Goal: Task Accomplishment & Management: Manage account settings

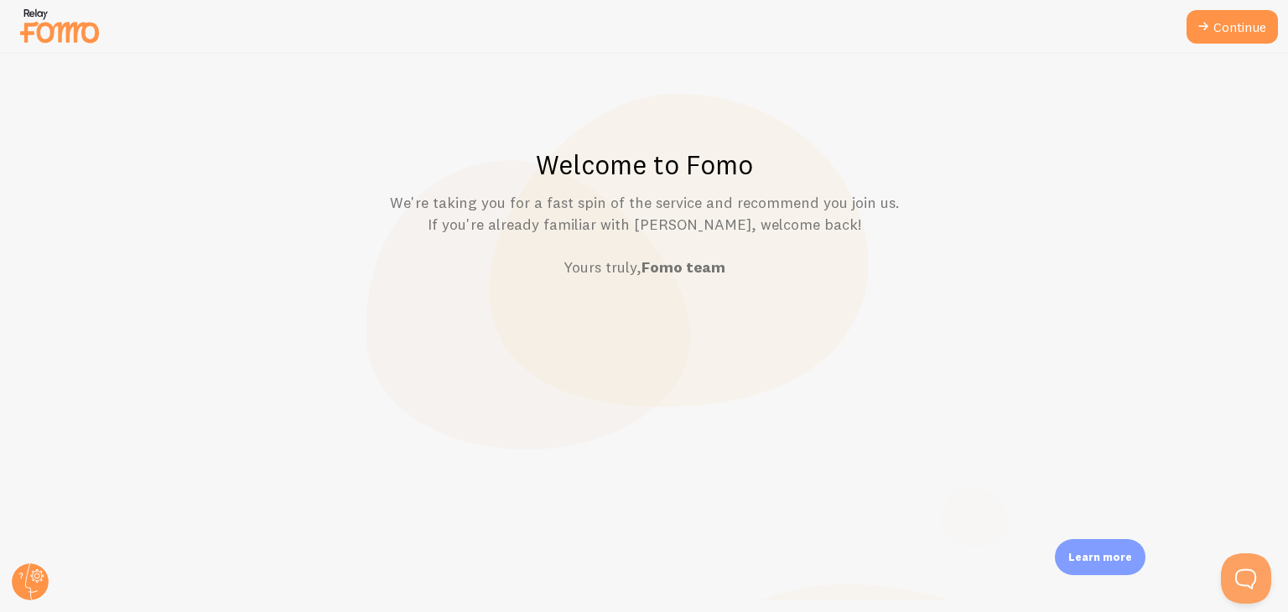
click at [75, 219] on p "We're taking you for a fast spin of the service and recommend you join us. If y…" at bounding box center [644, 235] width 1207 height 86
click at [1224, 28] on link "Continue" at bounding box center [1232, 27] width 91 height 34
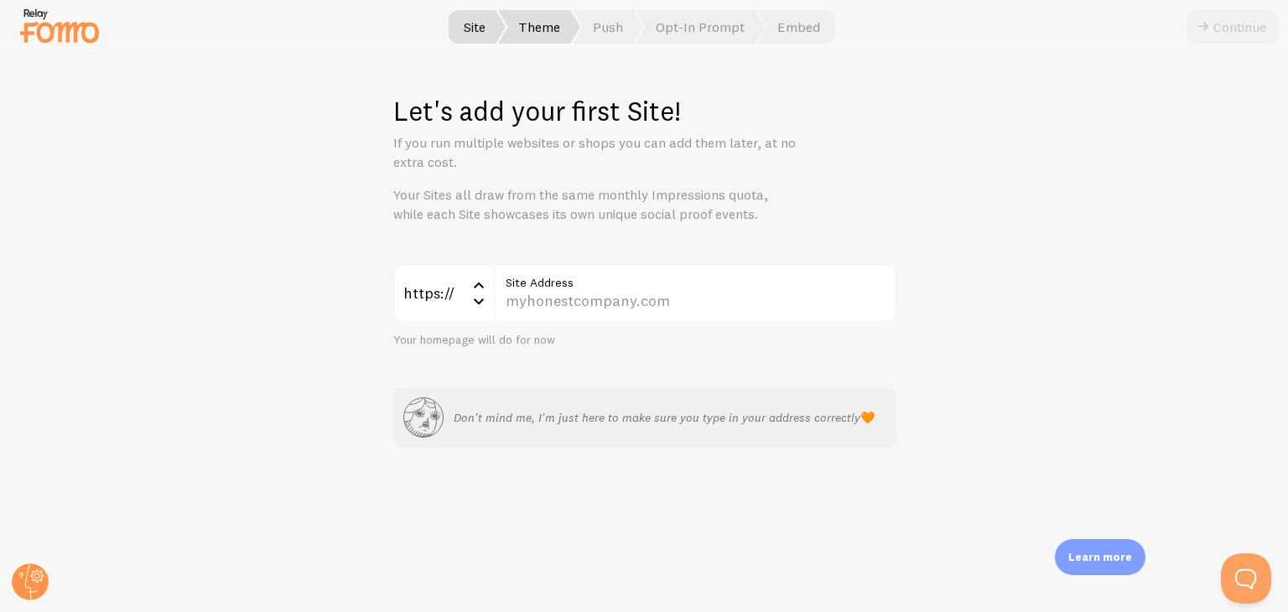
click at [548, 30] on span "Theme" at bounding box center [539, 27] width 82 height 34
click at [598, 29] on span "Push" at bounding box center [608, 27] width 70 height 34
click at [684, 18] on span "Opt-In Prompt" at bounding box center [700, 27] width 129 height 34
click at [808, 18] on span "Embed" at bounding box center [796, 27] width 78 height 34
click at [1212, 329] on div "Let's add your first Site! If you run multiple websites or shops you can add th…" at bounding box center [644, 333] width 1287 height 558
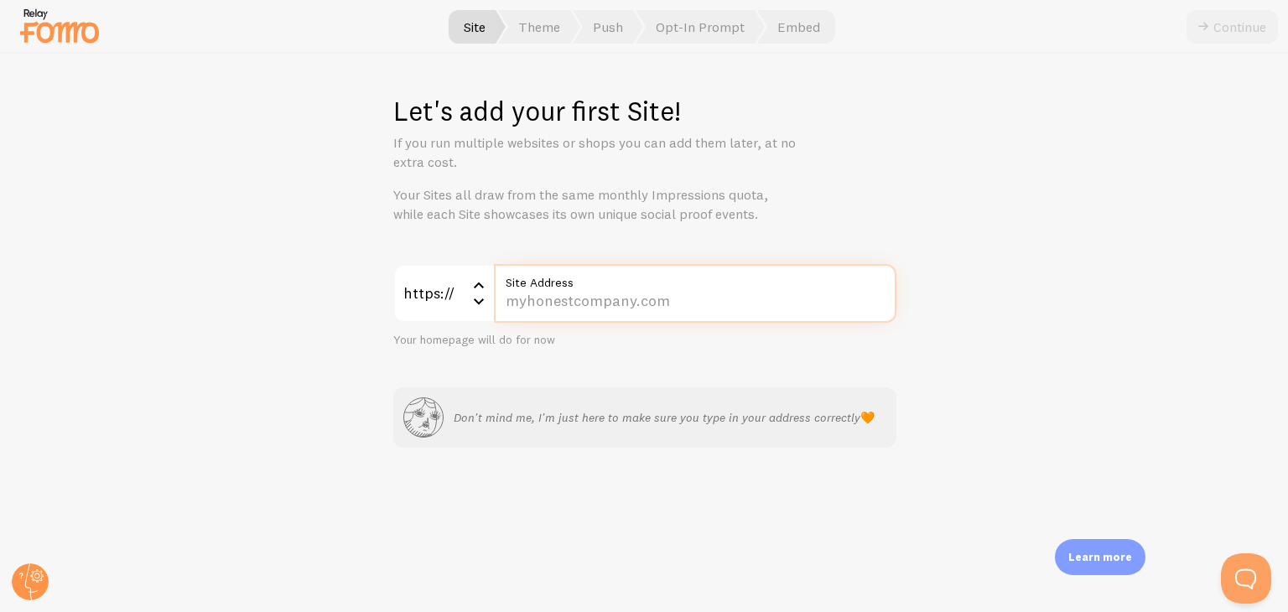
click at [586, 298] on input "Site Address" at bounding box center [695, 293] width 402 height 59
paste input "[DOMAIN_NAME][URL]"
type input "[DOMAIN_NAME][URL]"
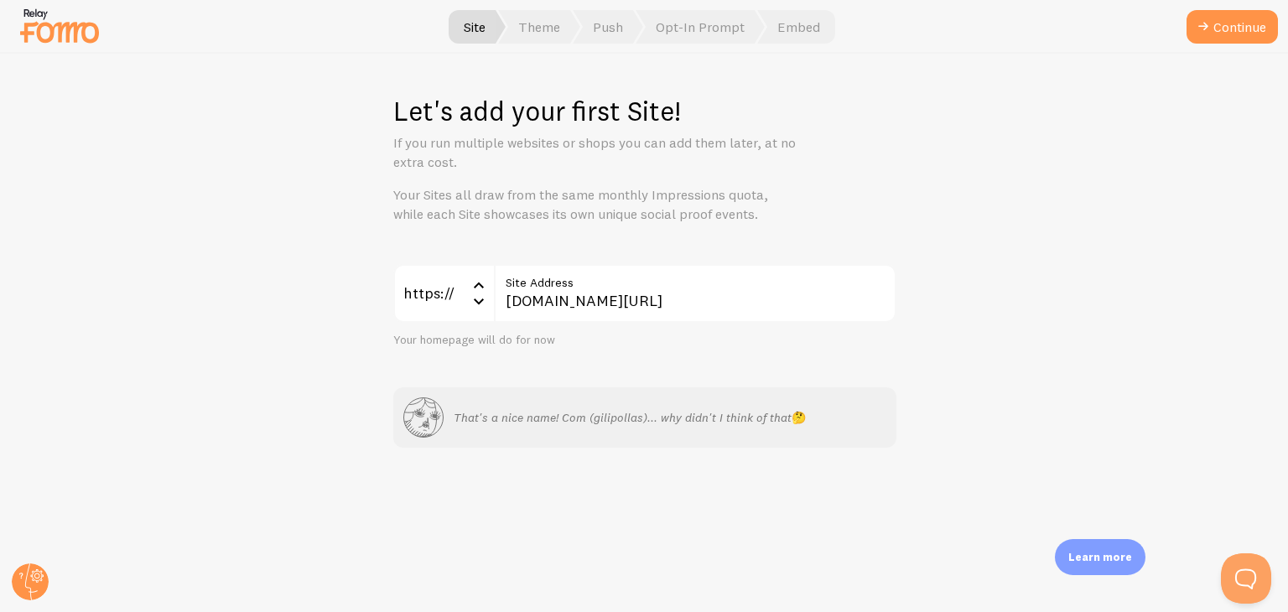
click at [857, 363] on div "https:// https:// https:// http:// [DOMAIN_NAME][URL] Site Address Your homepag…" at bounding box center [644, 356] width 503 height 184
click at [1218, 25] on button "Continue" at bounding box center [1232, 27] width 91 height 34
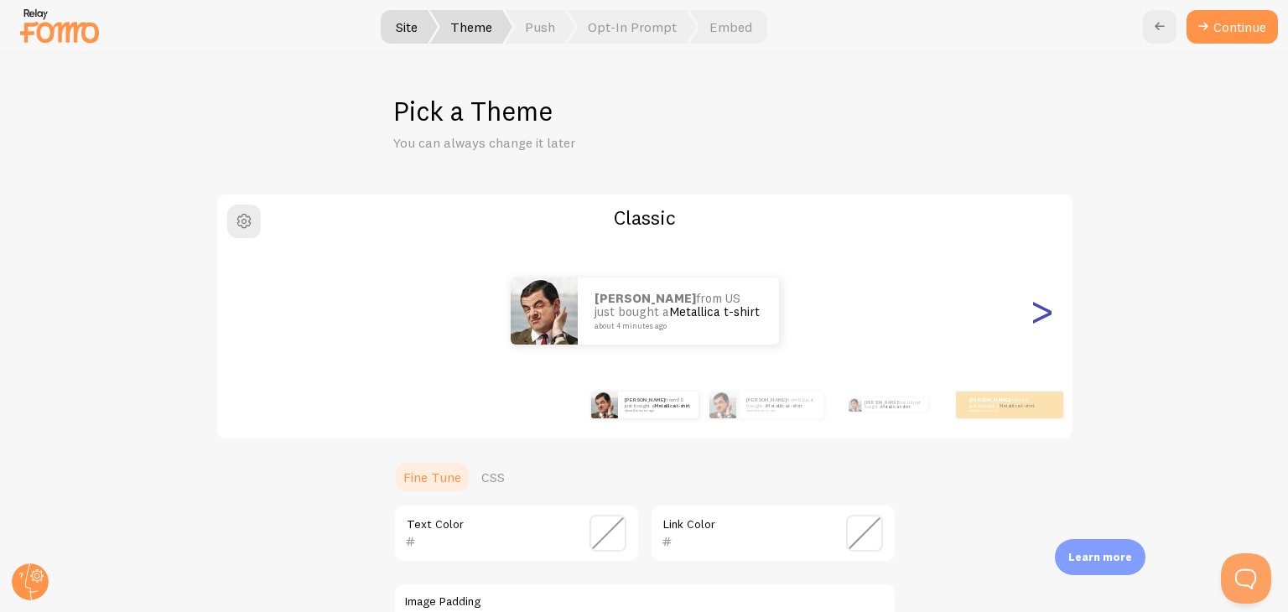
click at [1036, 315] on div ">" at bounding box center [1042, 311] width 20 height 121
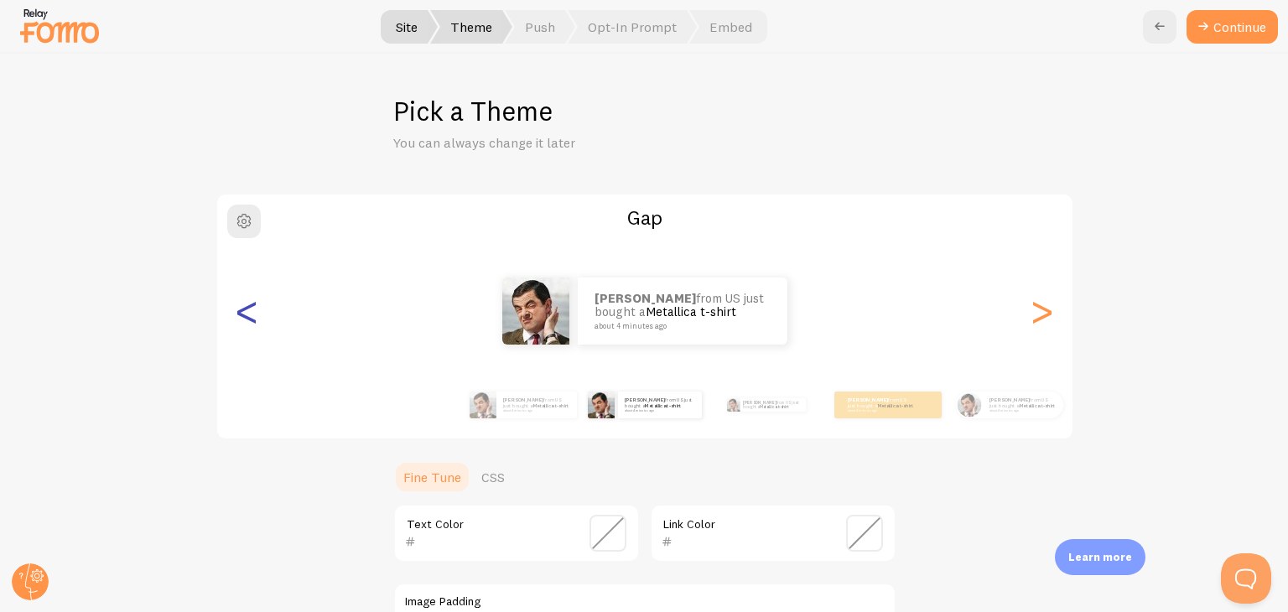
click at [237, 316] on div "<" at bounding box center [247, 311] width 20 height 121
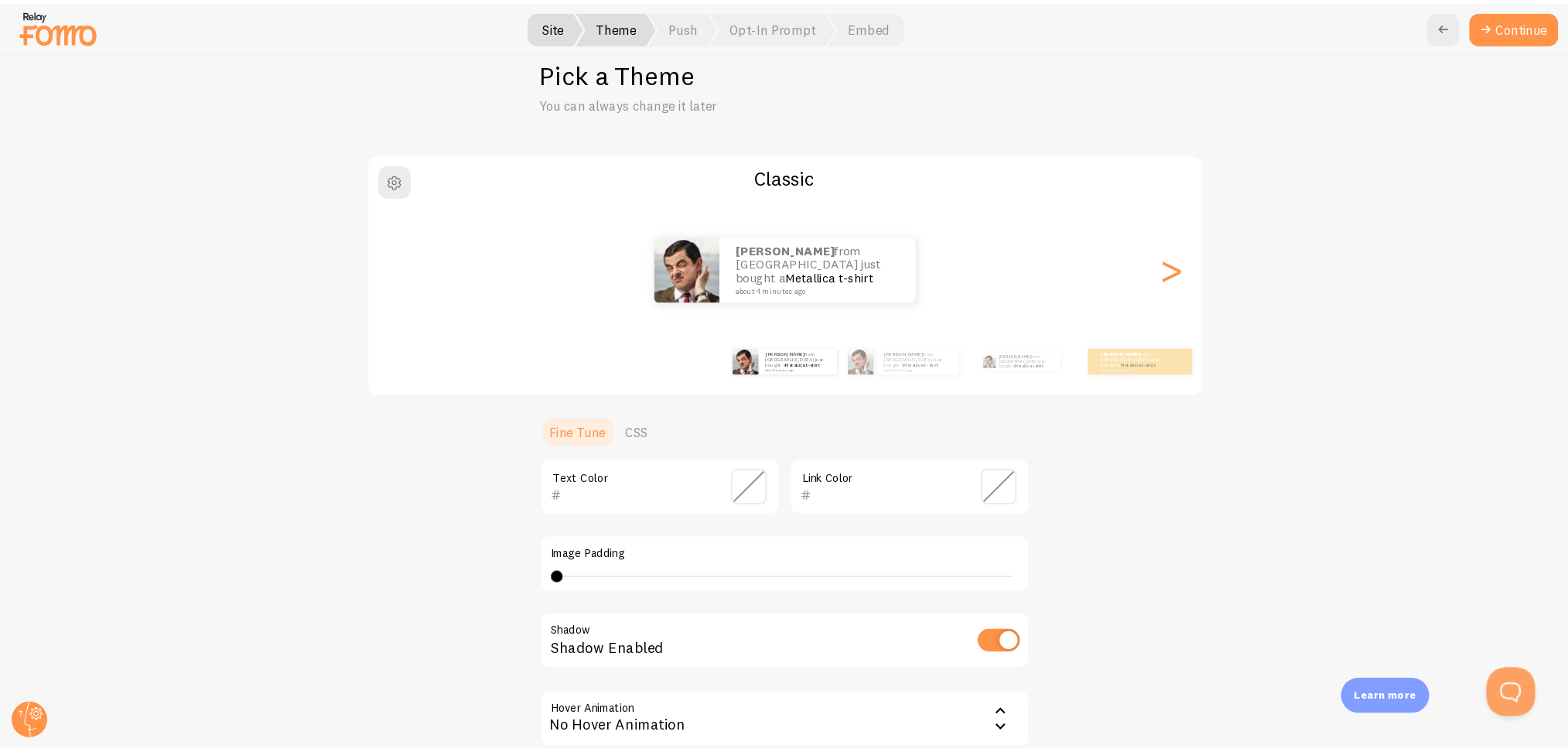
scroll to position [34, 0]
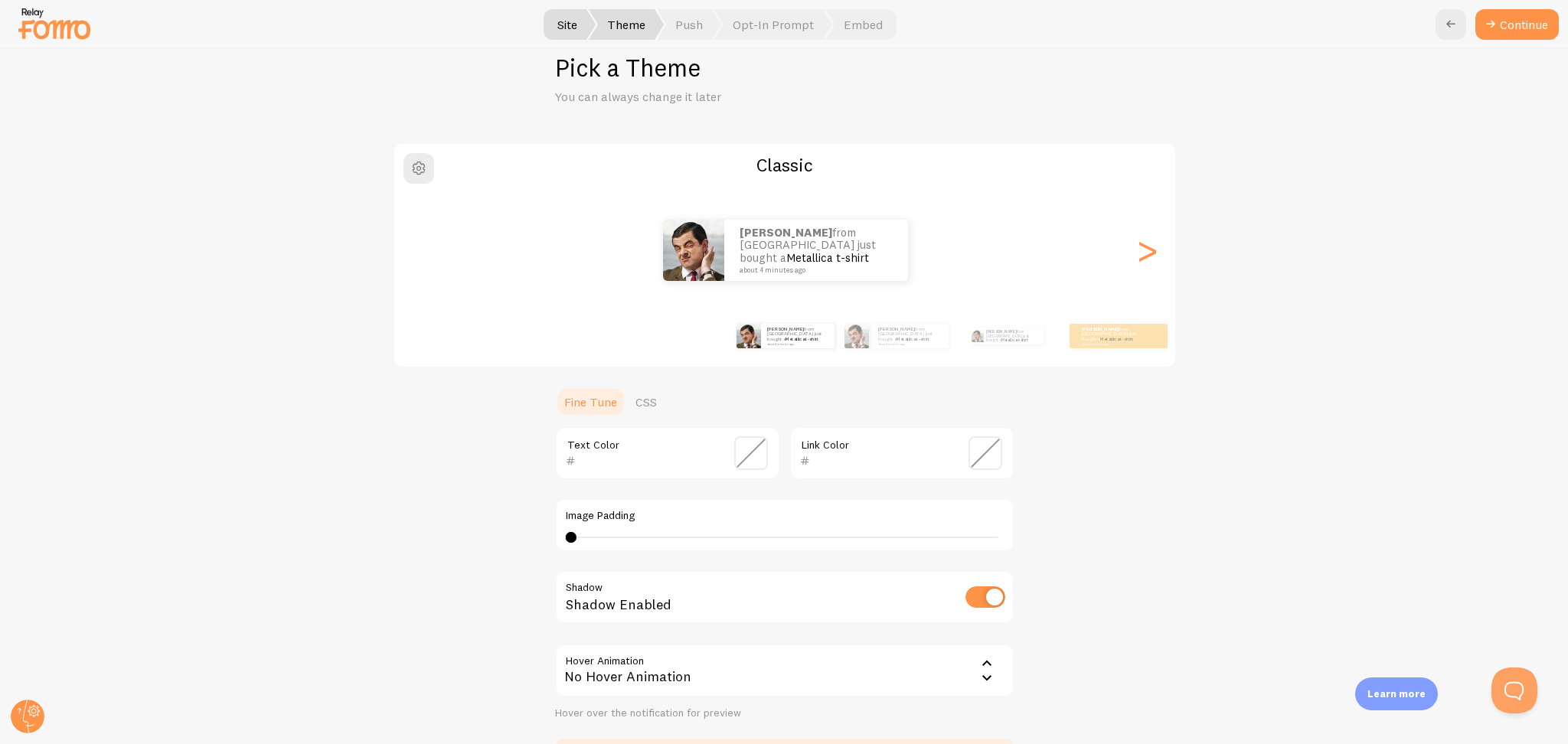
click at [719, 558] on div "No Hover Animation" at bounding box center [784, 670] width 459 height 54
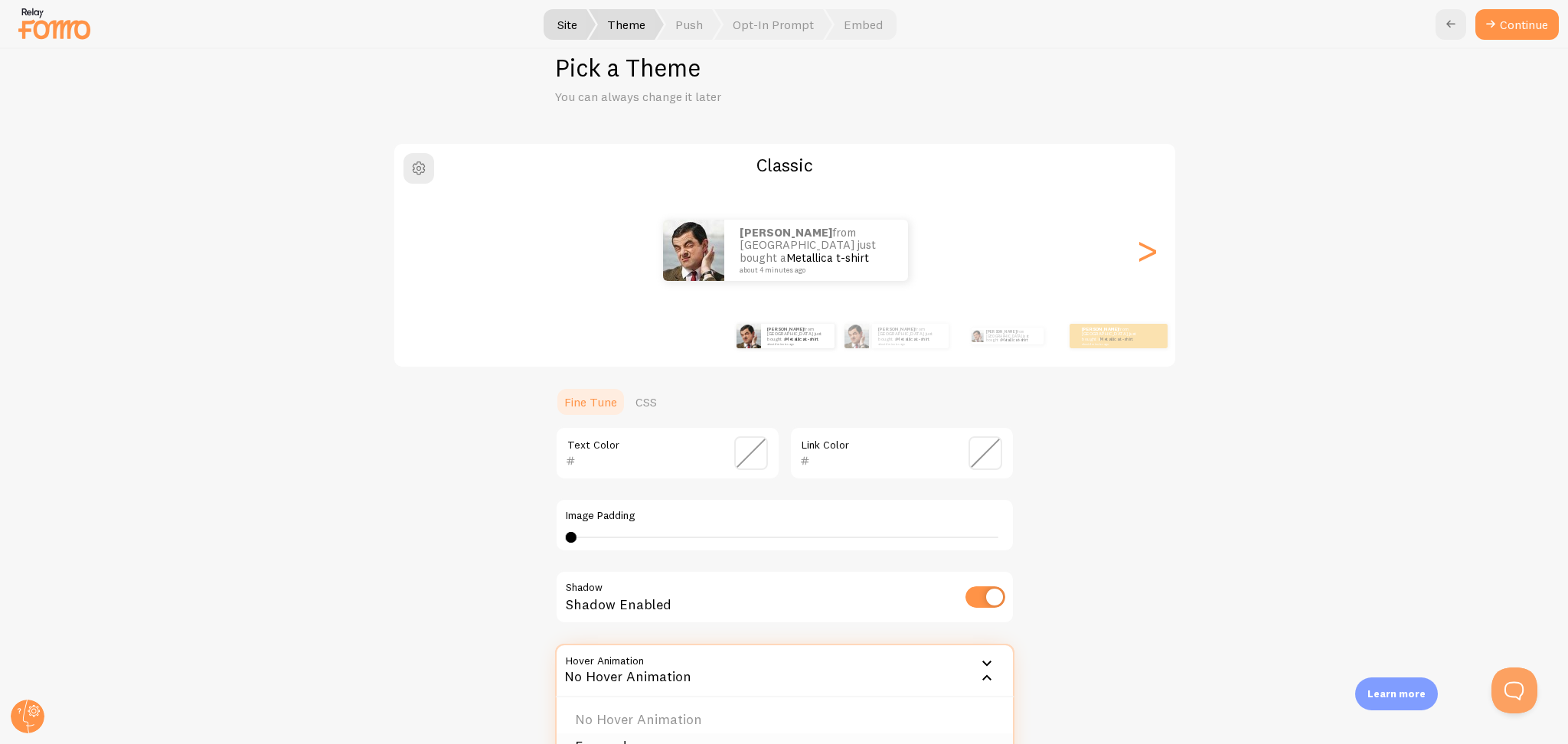
click at [640, 558] on li "Forward" at bounding box center [785, 746] width 457 height 26
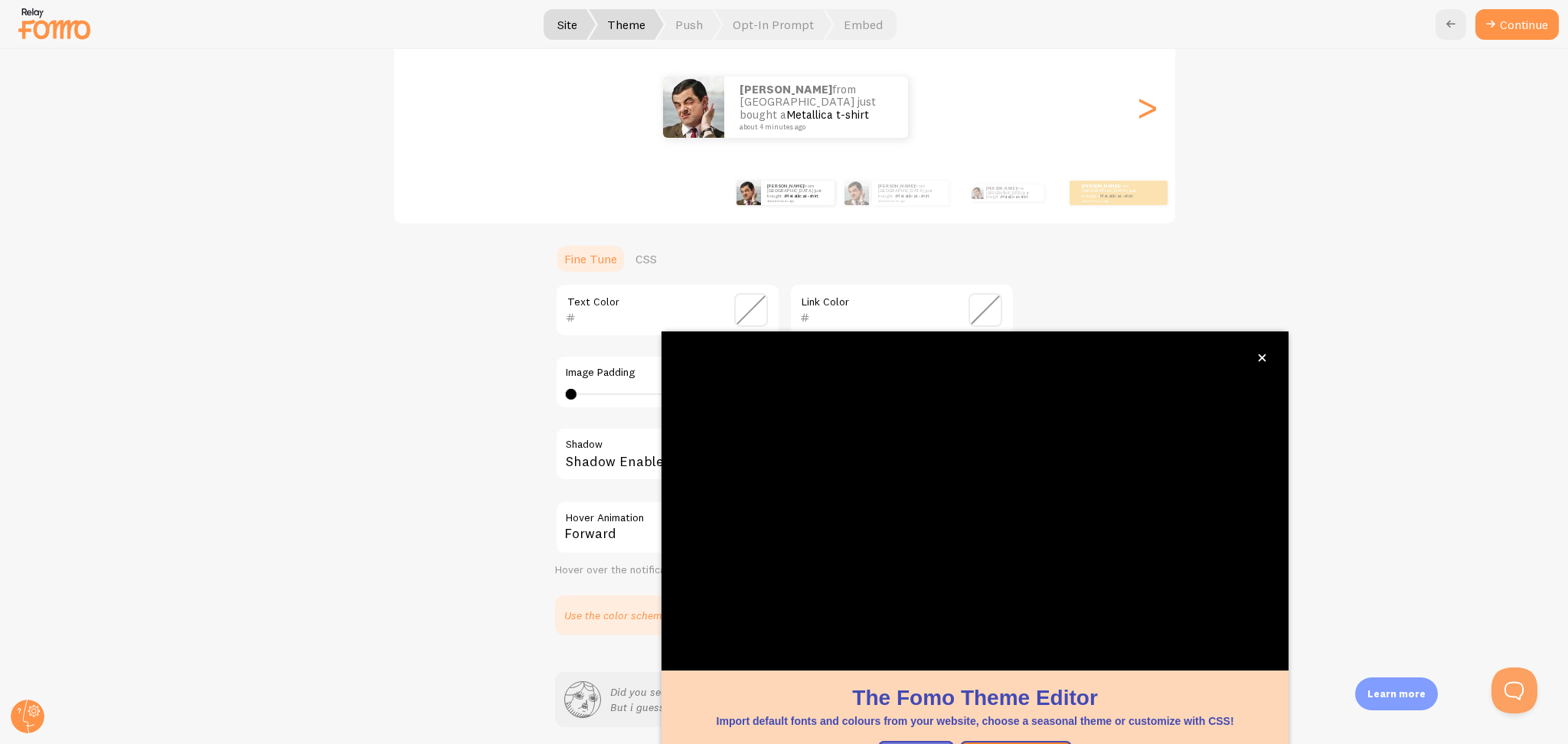
scroll to position [230, 0]
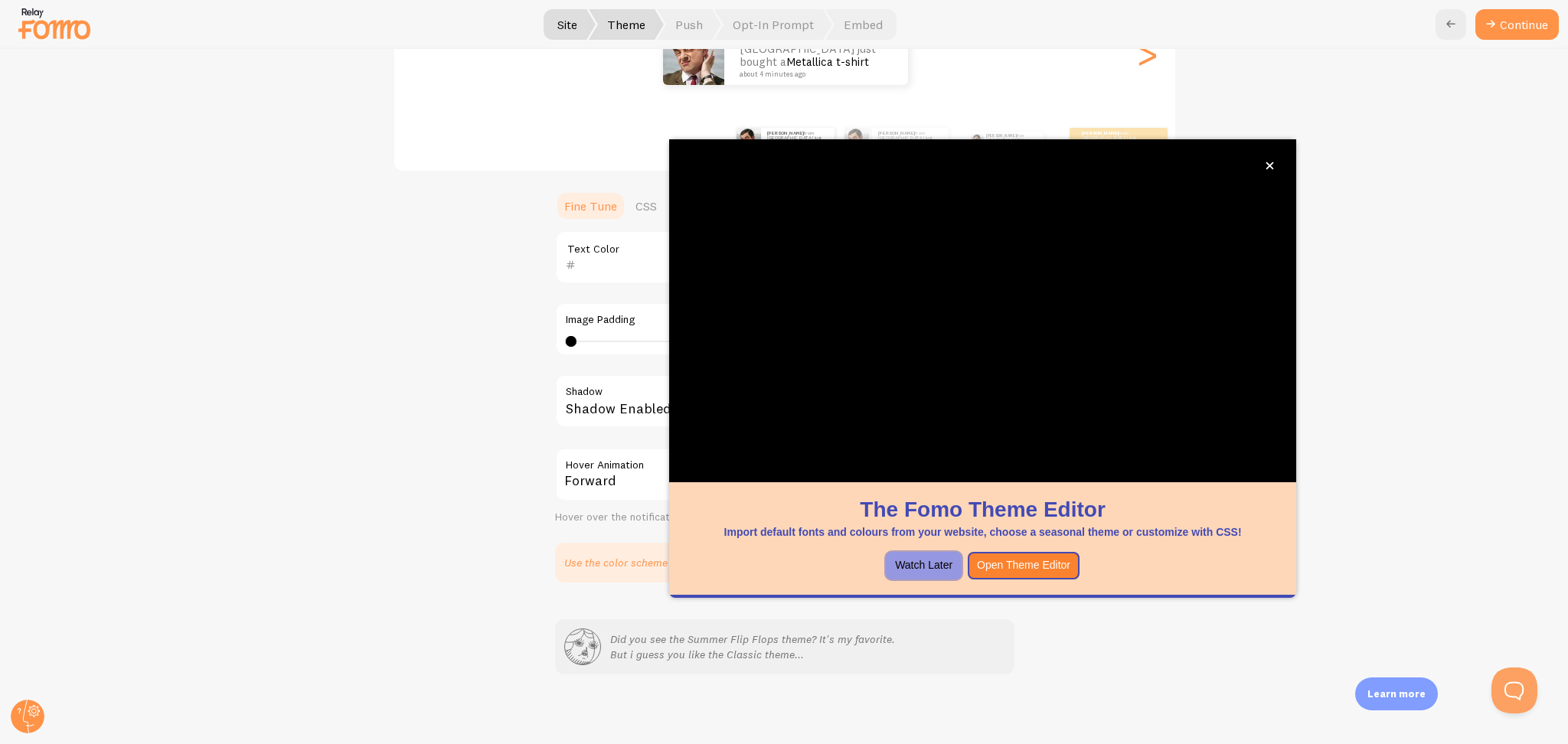
click at [925, 558] on button "Watch Later" at bounding box center [923, 566] width 76 height 27
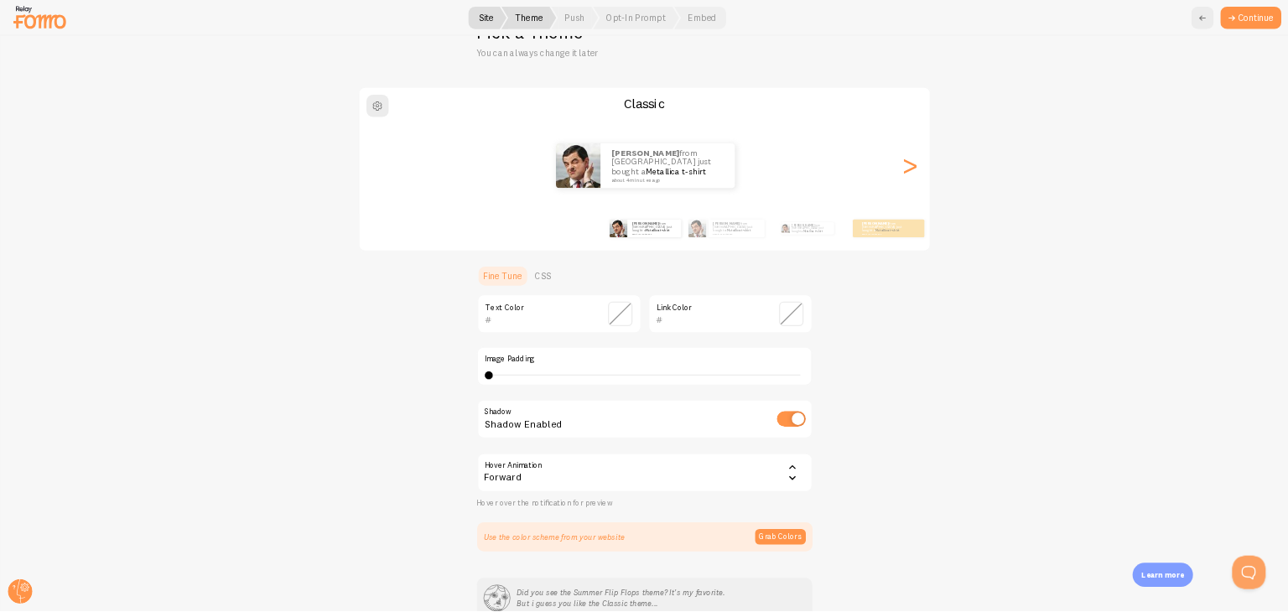
scroll to position [60, 0]
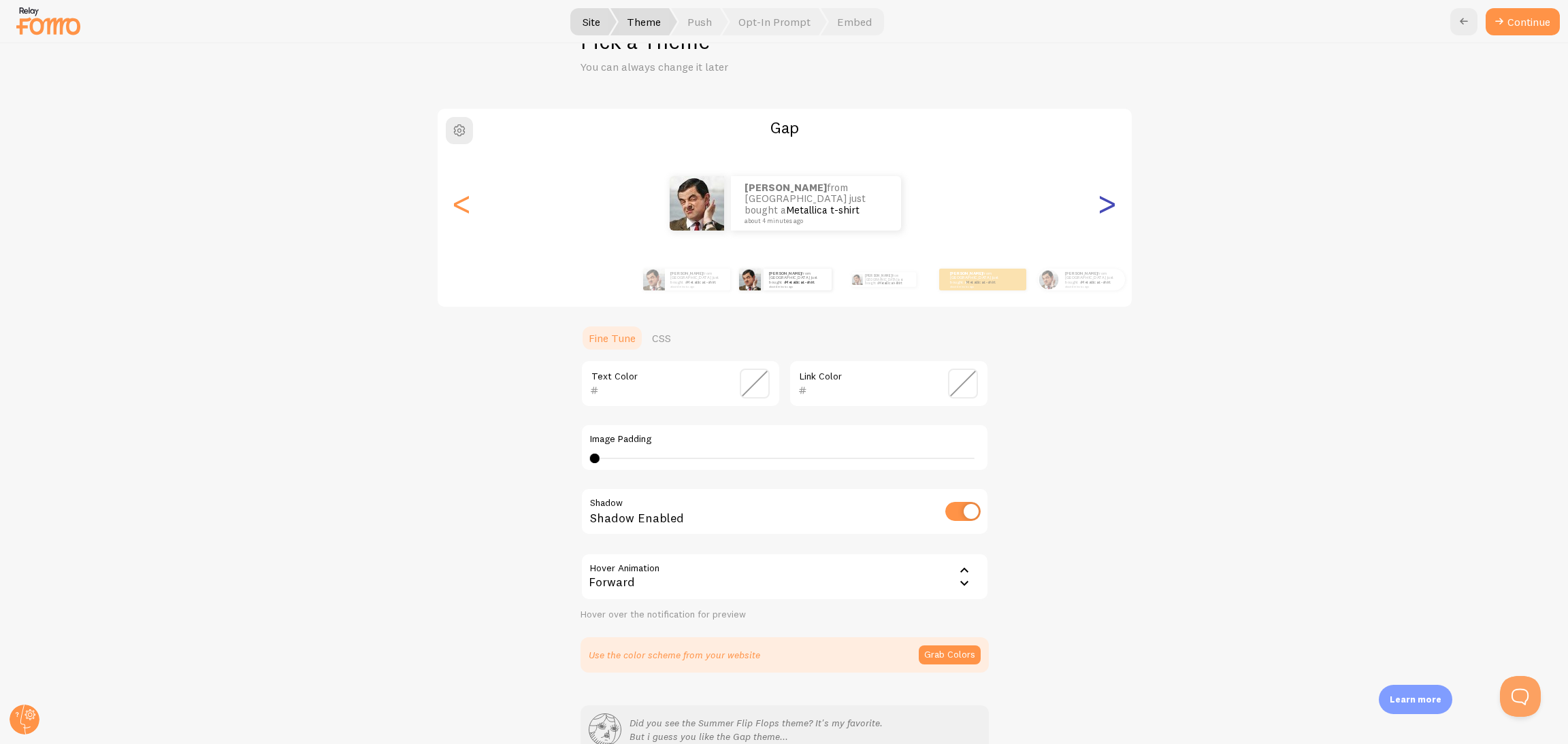
click at [1045, 217] on div ">" at bounding box center [1107, 203] width 16 height 98
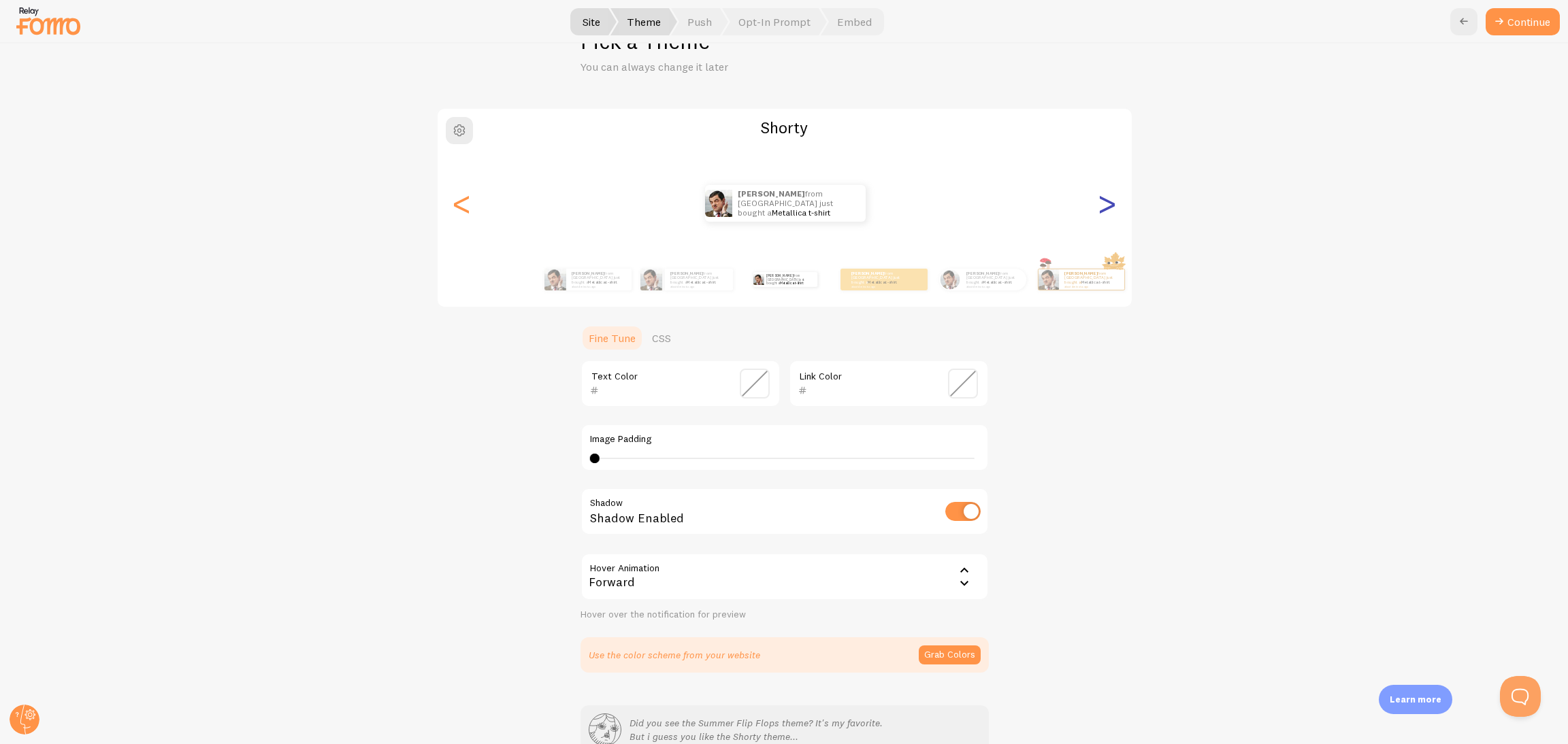
click at [1045, 201] on div ">" at bounding box center [1107, 203] width 16 height 98
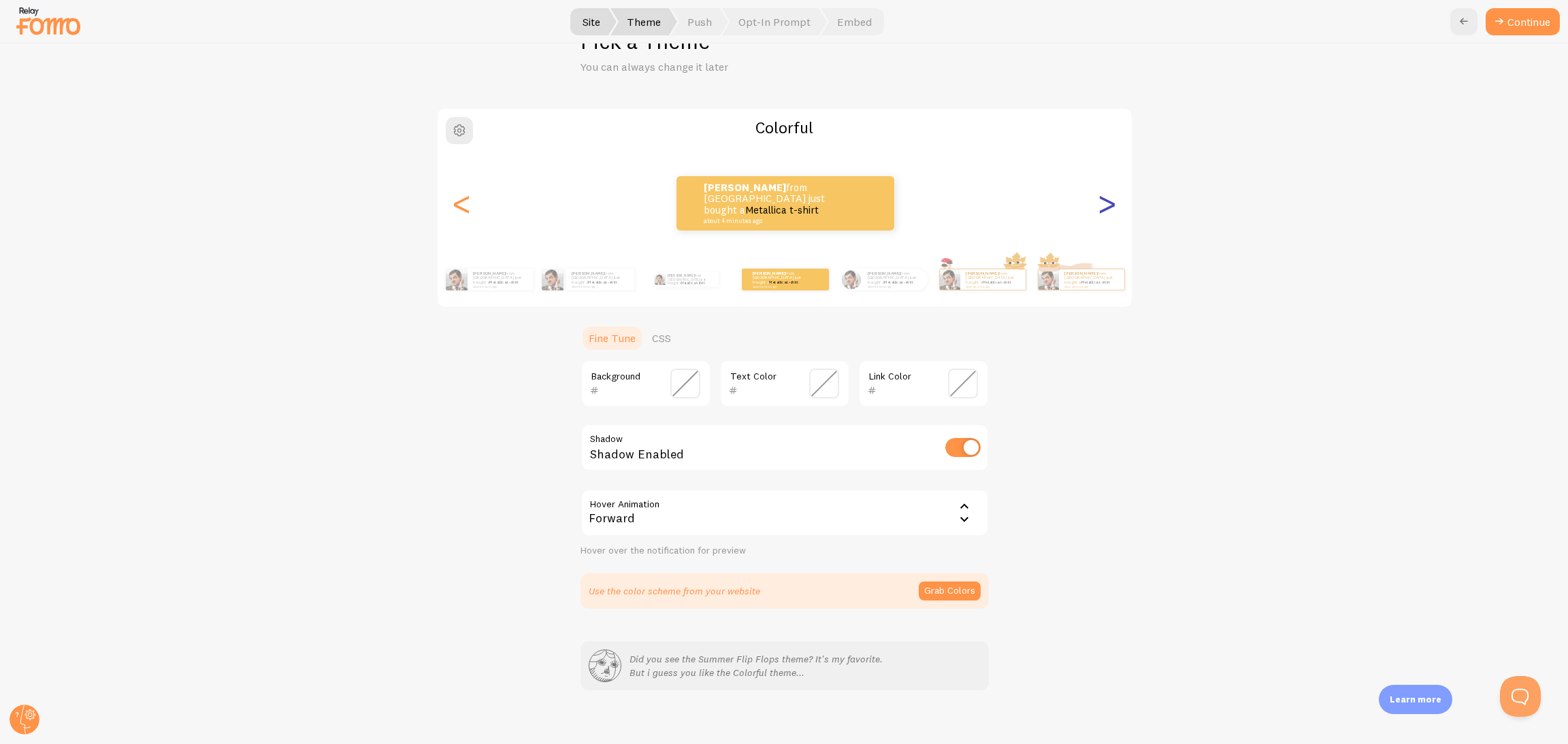
click at [1045, 213] on div ">" at bounding box center [1107, 203] width 16 height 98
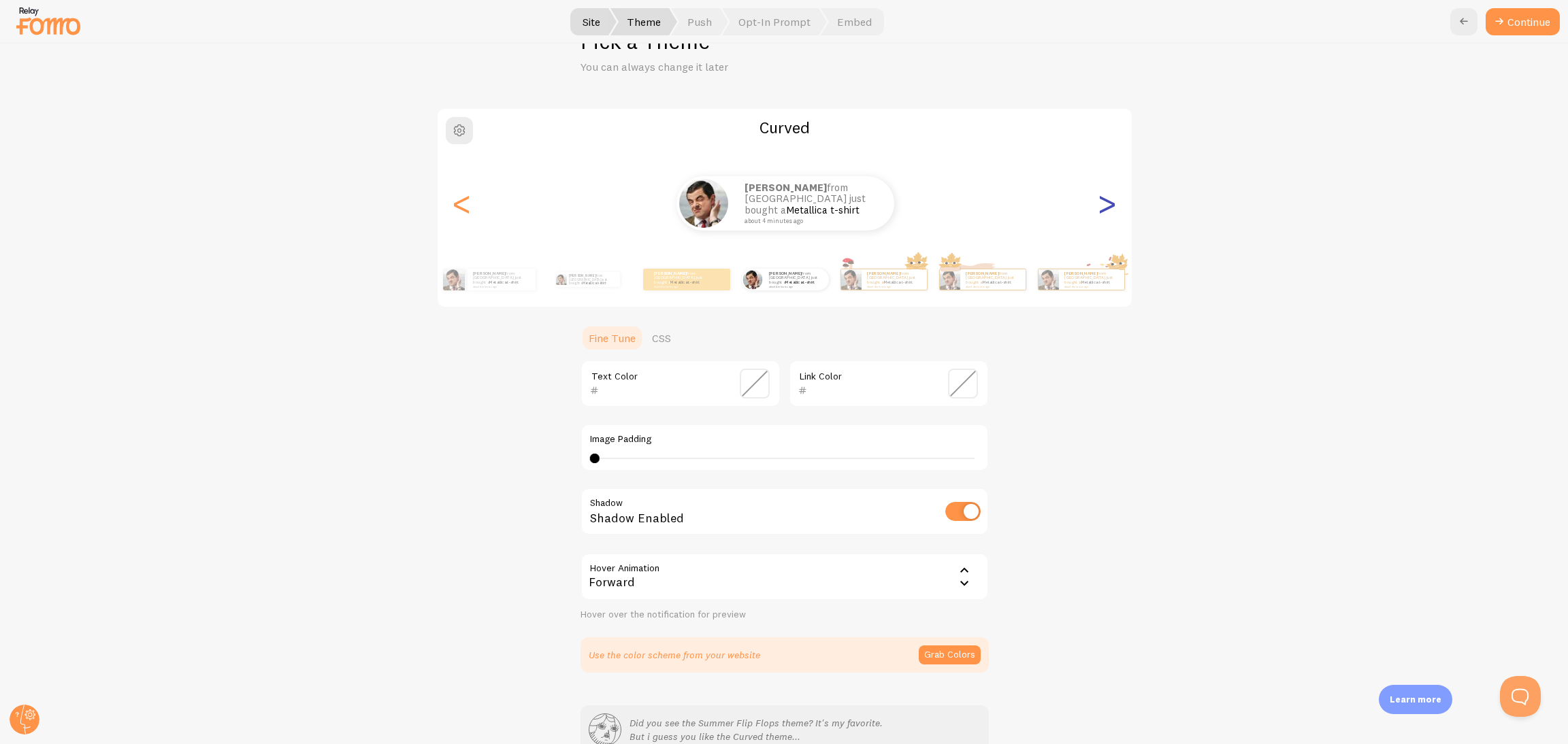
click at [1045, 214] on div ">" at bounding box center [1107, 203] width 16 height 98
type input "0"
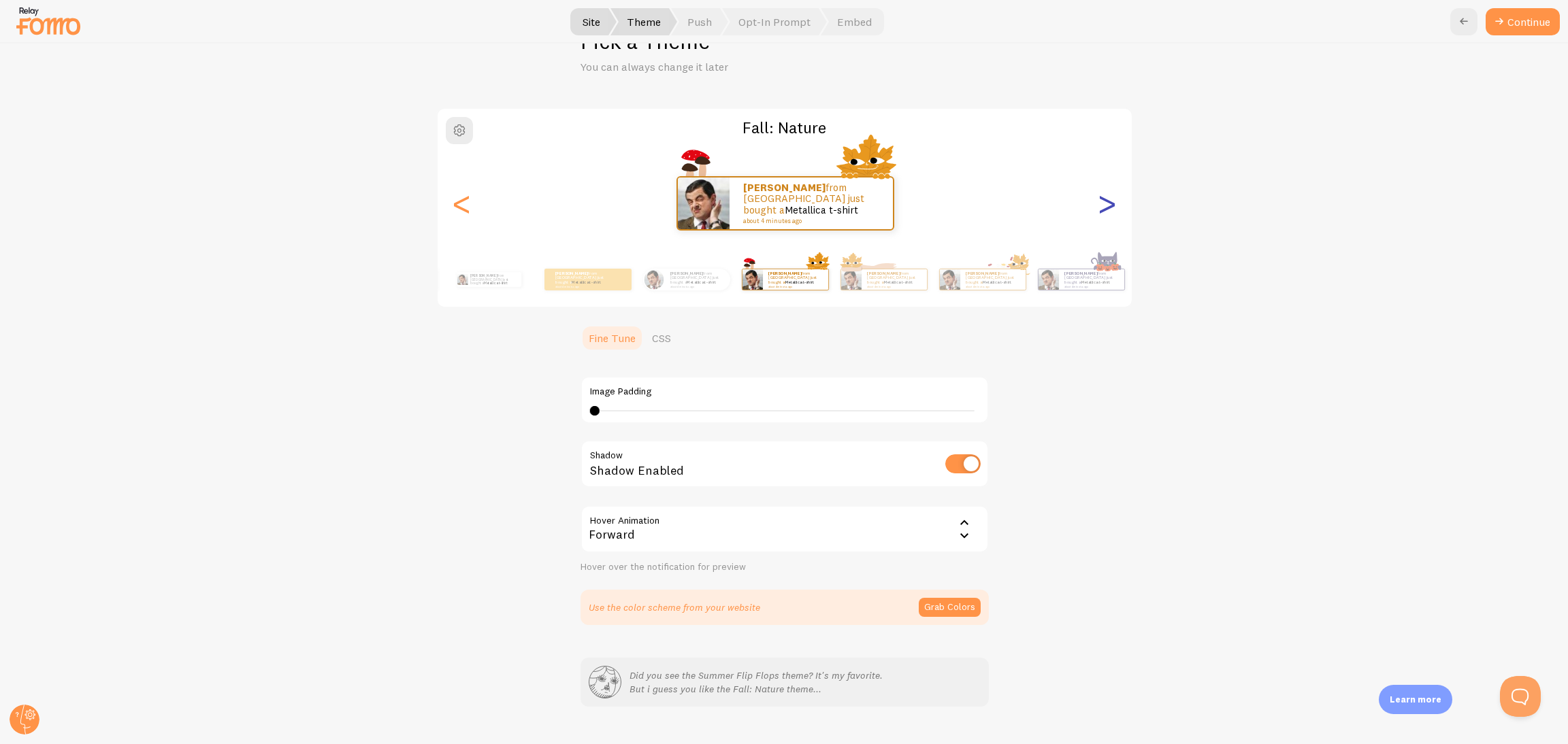
click at [1045, 213] on div ">" at bounding box center [1107, 203] width 16 height 98
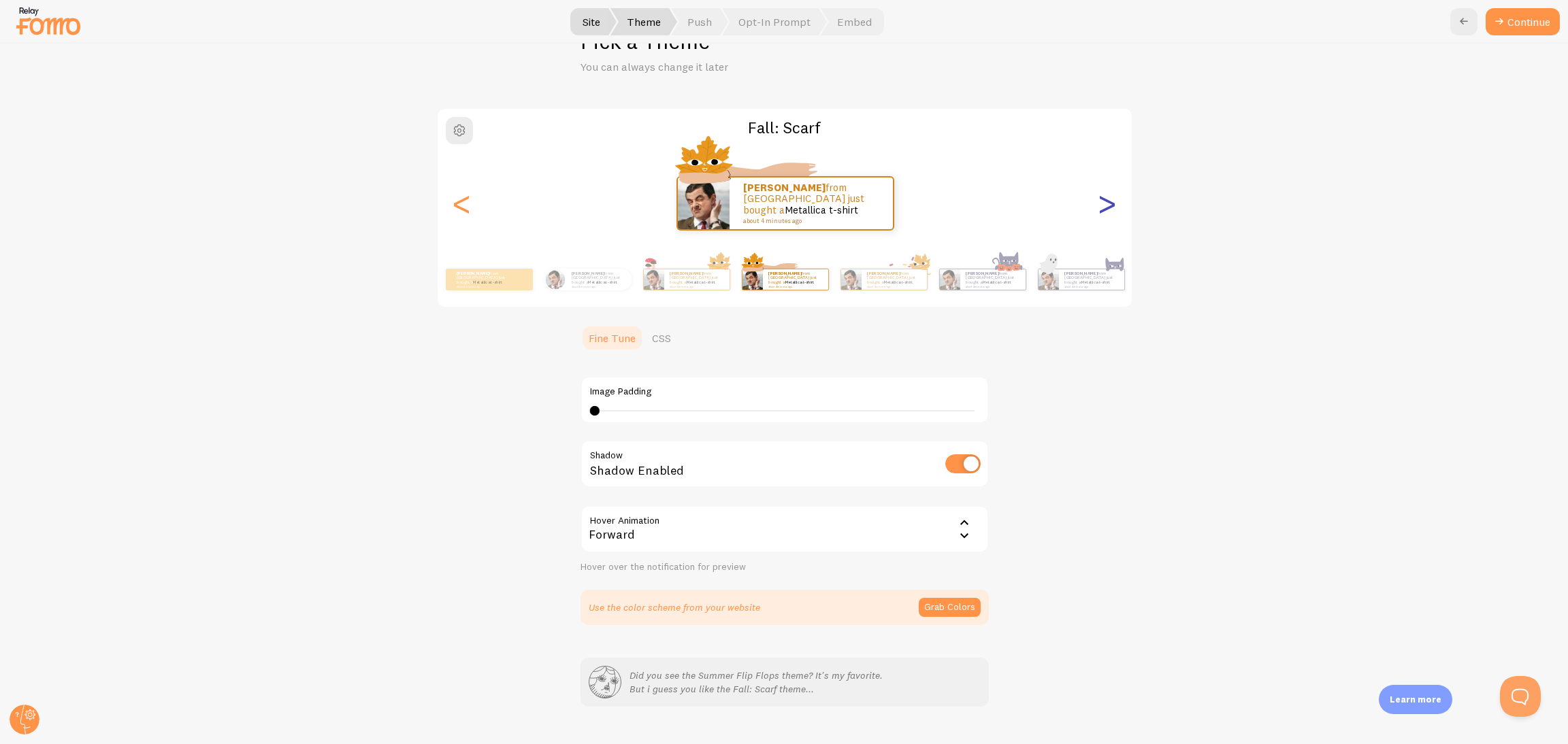
click at [1045, 213] on div ">" at bounding box center [1107, 203] width 16 height 98
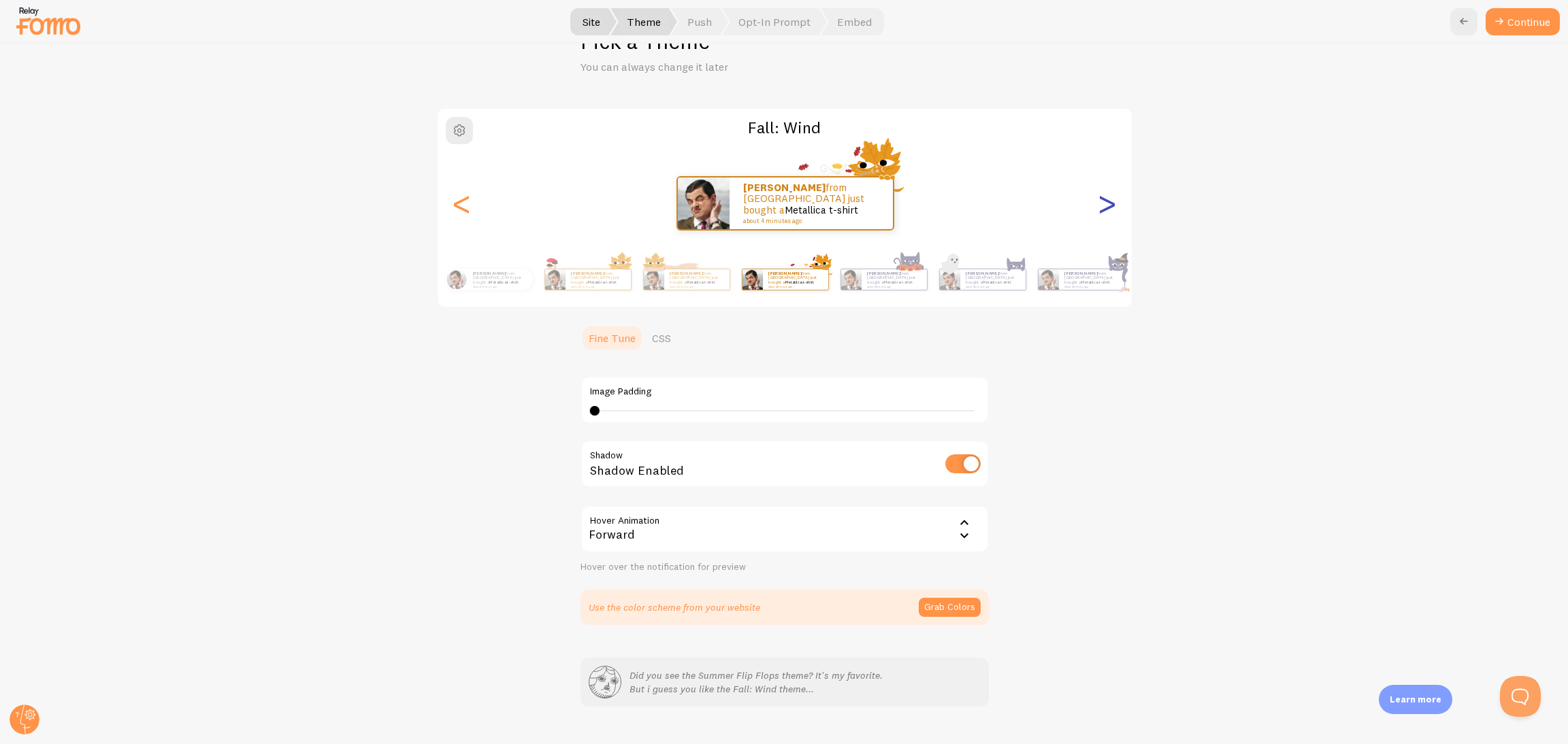
click at [1045, 213] on div ">" at bounding box center [1107, 203] width 16 height 98
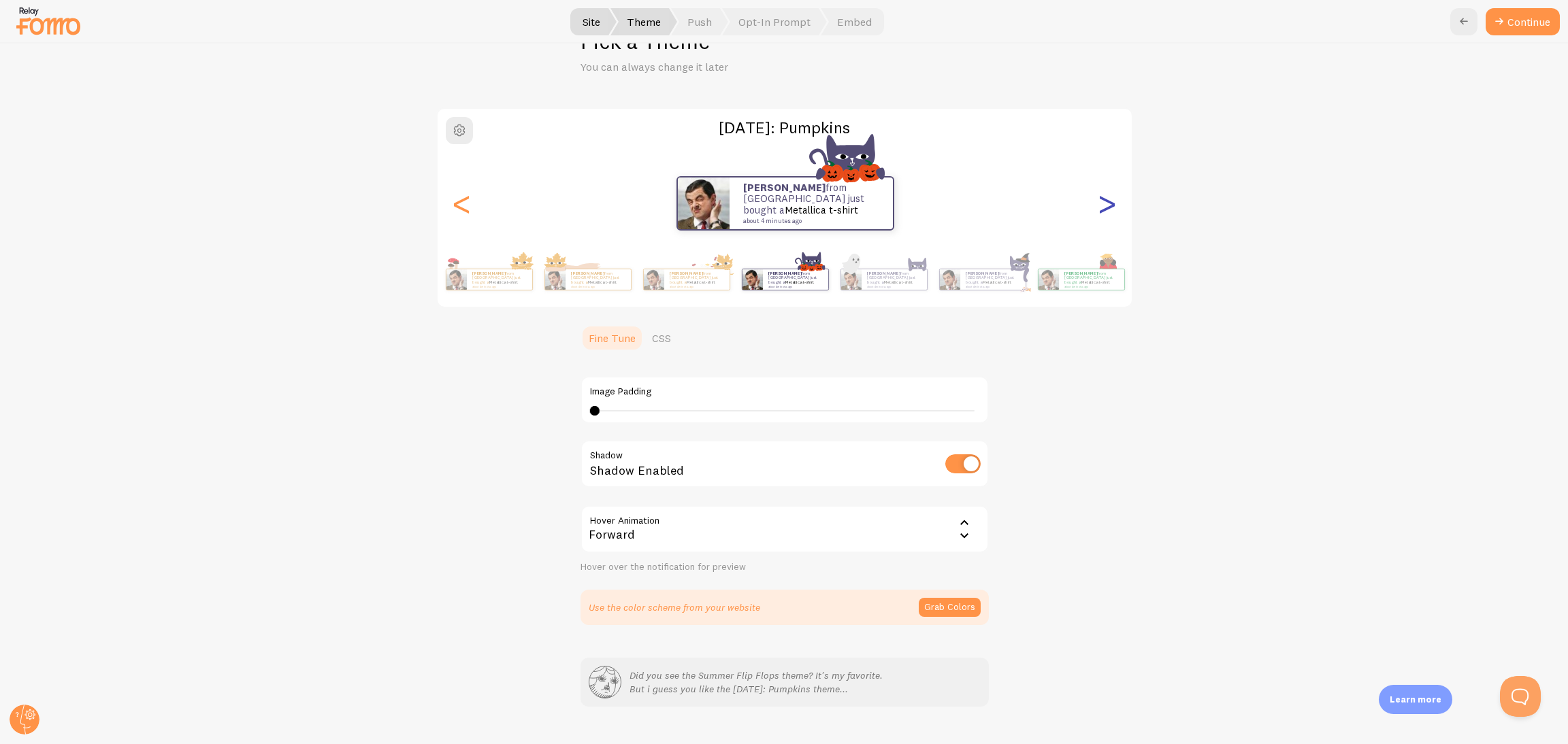
click at [1045, 213] on div ">" at bounding box center [1107, 203] width 16 height 98
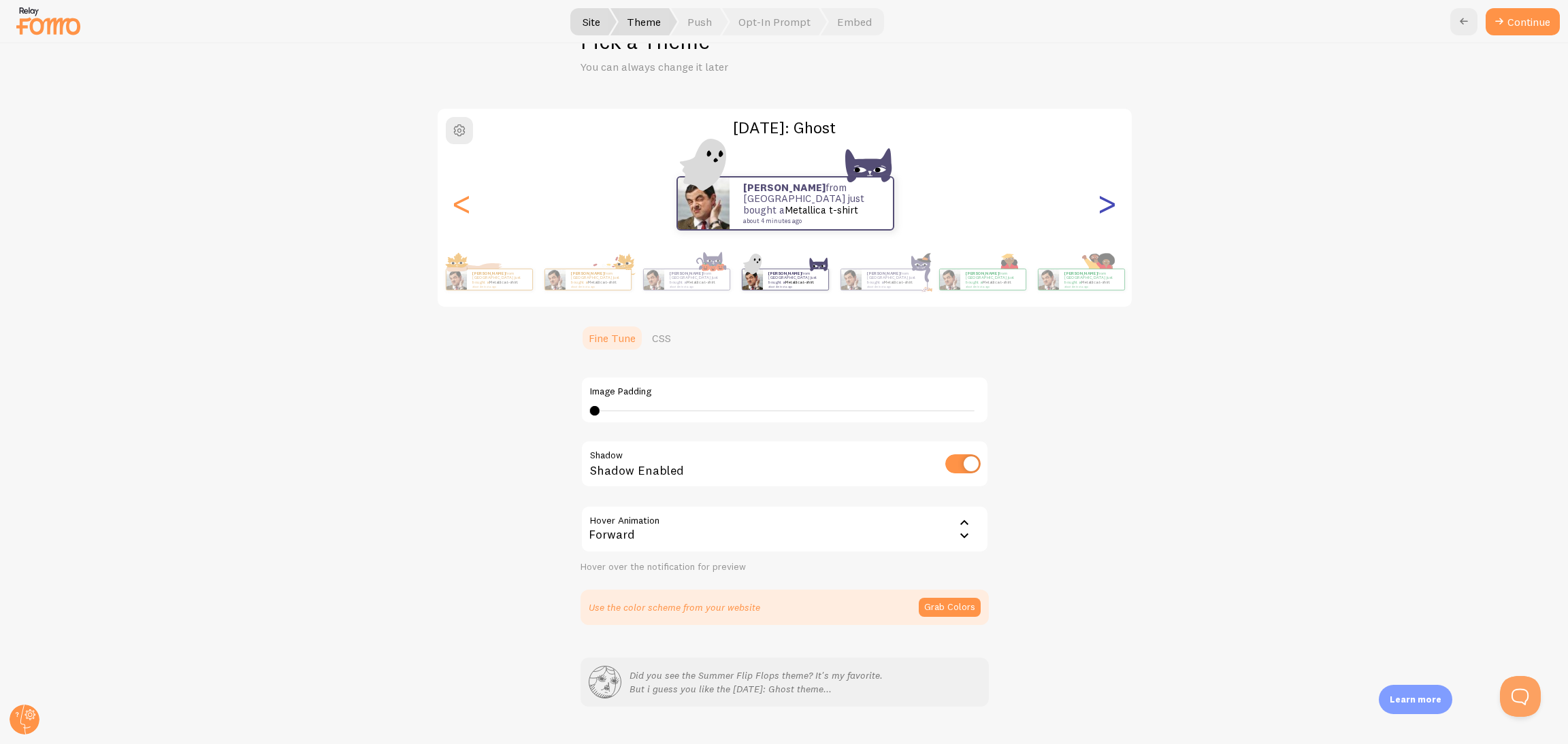
click at [1045, 213] on div ">" at bounding box center [1107, 203] width 16 height 98
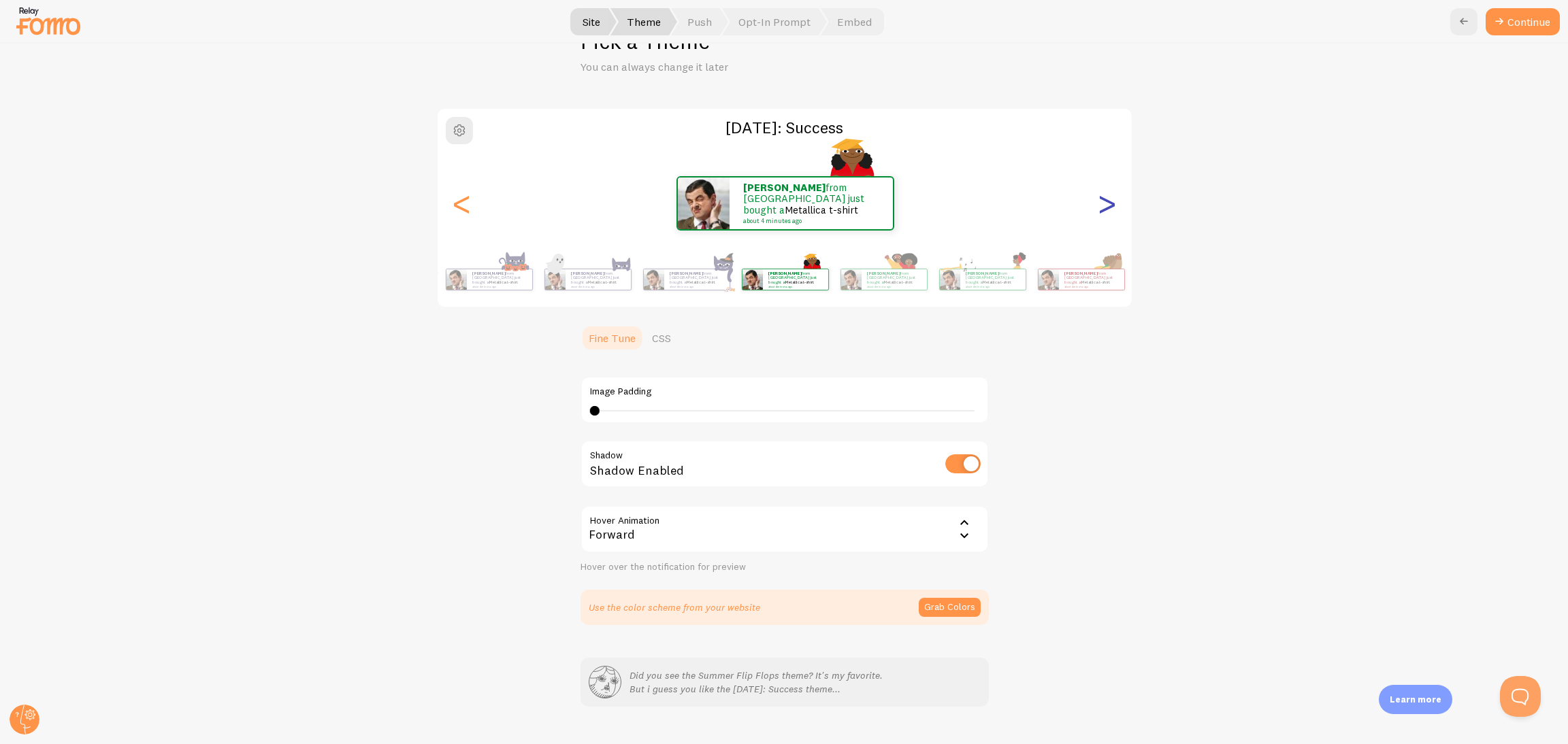
click at [1045, 213] on div ">" at bounding box center [1107, 203] width 16 height 98
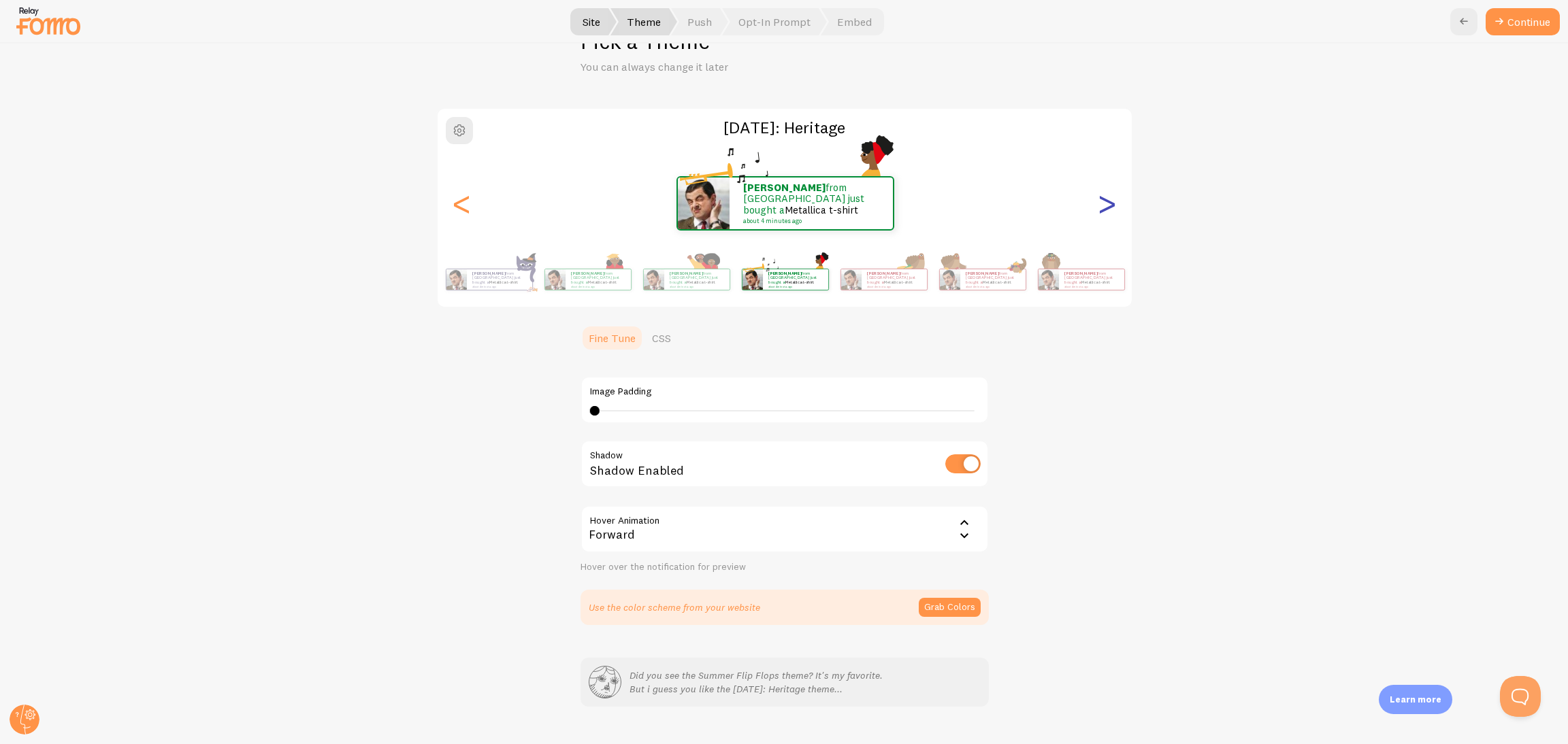
click at [1045, 213] on div ">" at bounding box center [1107, 203] width 16 height 98
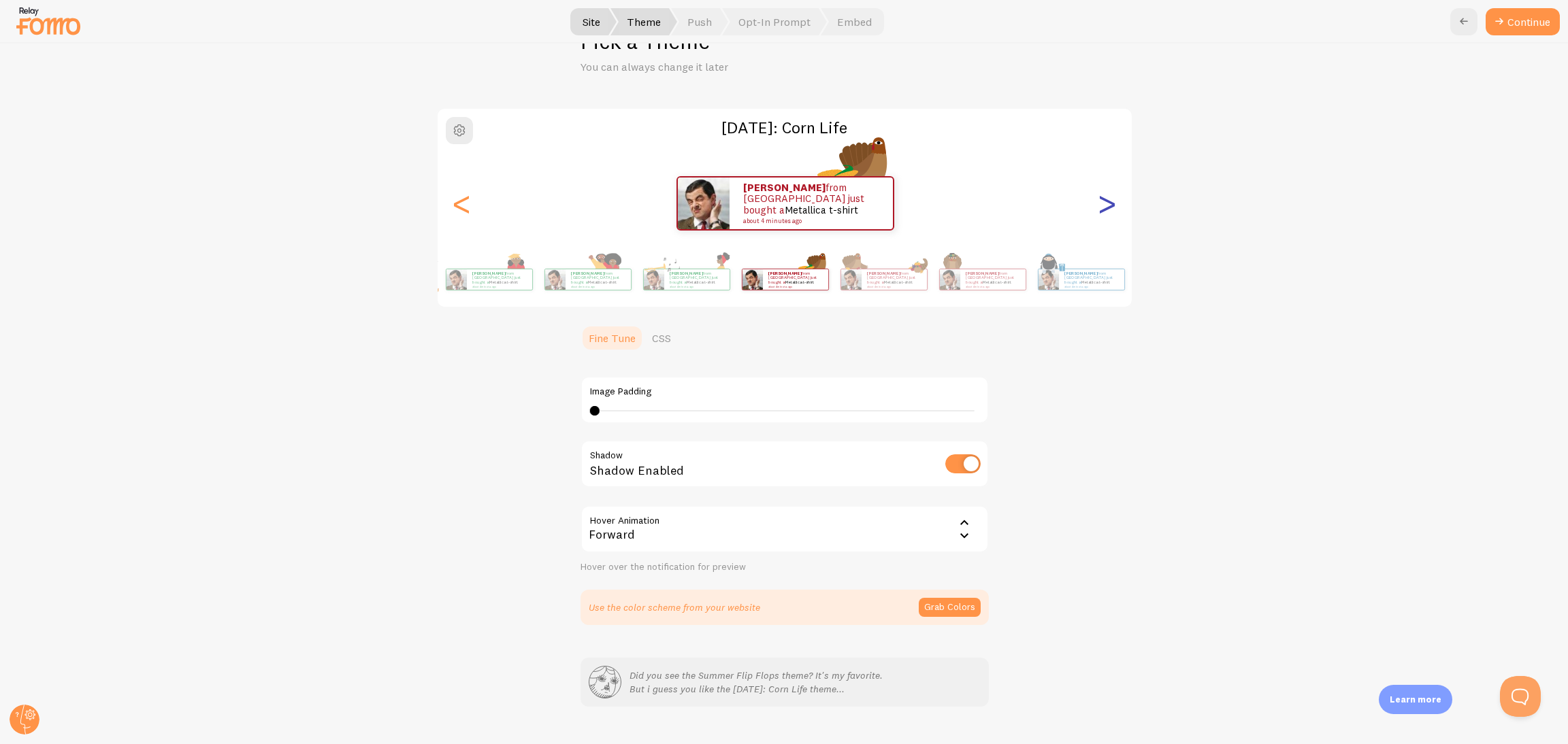
click at [1045, 213] on div ">" at bounding box center [1107, 203] width 16 height 98
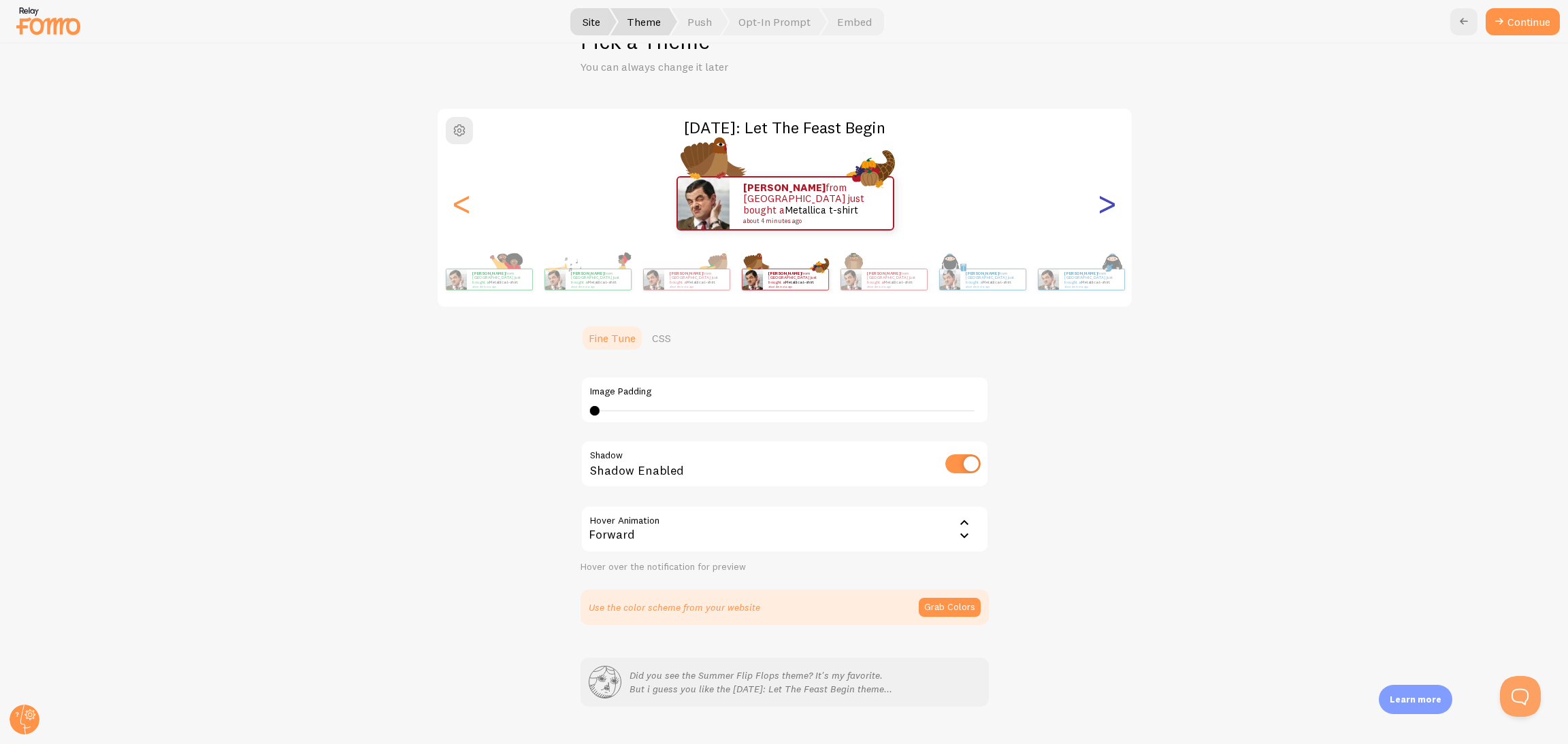
click at [1045, 213] on div ">" at bounding box center [1107, 203] width 16 height 98
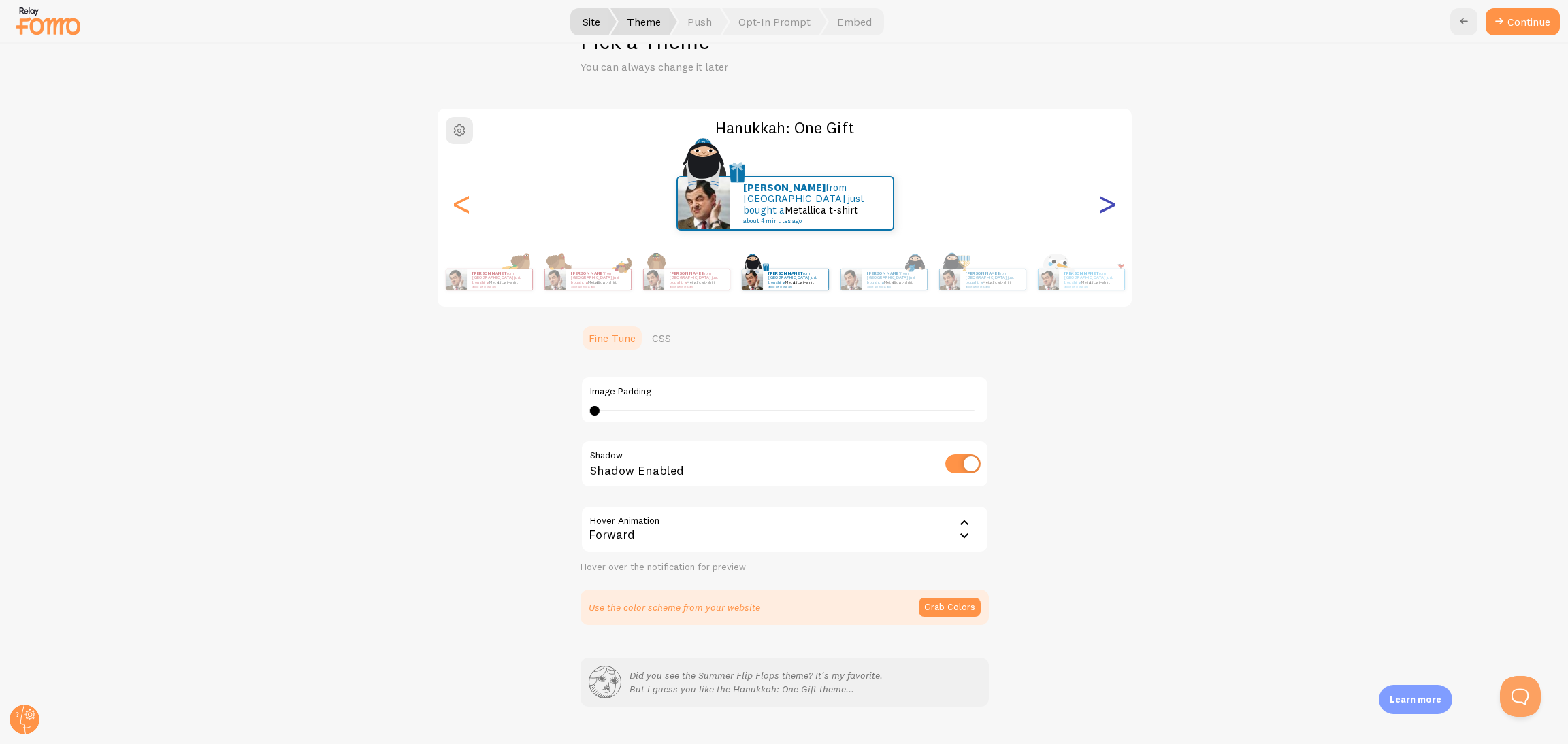
click at [1045, 213] on div ">" at bounding box center [1107, 203] width 16 height 98
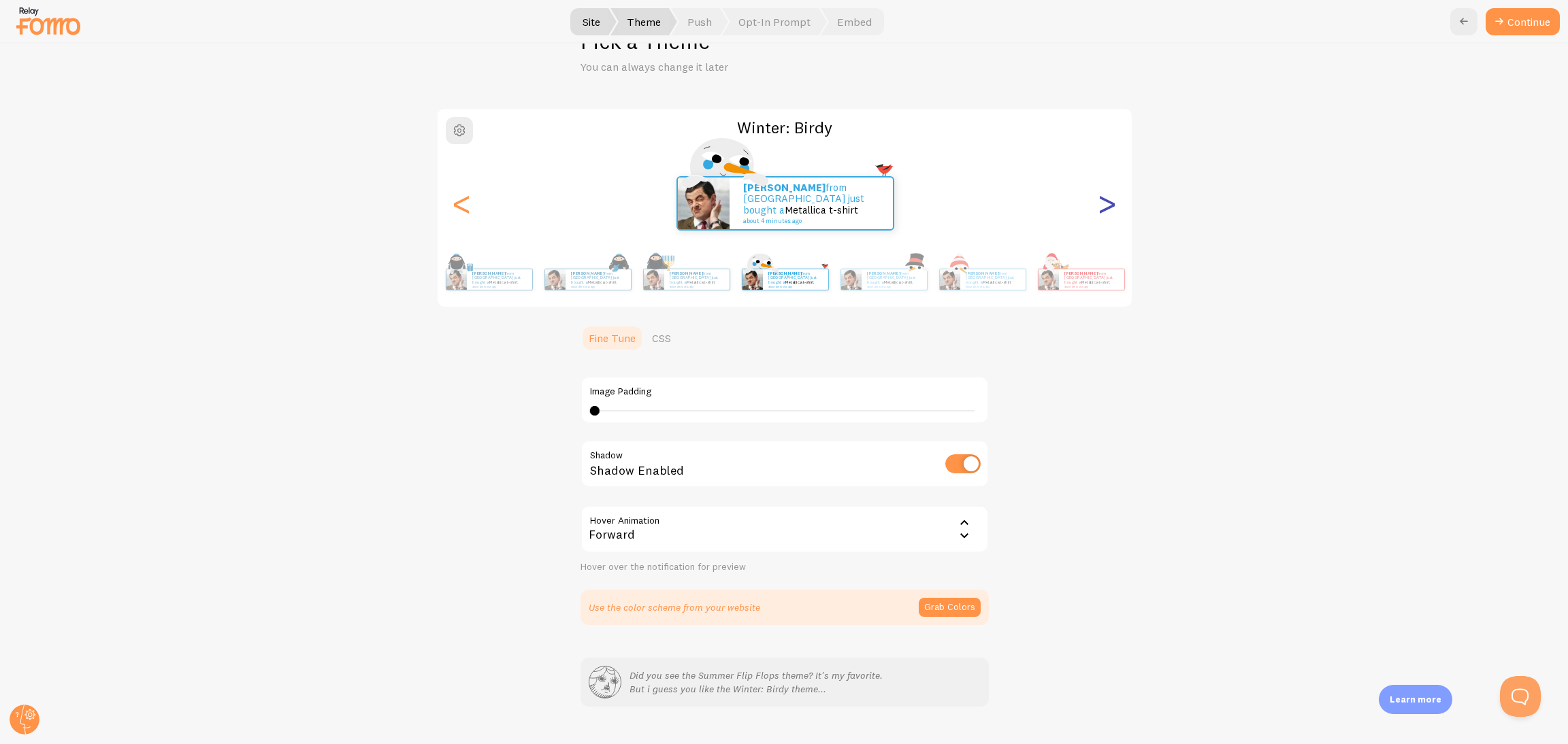
click at [1045, 213] on div ">" at bounding box center [1107, 203] width 16 height 98
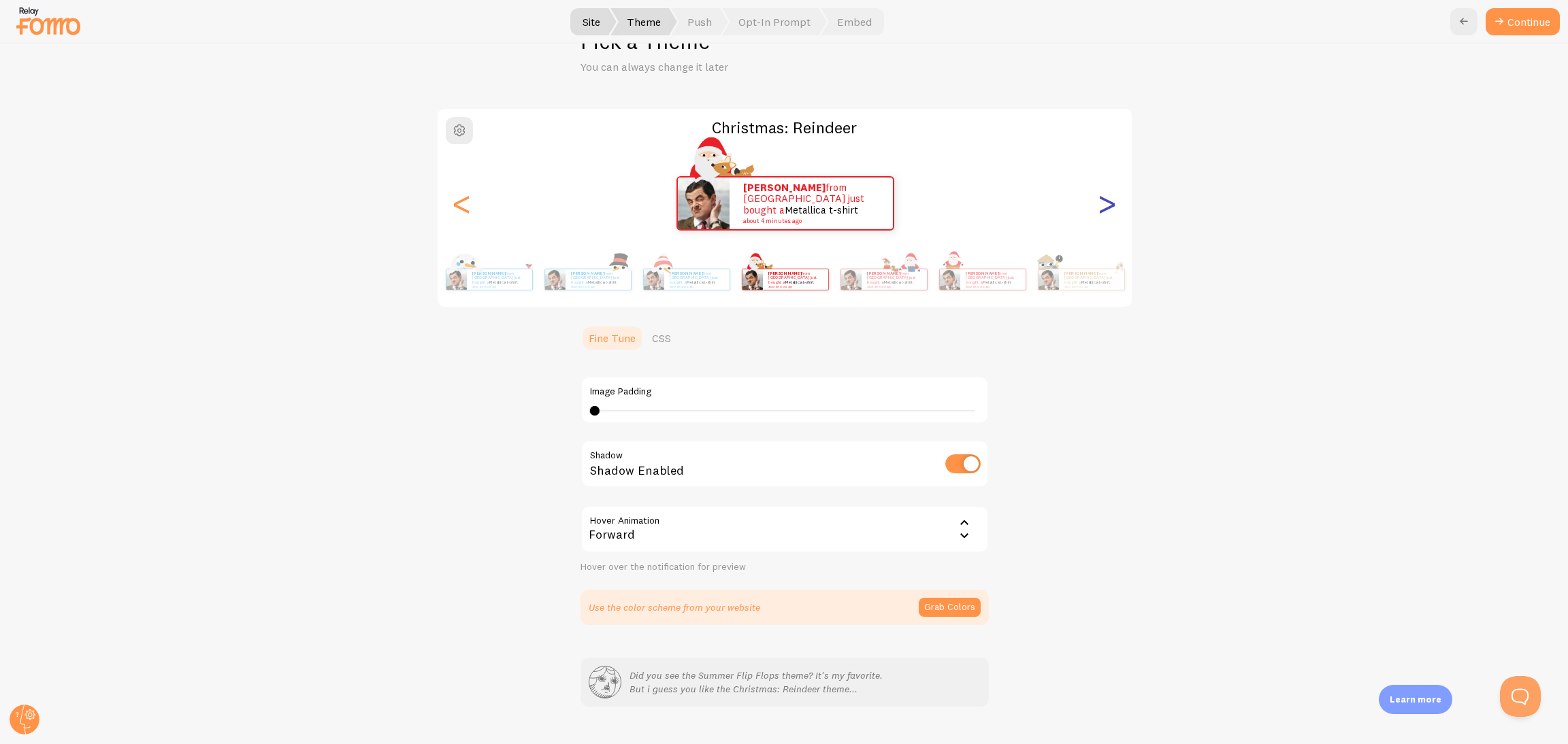
click at [1045, 213] on div ">" at bounding box center [1107, 203] width 16 height 98
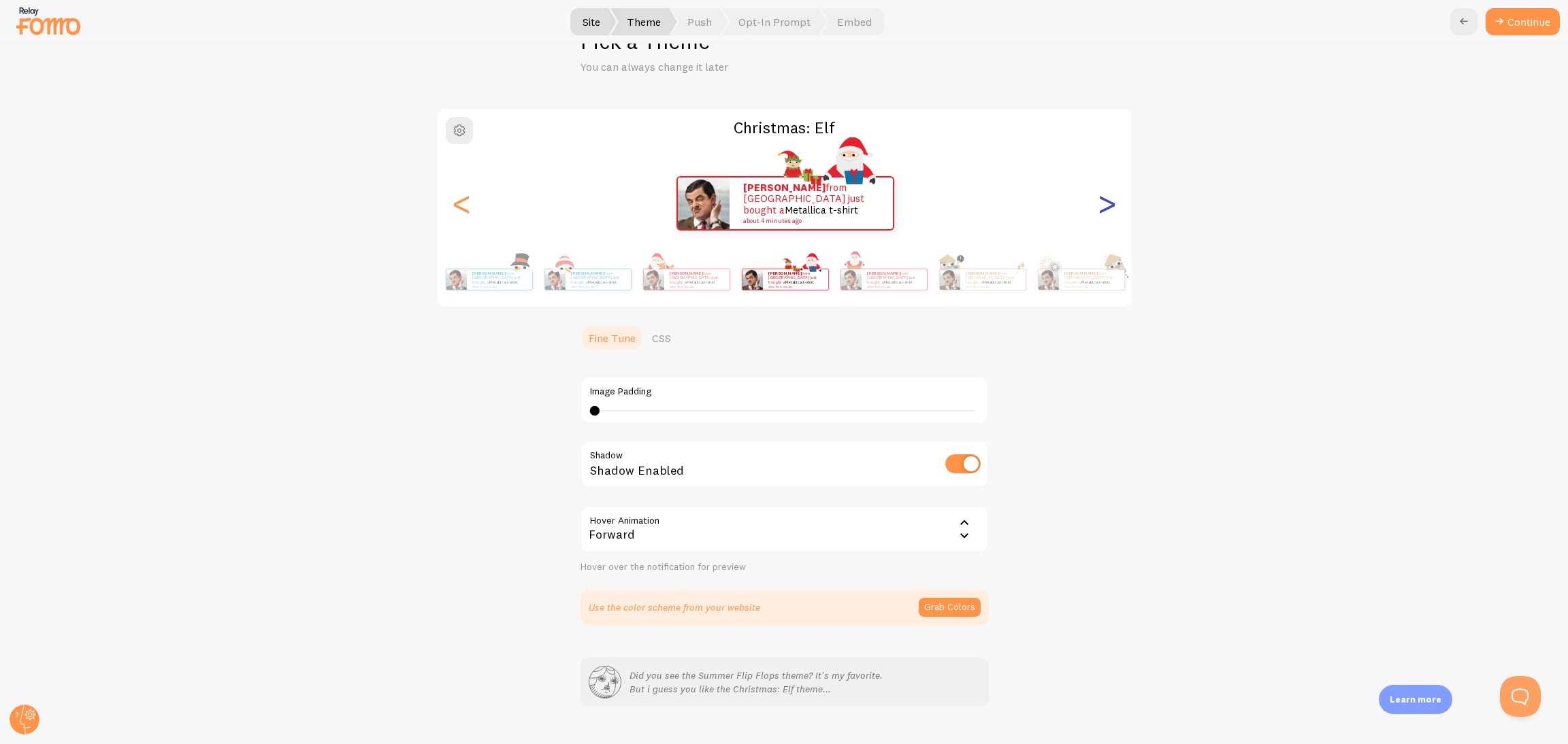
click at [1045, 213] on div ">" at bounding box center [1107, 203] width 16 height 98
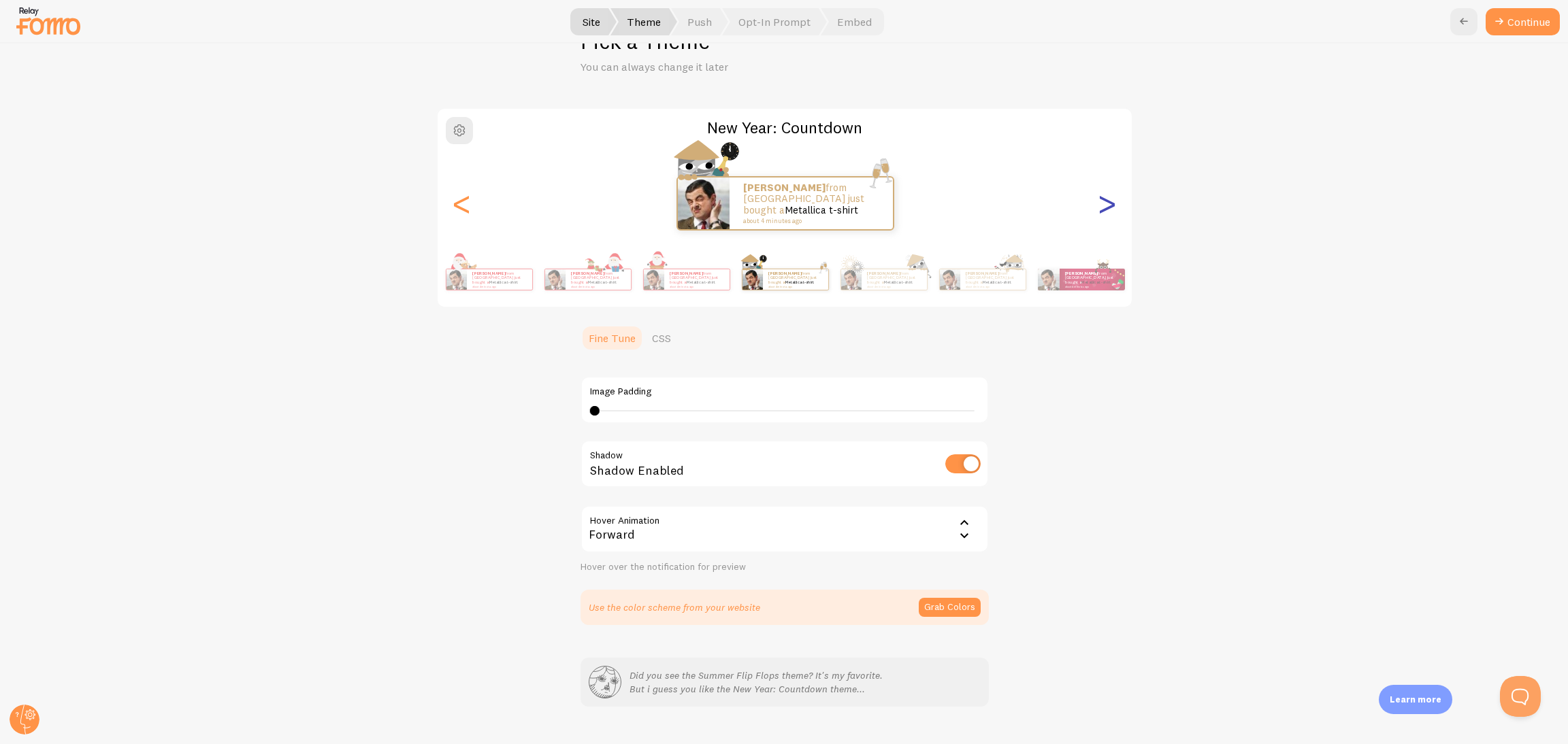
click at [1045, 213] on div ">" at bounding box center [1107, 203] width 16 height 98
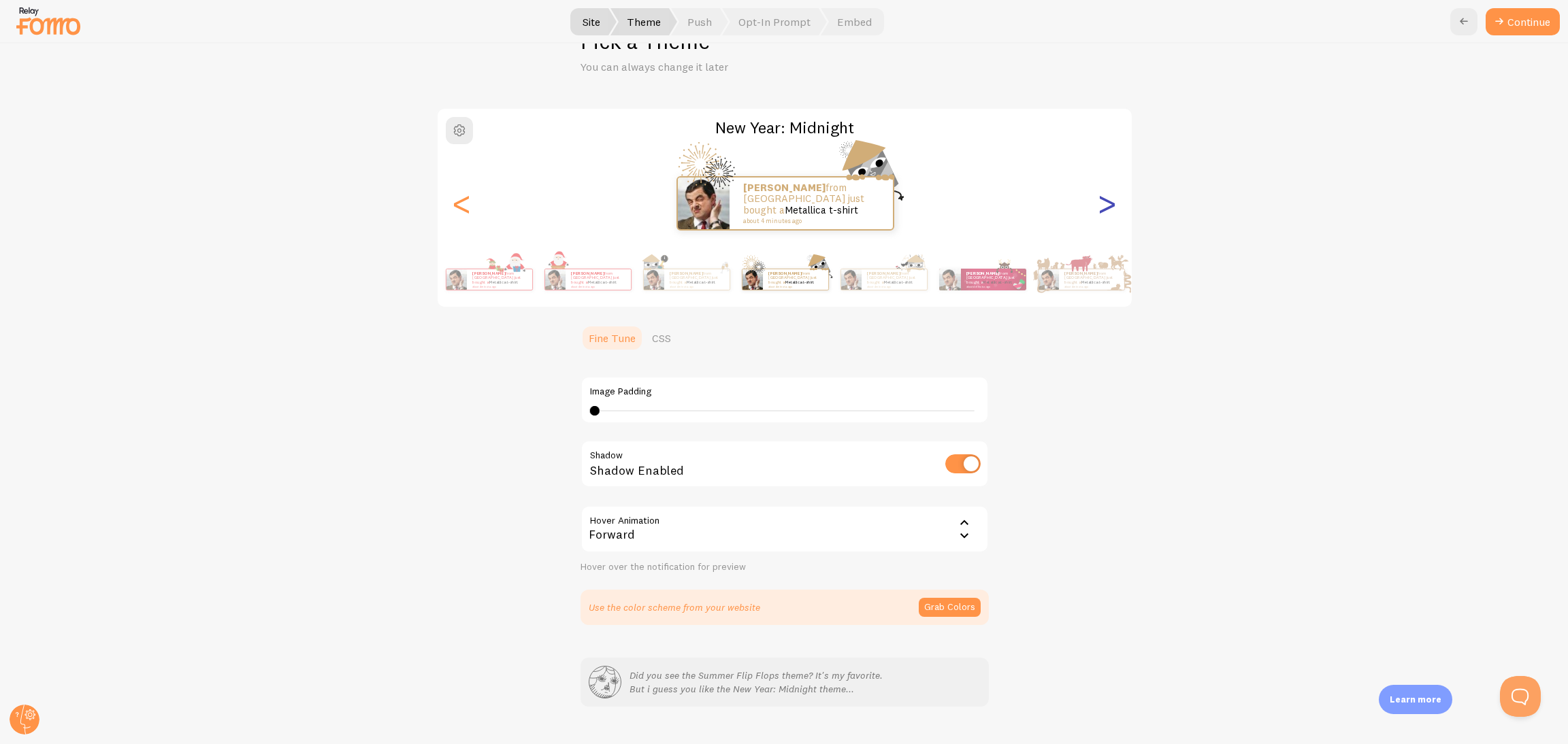
click at [1045, 213] on div ">" at bounding box center [1107, 203] width 16 height 98
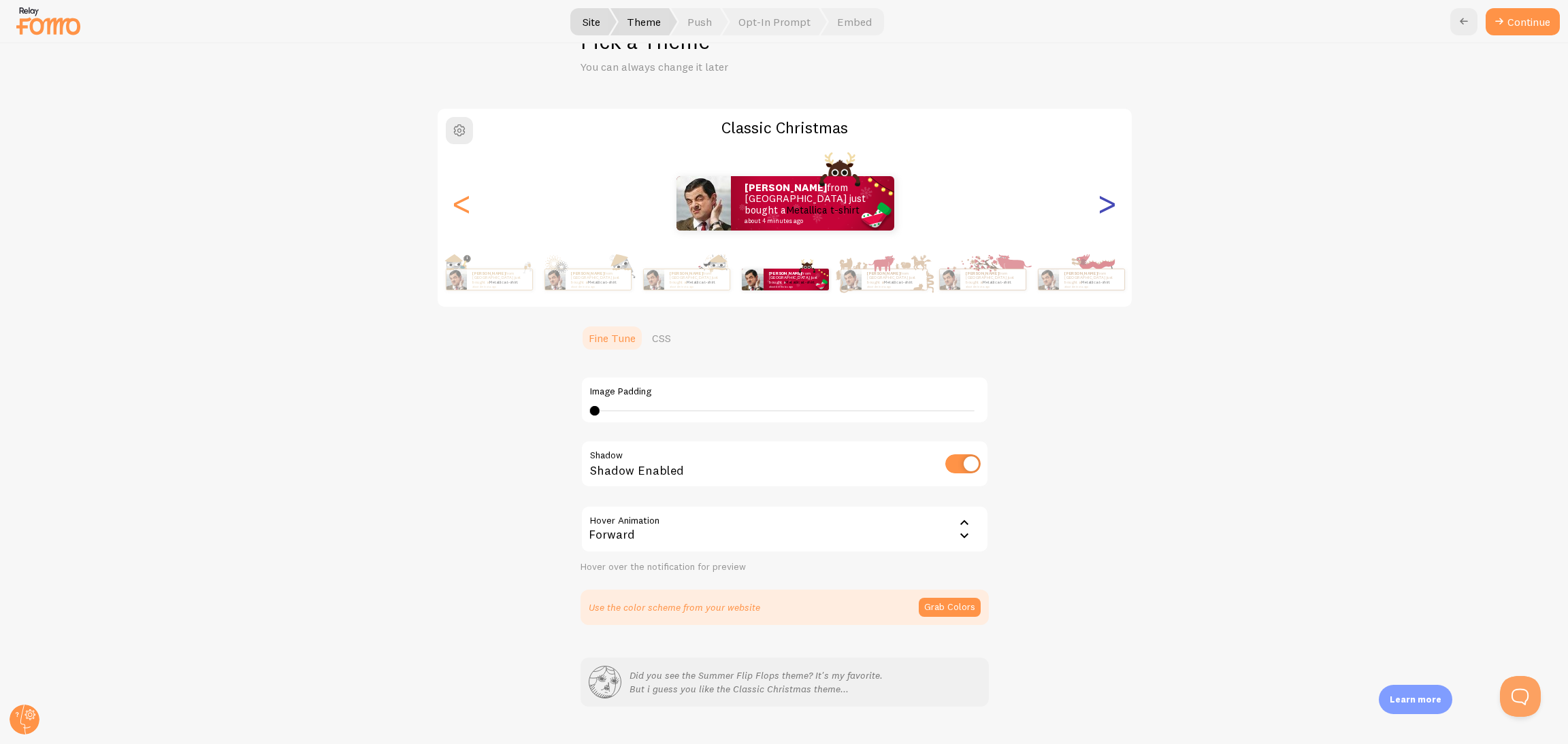
click at [1045, 213] on div ">" at bounding box center [1107, 203] width 16 height 98
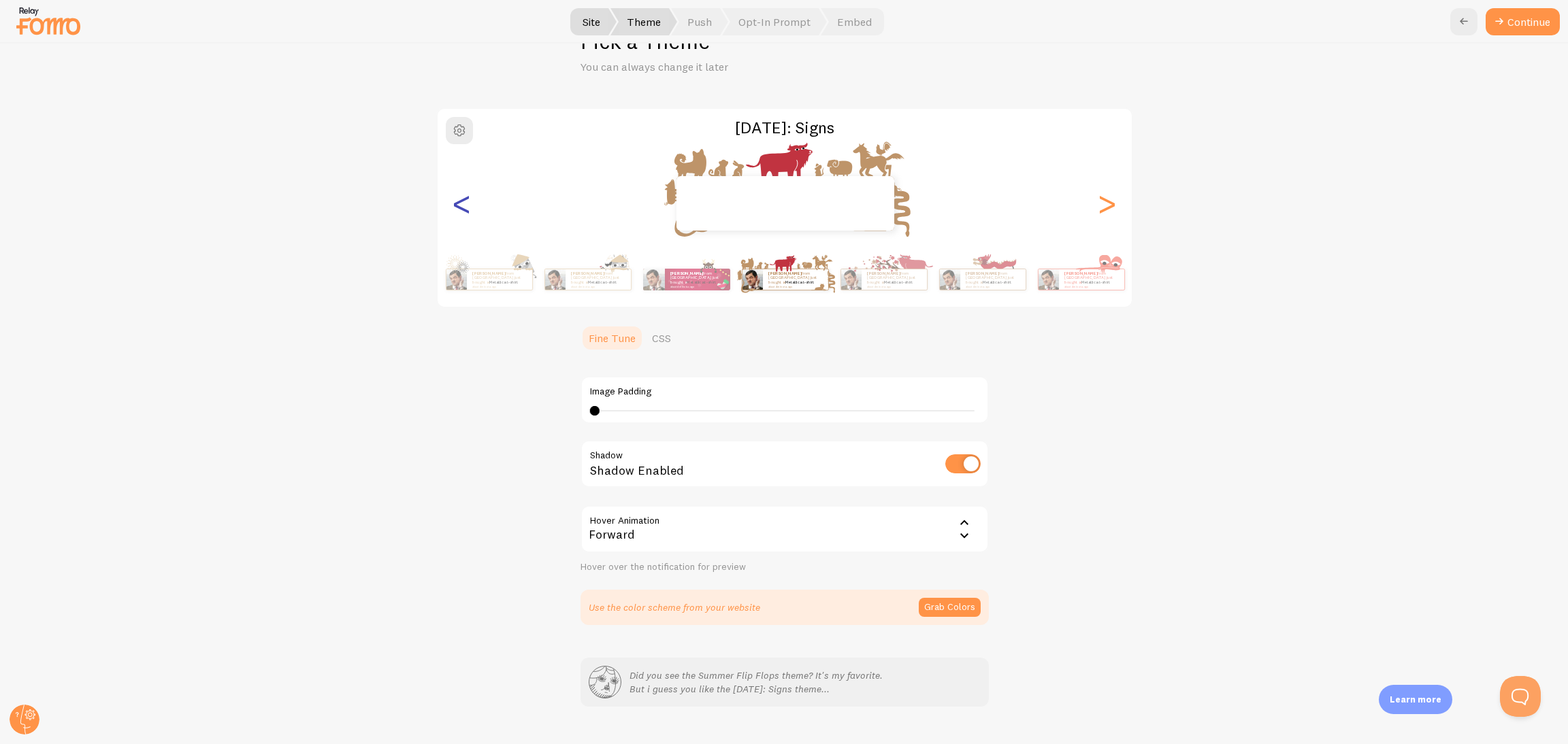
click at [454, 204] on div "<" at bounding box center [462, 203] width 16 height 98
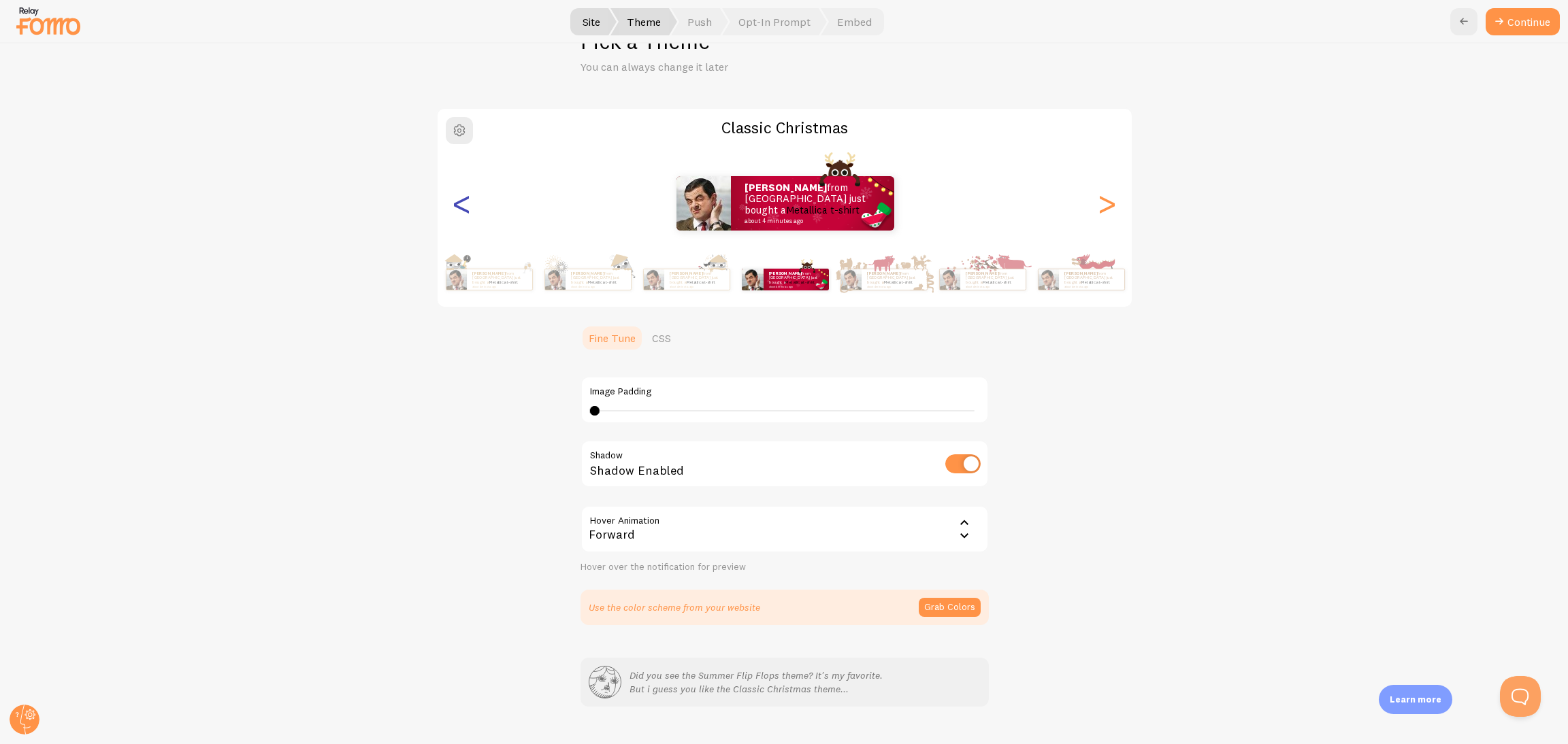
click at [454, 204] on div "<" at bounding box center [462, 203] width 16 height 98
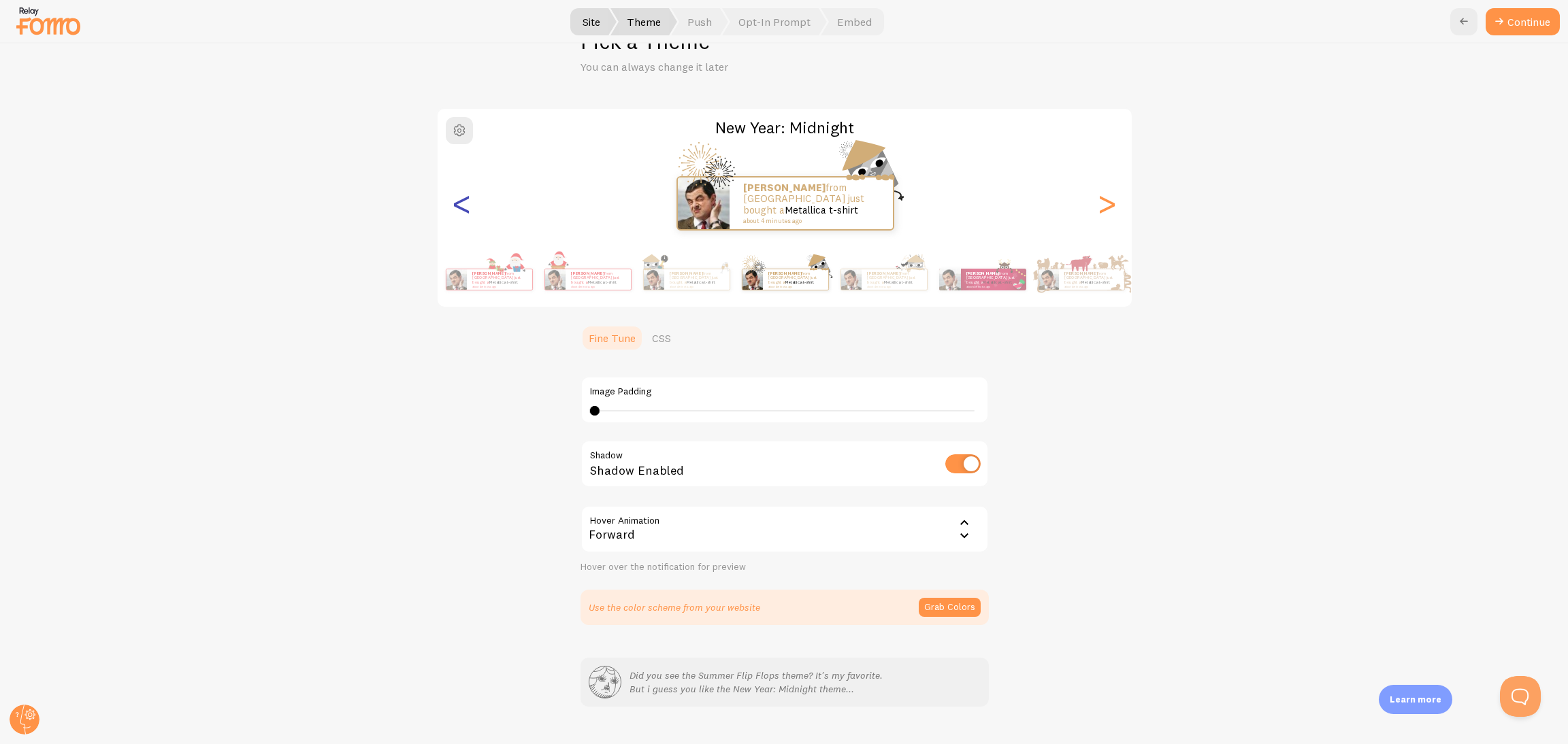
click at [454, 204] on div "<" at bounding box center [462, 203] width 16 height 98
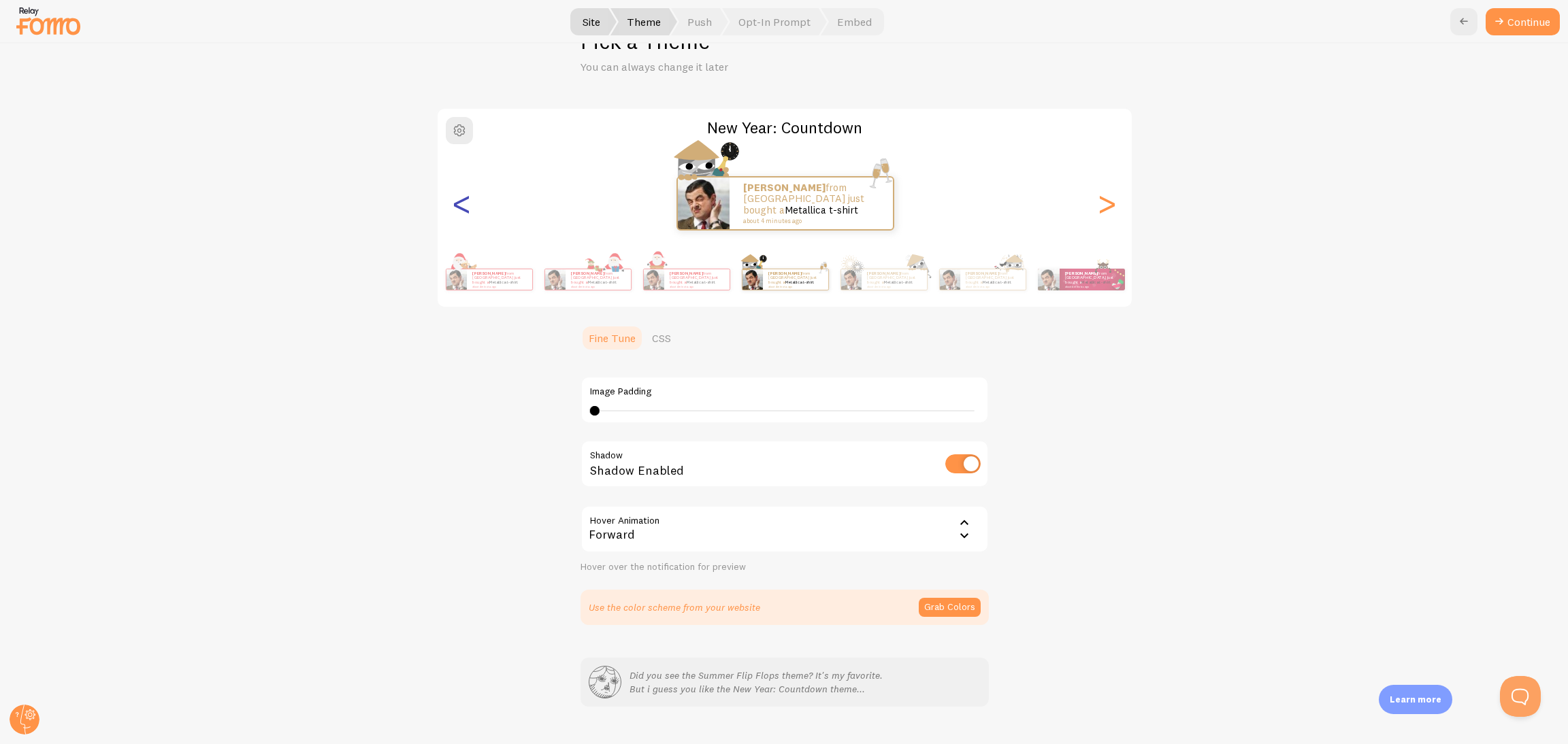
click at [454, 204] on div "<" at bounding box center [462, 203] width 16 height 98
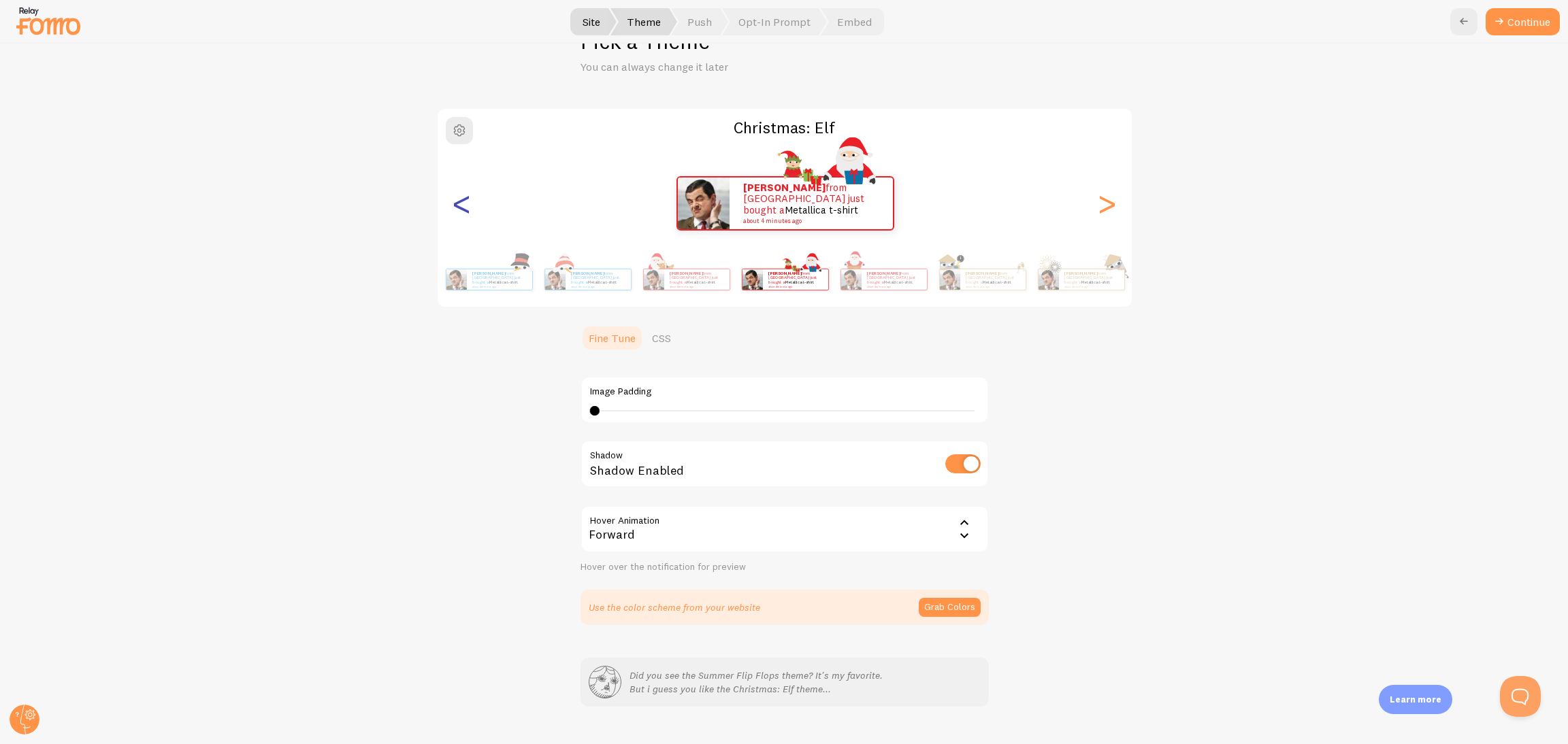
click at [454, 204] on div "<" at bounding box center [462, 203] width 16 height 98
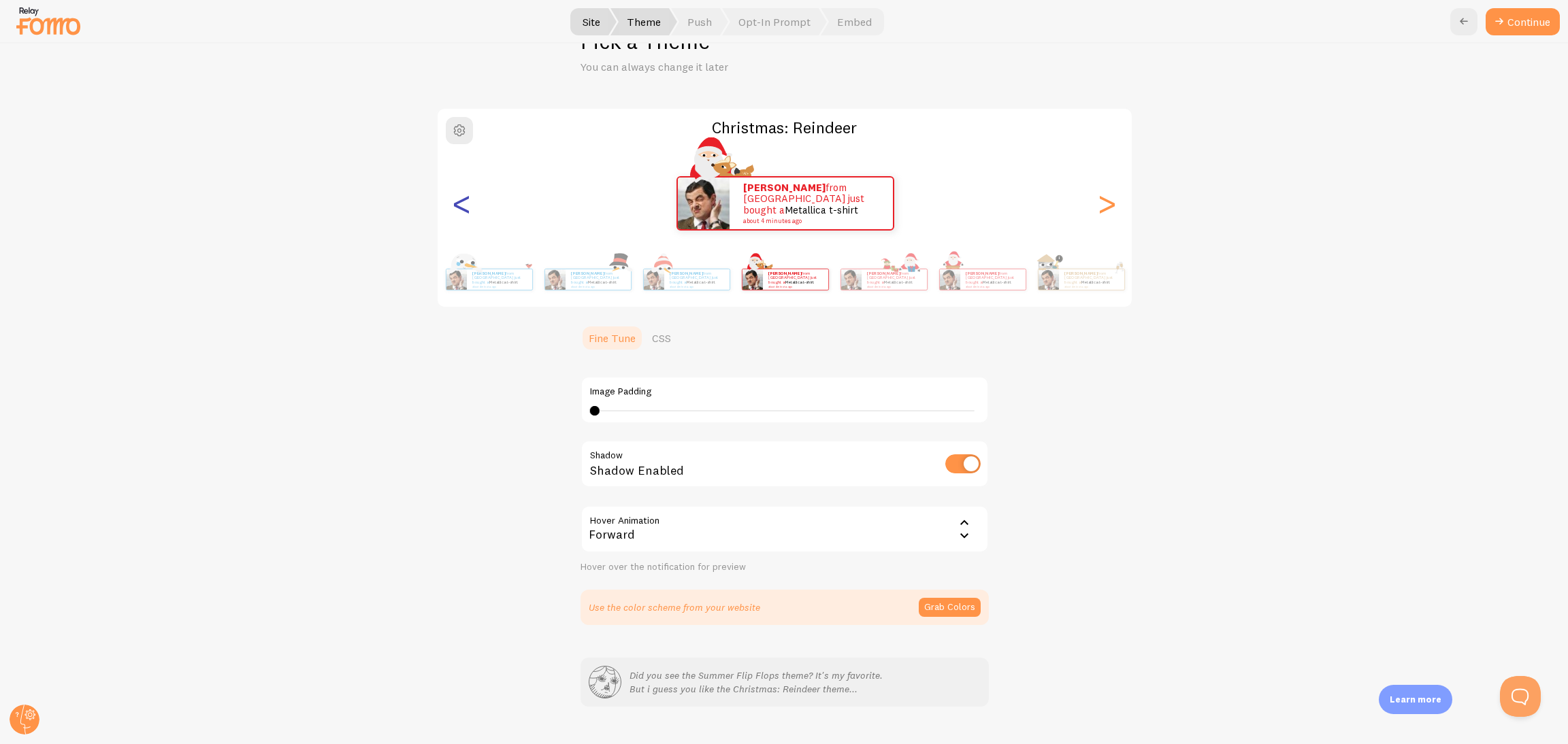
click at [454, 204] on div "<" at bounding box center [462, 203] width 16 height 98
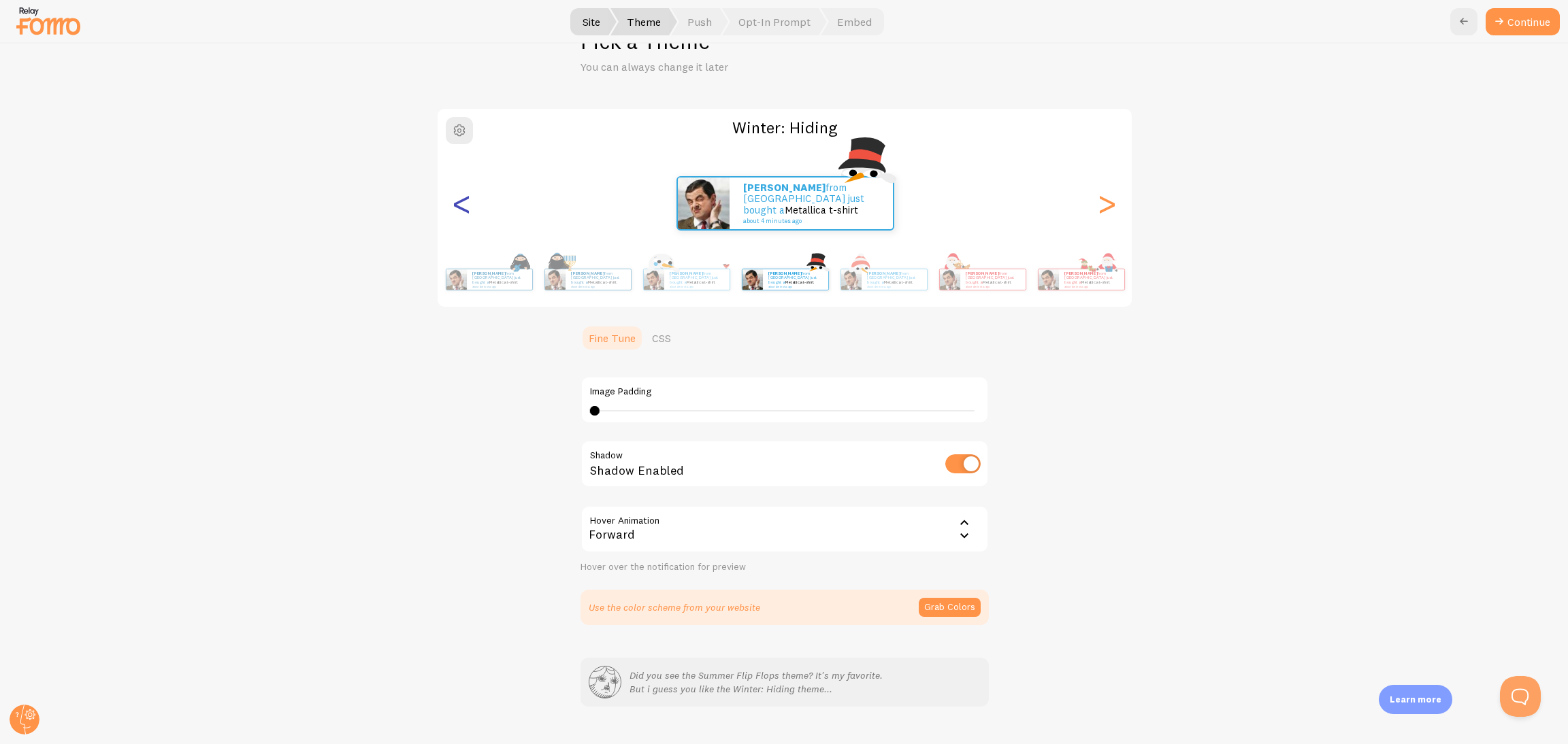
click at [454, 204] on div "<" at bounding box center [462, 203] width 16 height 98
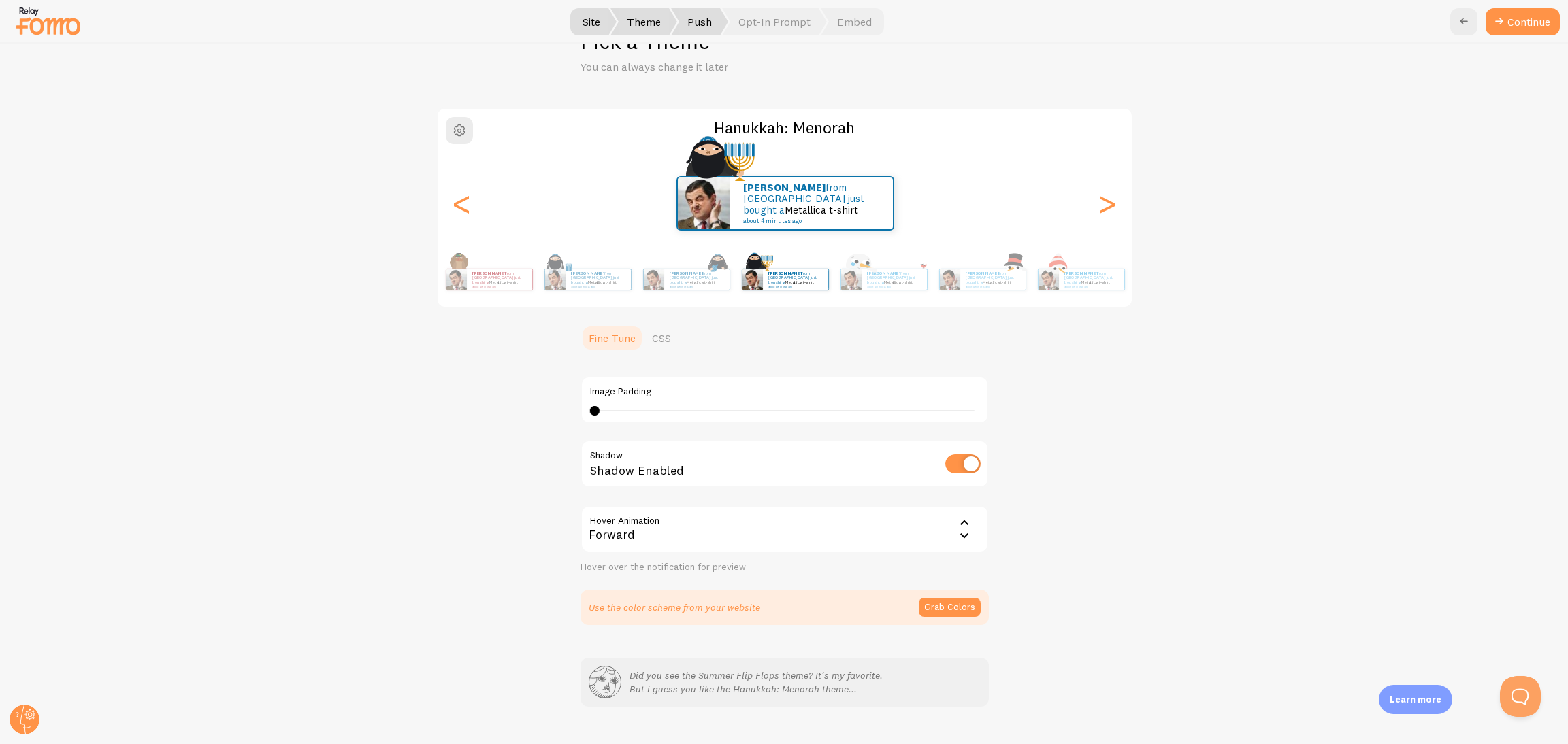
click at [698, 23] on span "Push" at bounding box center [700, 22] width 57 height 28
click at [1045, 24] on button "Continue" at bounding box center [1523, 22] width 74 height 28
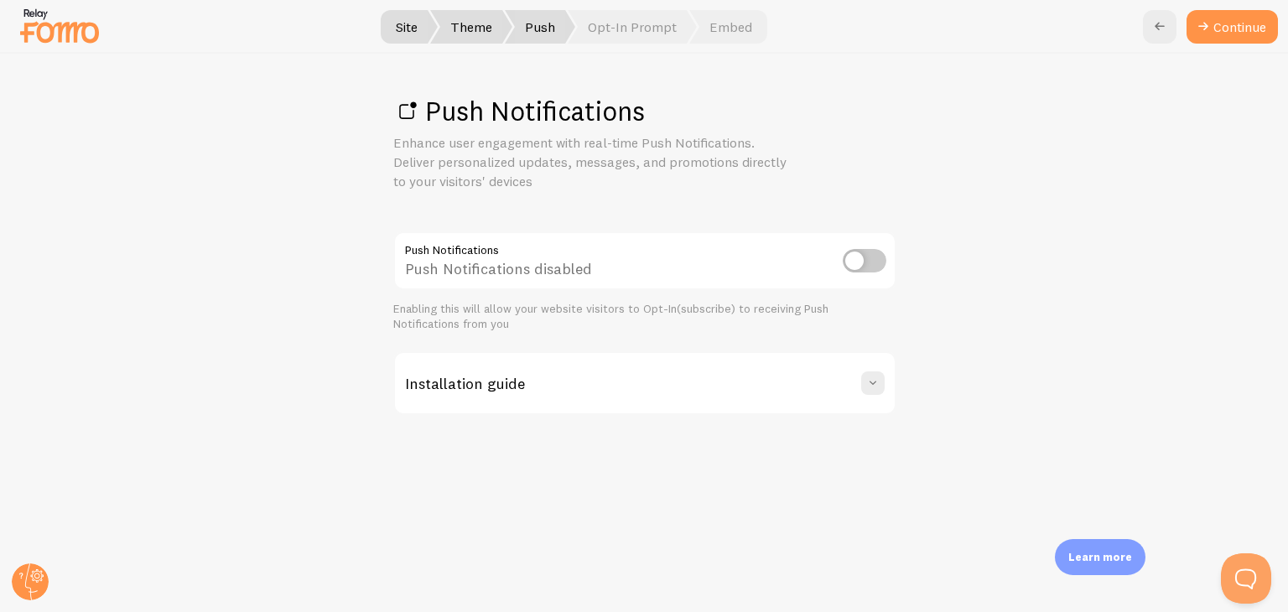
click at [908, 188] on div "Push Notifications Enhance user engagement with real-time Push Notifications. D…" at bounding box center [644, 333] width 1287 height 558
click at [869, 377] on span at bounding box center [873, 383] width 17 height 17
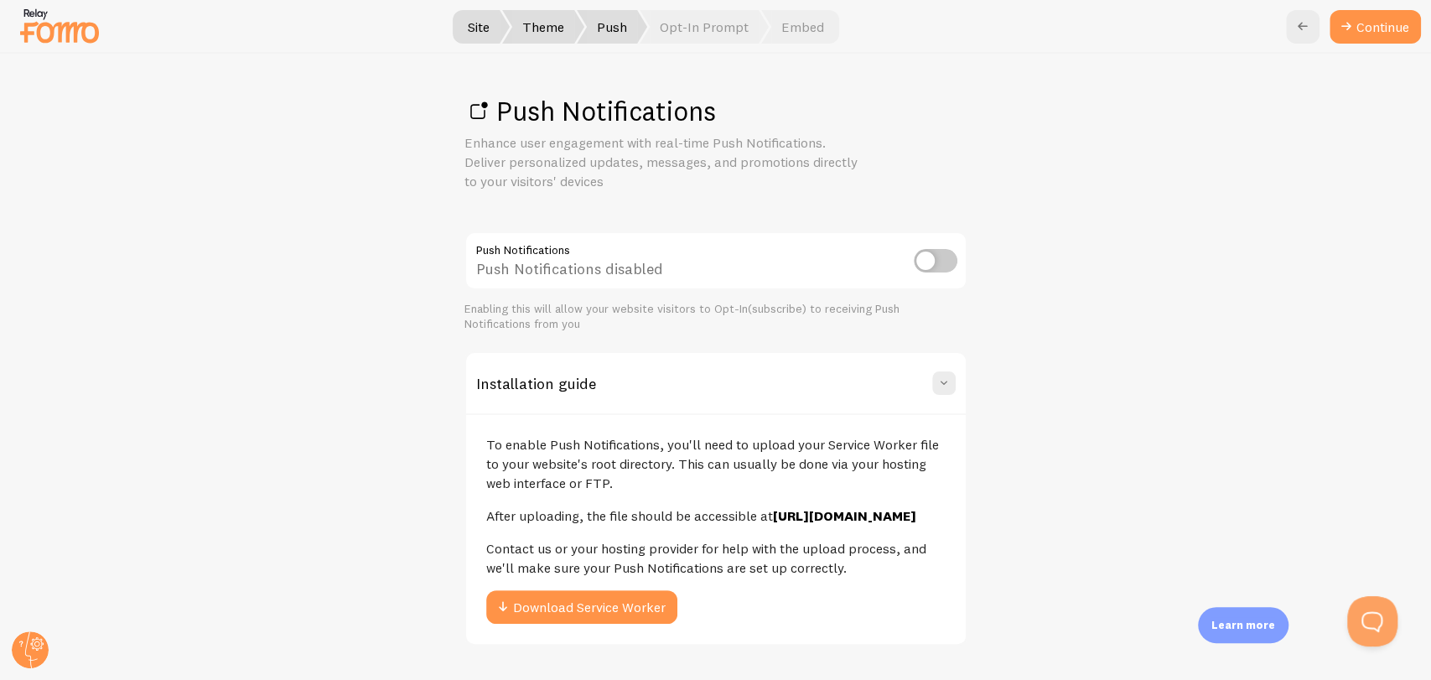
click at [1213, 434] on div "Push Notifications Enhance user engagement with real-time Push Notifications. D…" at bounding box center [716, 367] width 1431 height 626
click at [1287, 25] on icon at bounding box center [1347, 27] width 20 height 20
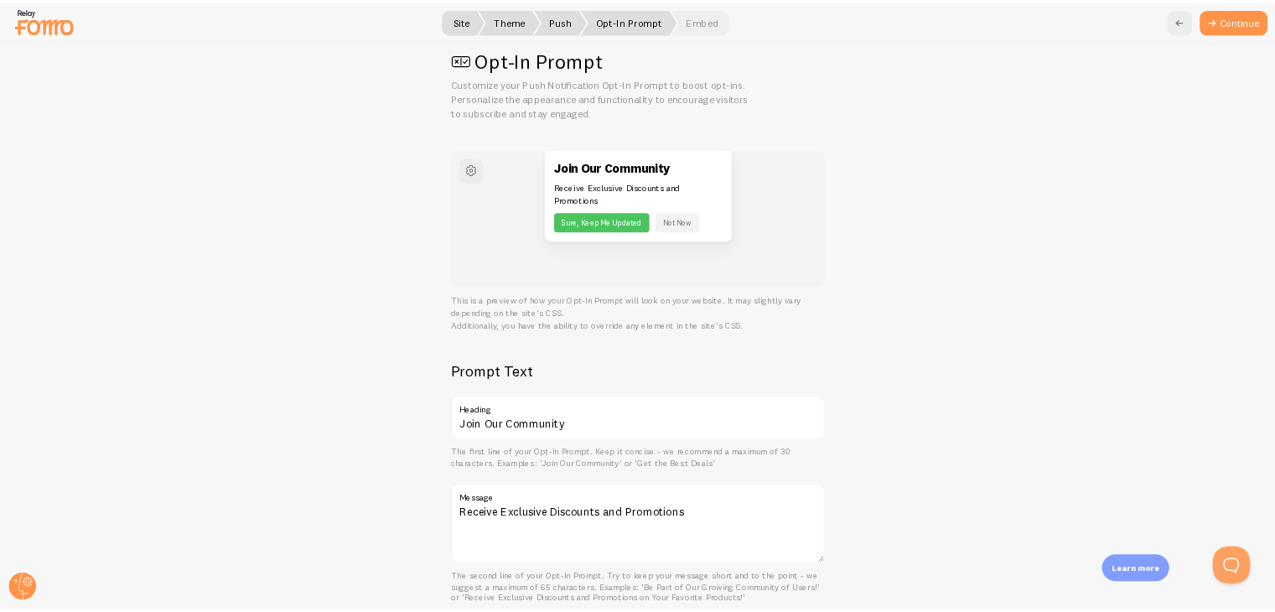
scroll to position [33, 0]
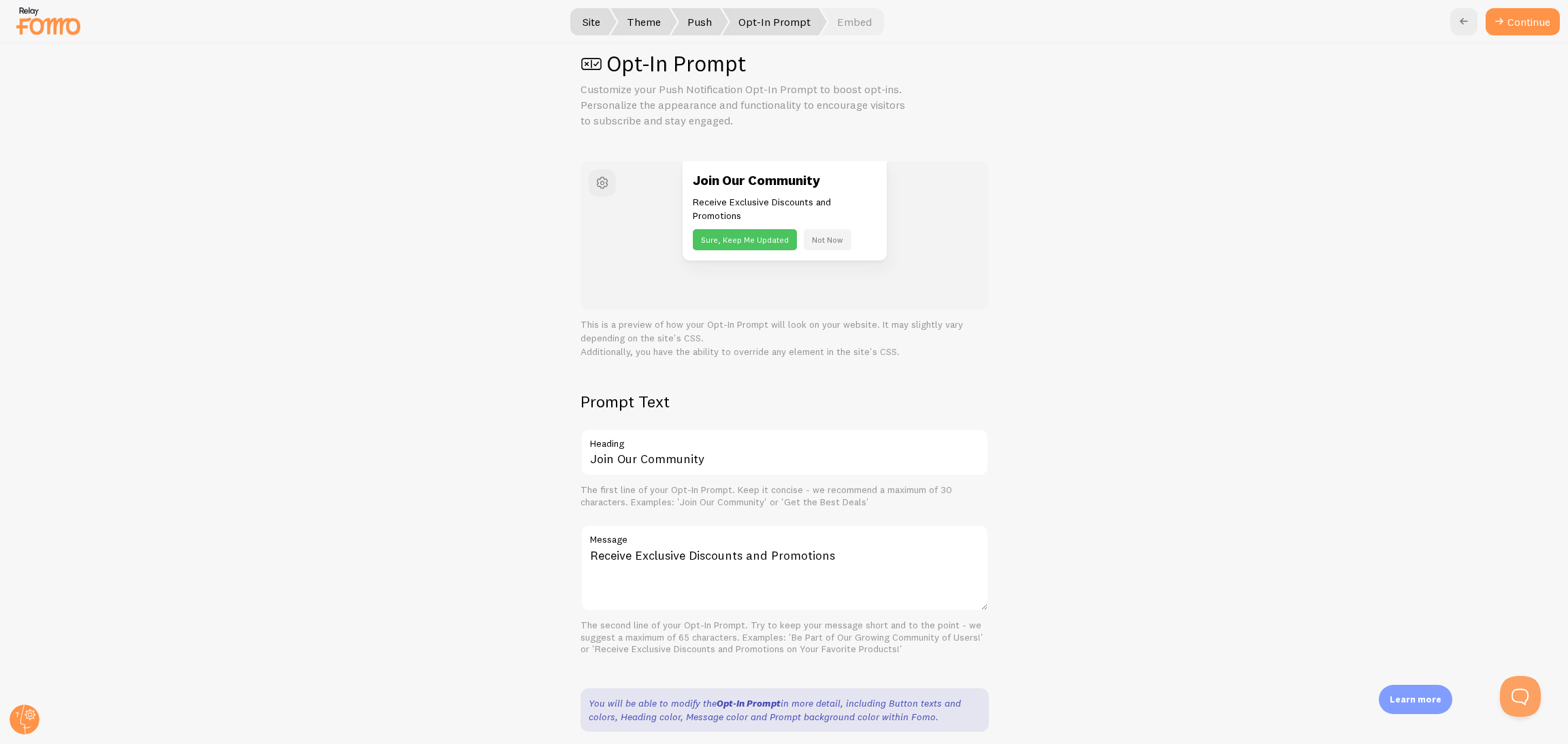
click at [1045, 385] on div "Opt-In Prompt Customize your Push Notification Opt-In Prompt to boost opt-ins. …" at bounding box center [784, 394] width 1567 height 701
click at [1045, 24] on button "Continue" at bounding box center [1523, 22] width 74 height 28
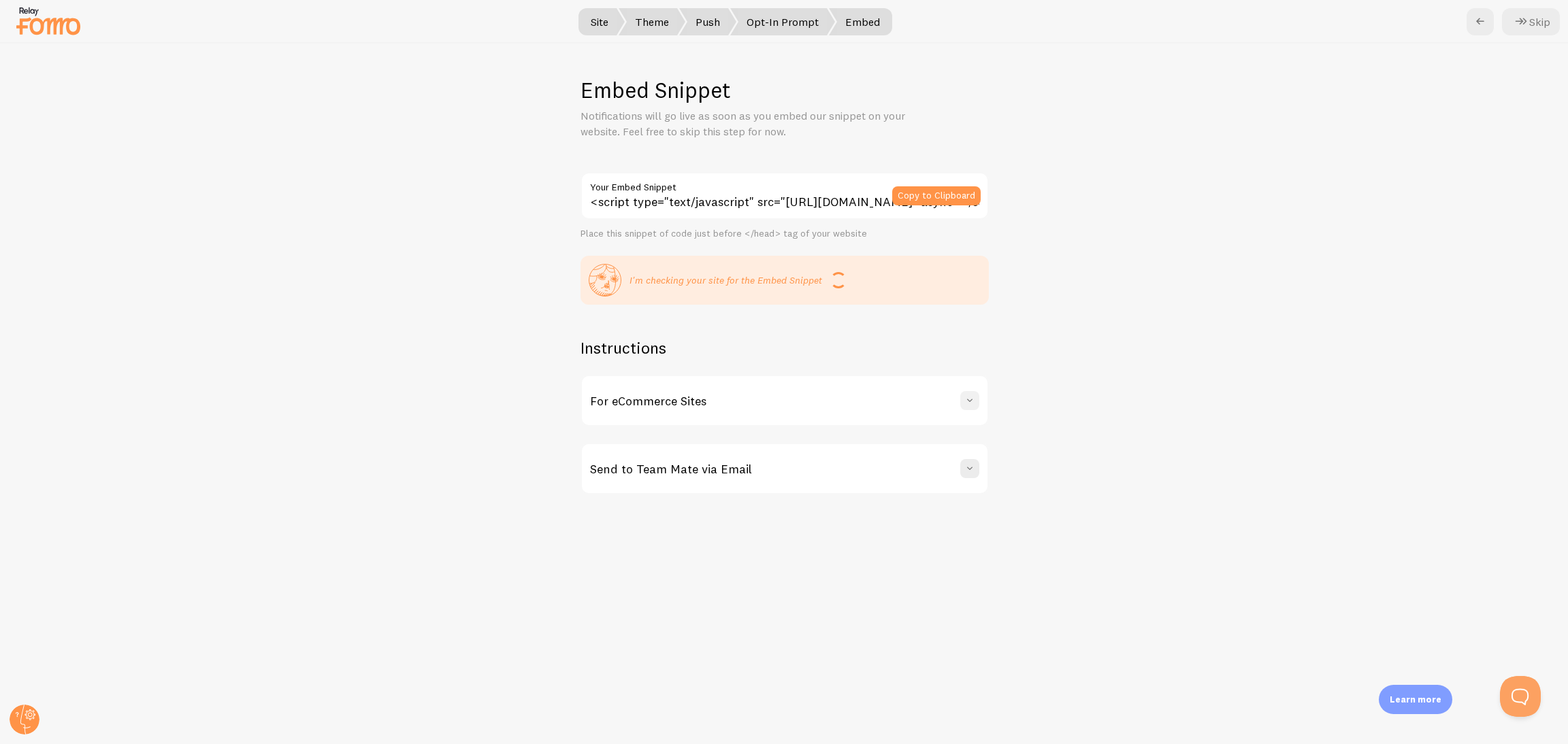
click at [969, 399] on span at bounding box center [970, 401] width 14 height 14
click at [963, 400] on span at bounding box center [970, 401] width 14 height 14
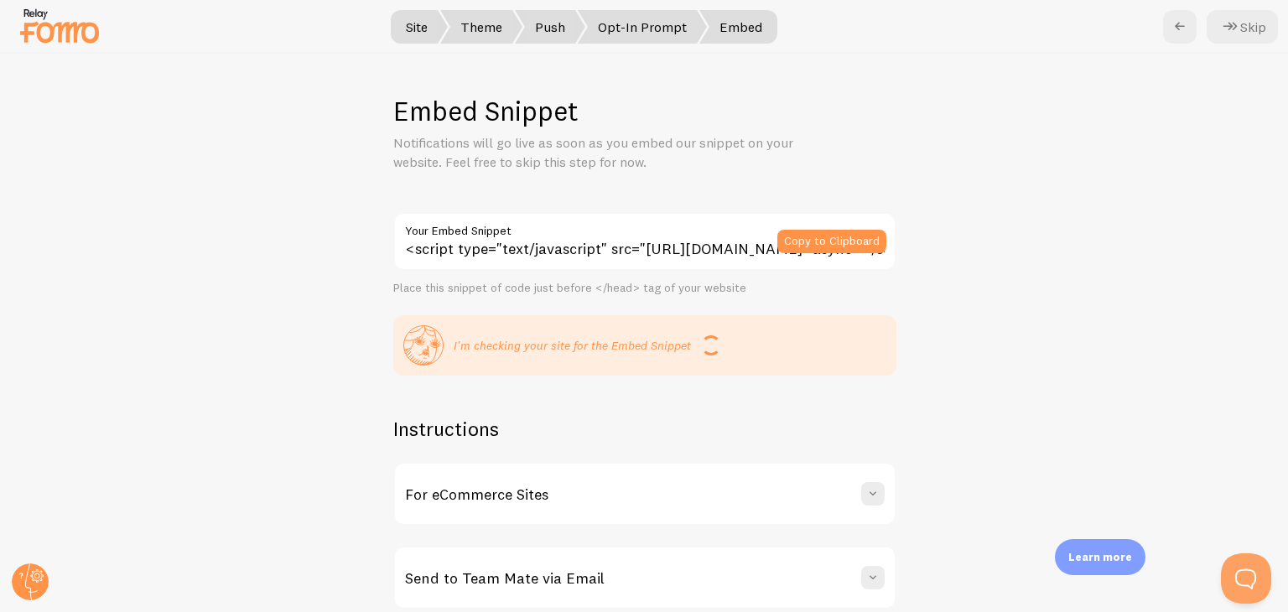
click at [1152, 303] on div "Embed Snippet Notifications will go live as soon as you embed our snippet on yo…" at bounding box center [644, 333] width 1287 height 558
click at [1239, 30] on icon at bounding box center [1230, 27] width 20 height 20
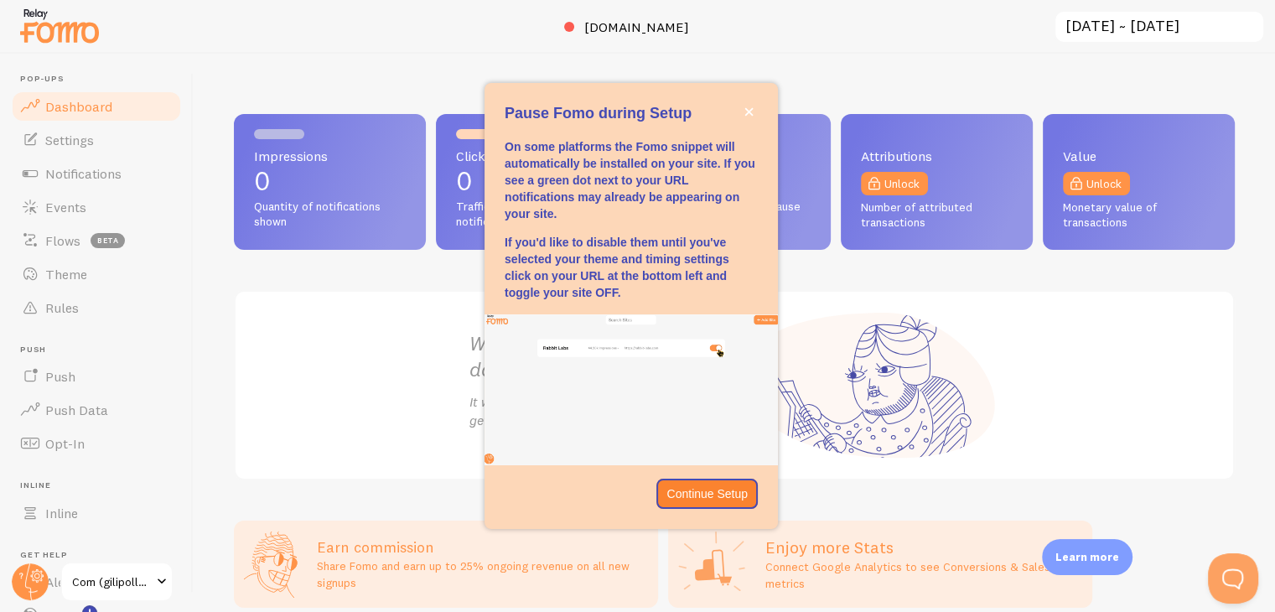
click at [1090, 330] on div "We're capturing data for you It will be ready once you get some traffic" at bounding box center [734, 385] width 1001 height 190
click at [697, 493] on p "Continue Setup" at bounding box center [707, 494] width 81 height 17
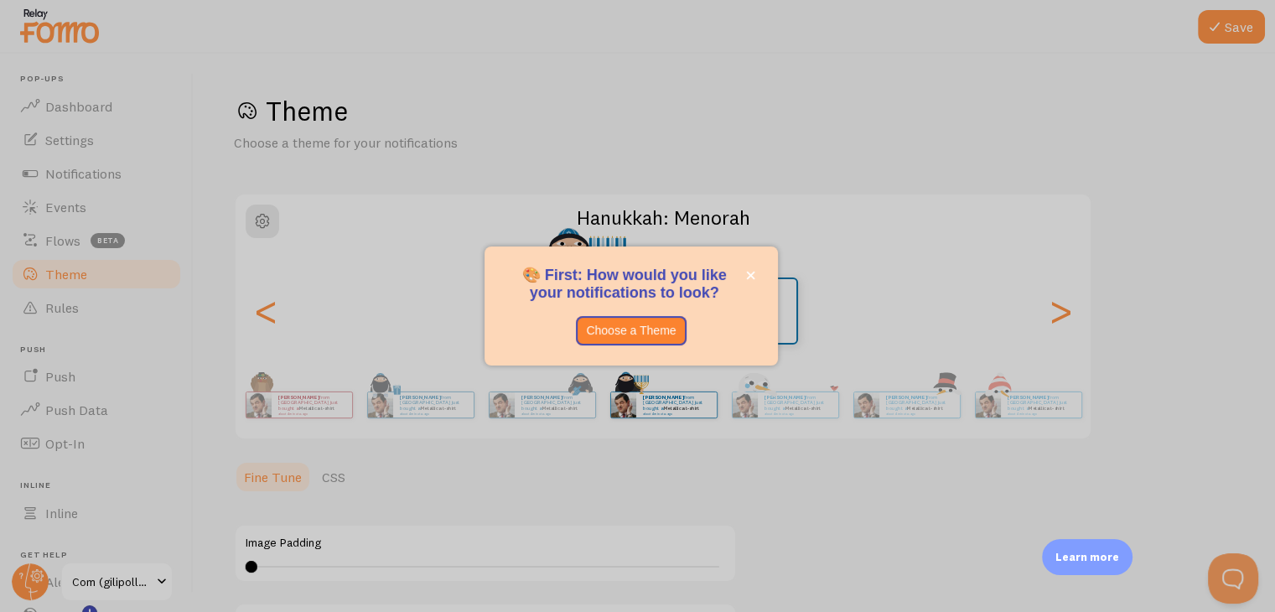
click at [1114, 151] on div at bounding box center [637, 306] width 1275 height 612
click at [755, 273] on icon "close," at bounding box center [750, 275] width 9 height 9
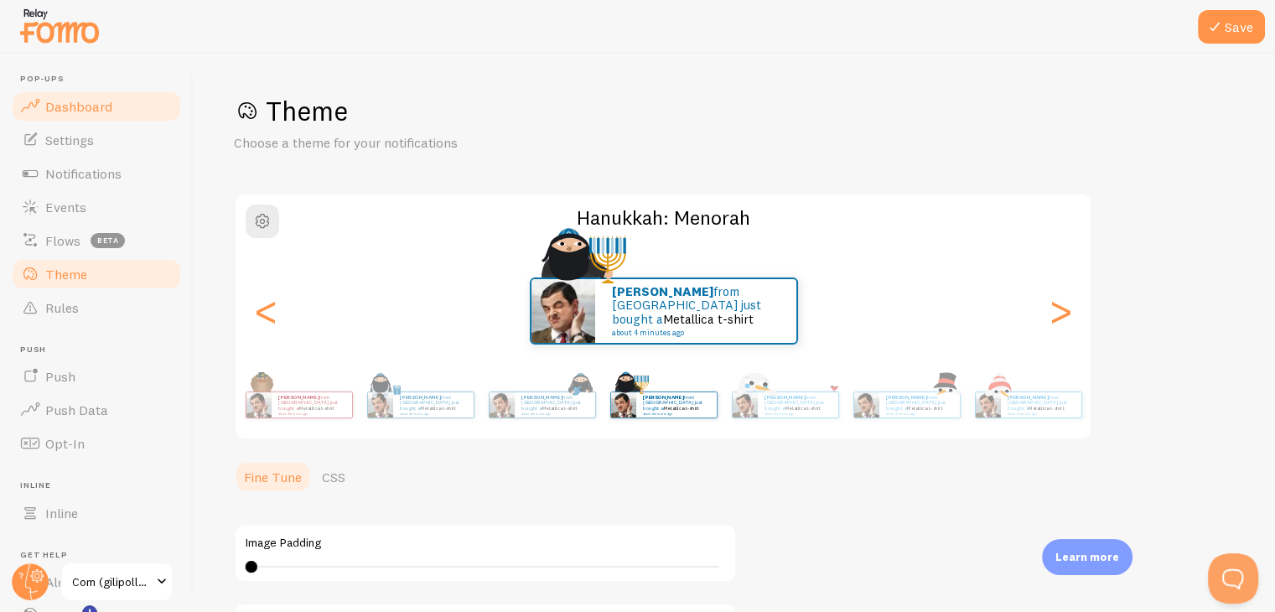
click at [116, 106] on link "Dashboard" at bounding box center [96, 107] width 173 height 34
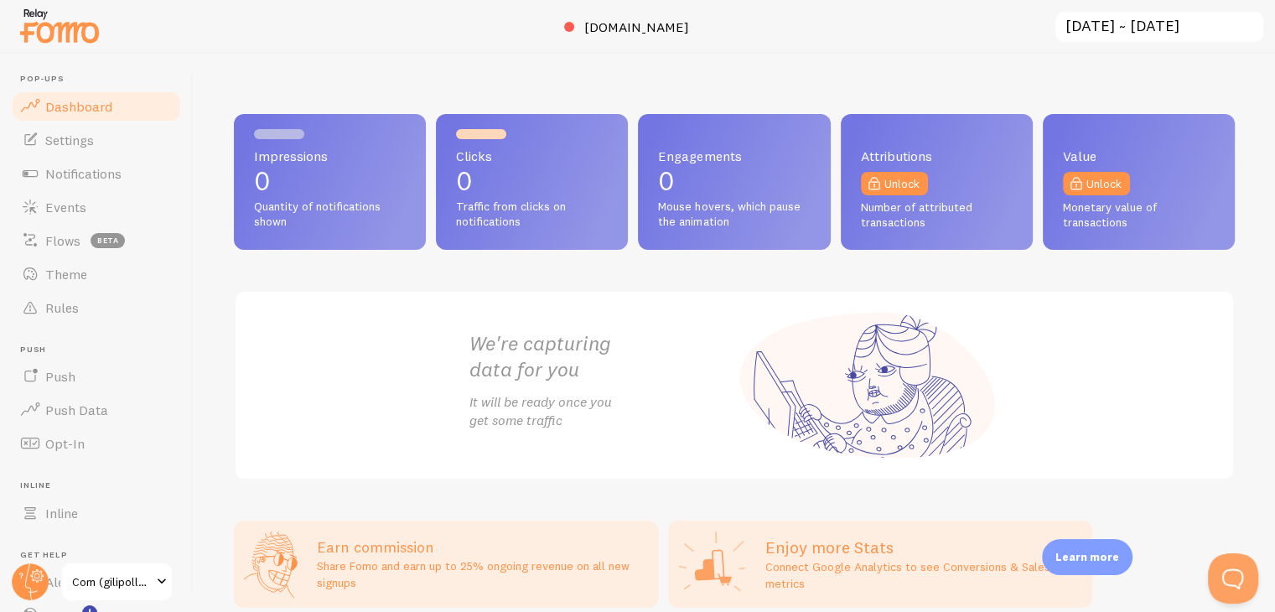
click at [217, 397] on div "Impressions 0 Quantity of notifications shown Clicks 0 Traffic from clicks on n…" at bounding box center [735, 333] width 1082 height 558
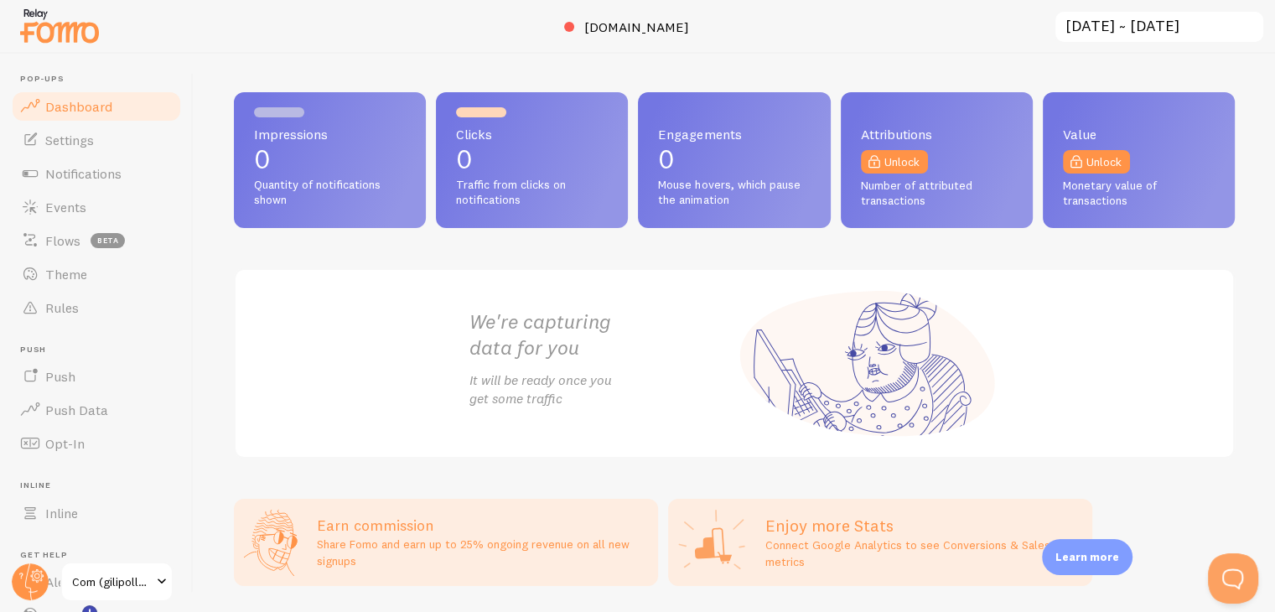
scroll to position [24, 0]
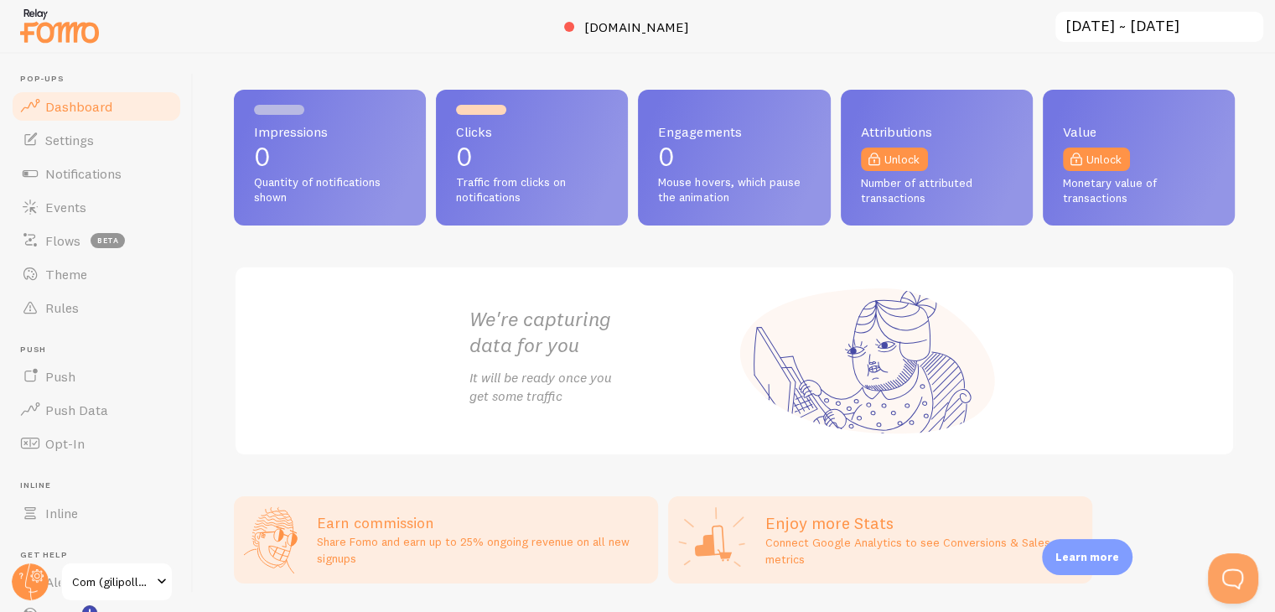
click at [1114, 384] on div "We're capturing data for you It will be ready once you get some traffic" at bounding box center [734, 361] width 1001 height 190
click at [71, 144] on span "Settings" at bounding box center [69, 140] width 49 height 17
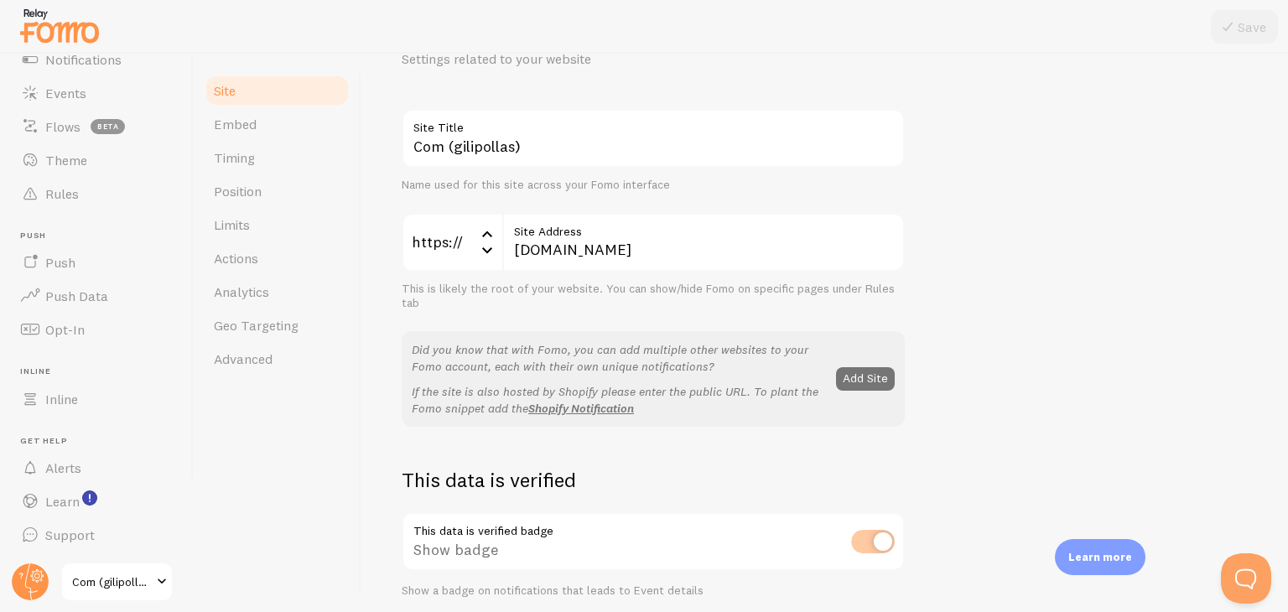
scroll to position [252, 0]
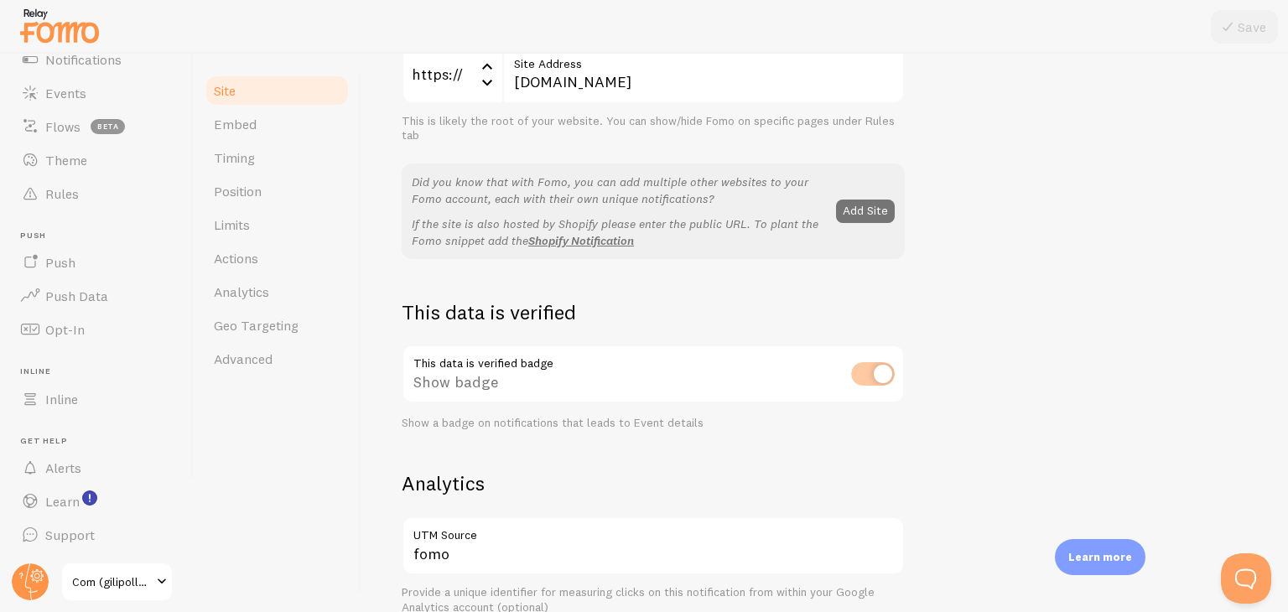
click at [879, 381] on div "This data is verified badge Show badge Show a badge on notifications that leads…" at bounding box center [653, 388] width 503 height 86
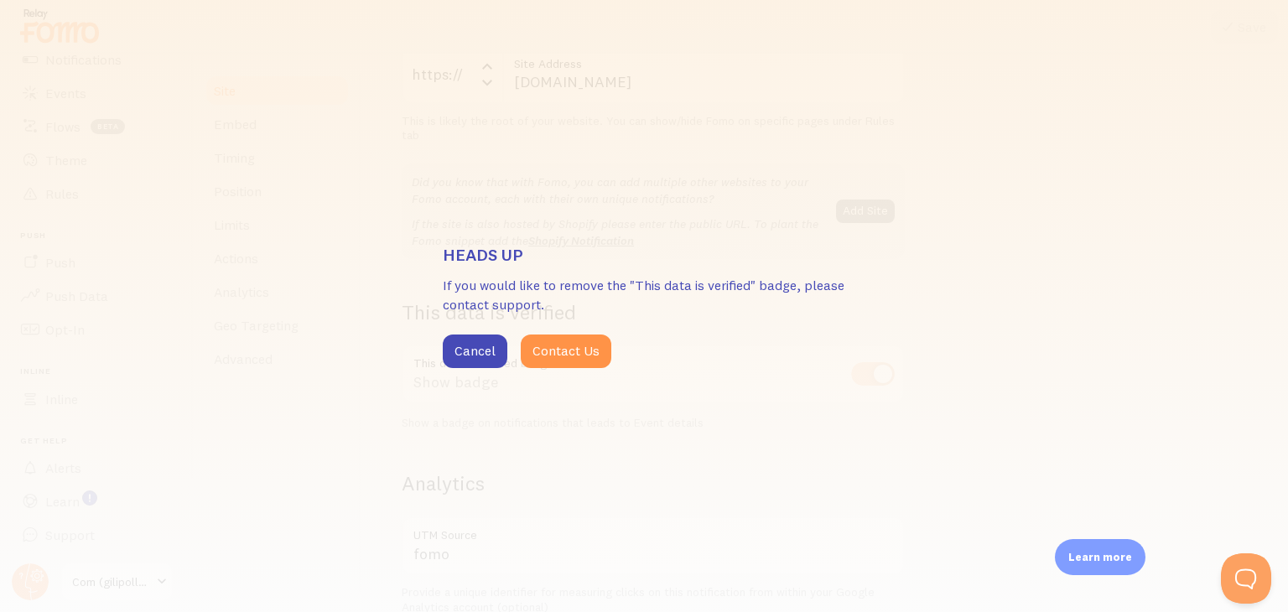
click at [797, 455] on div "Heads up If you would like to remove the "This data is verified" badge, please …" at bounding box center [644, 306] width 1288 height 612
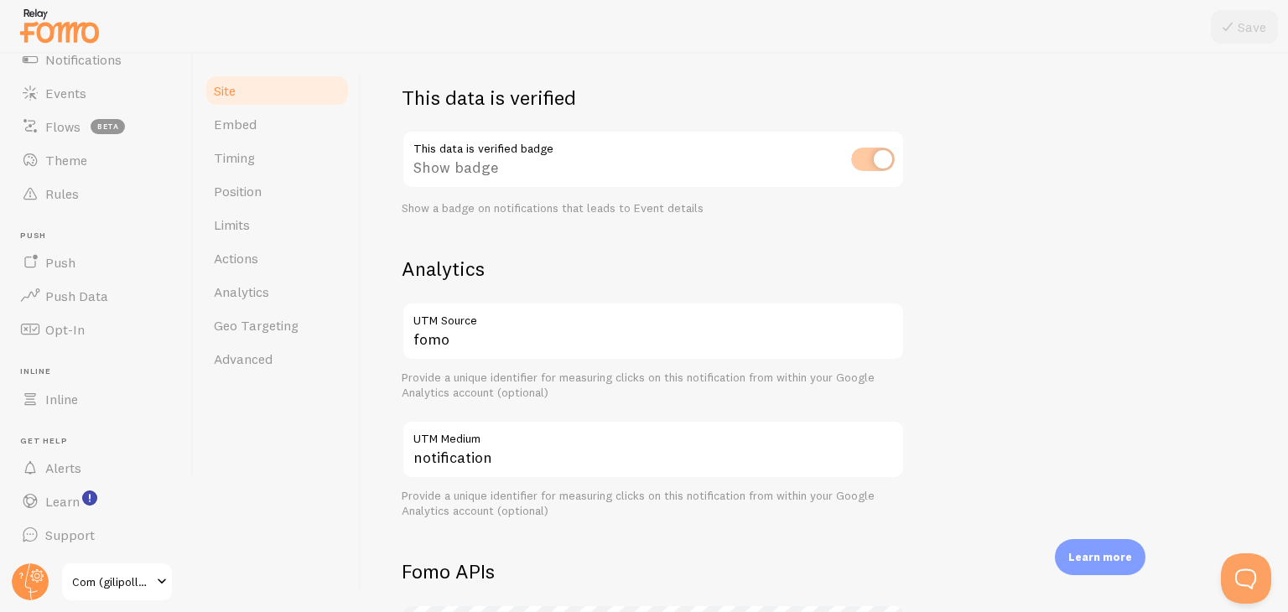
scroll to position [0, 0]
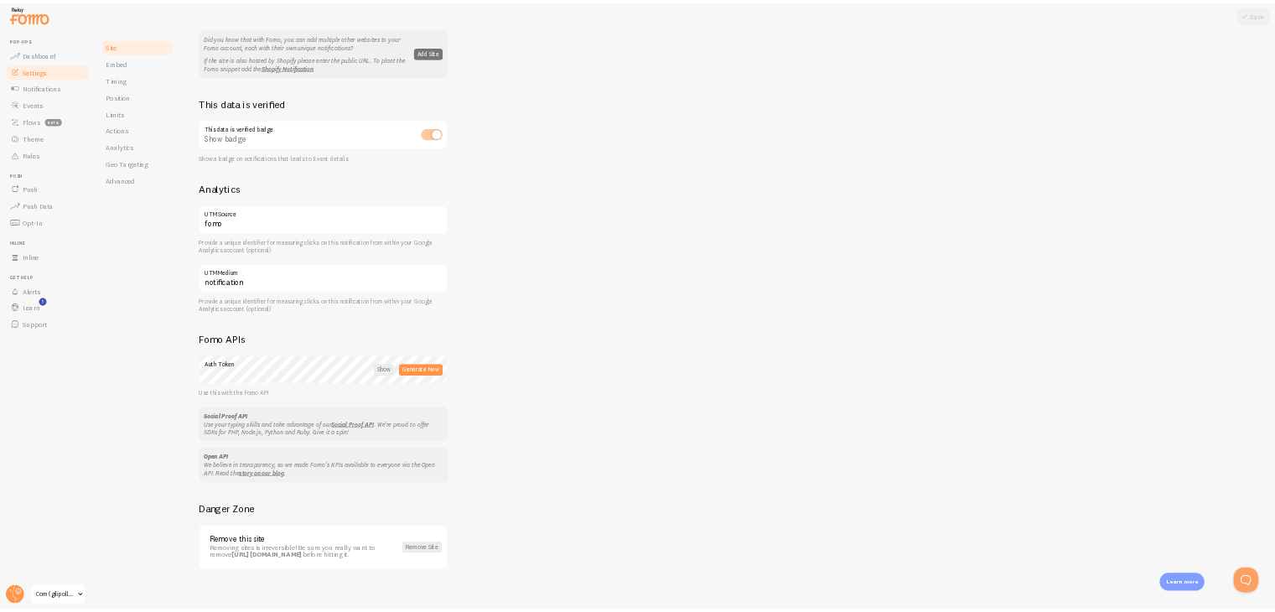
scroll to position [358, 0]
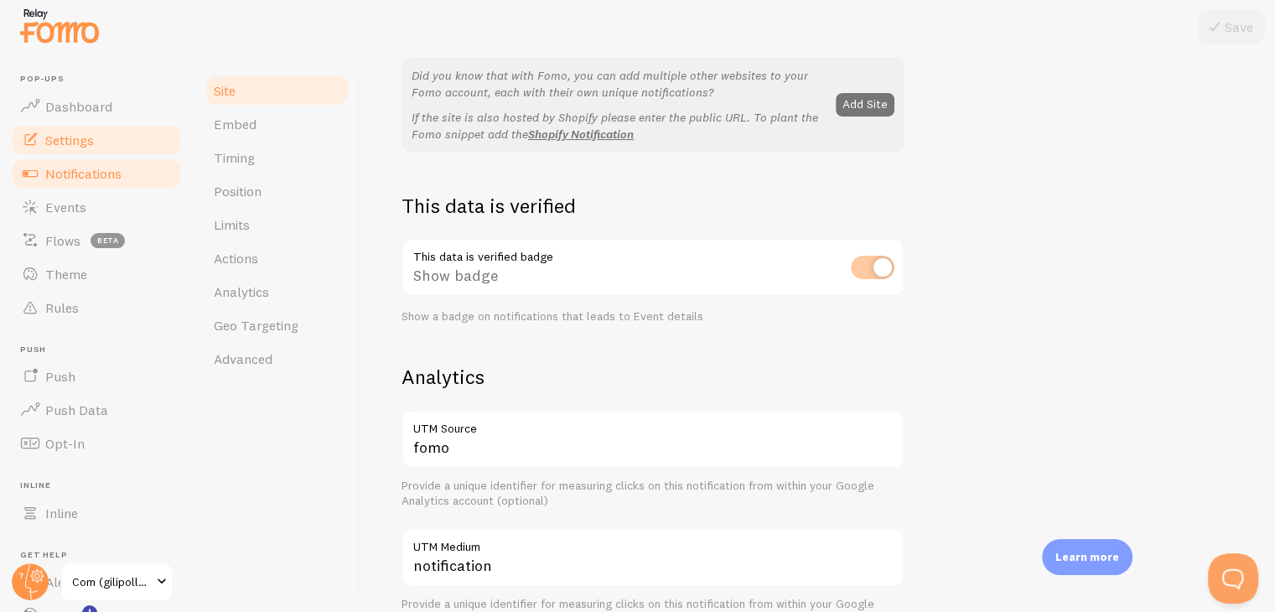
click at [112, 176] on span "Notifications" at bounding box center [83, 173] width 76 height 17
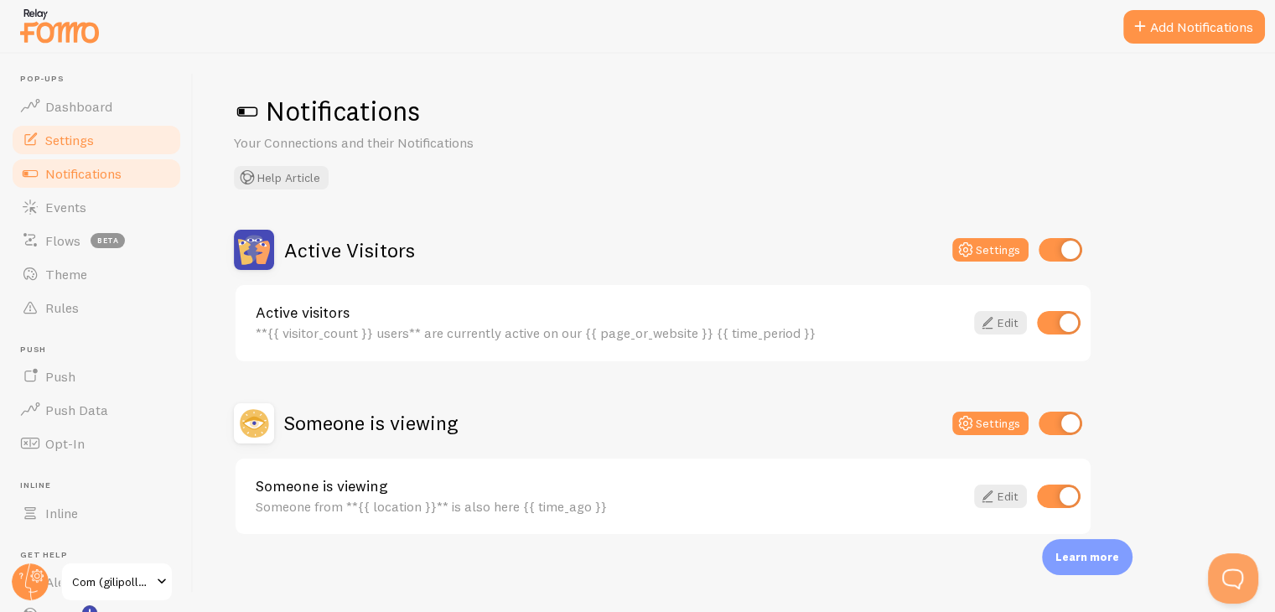
click at [97, 145] on link "Settings" at bounding box center [96, 140] width 173 height 34
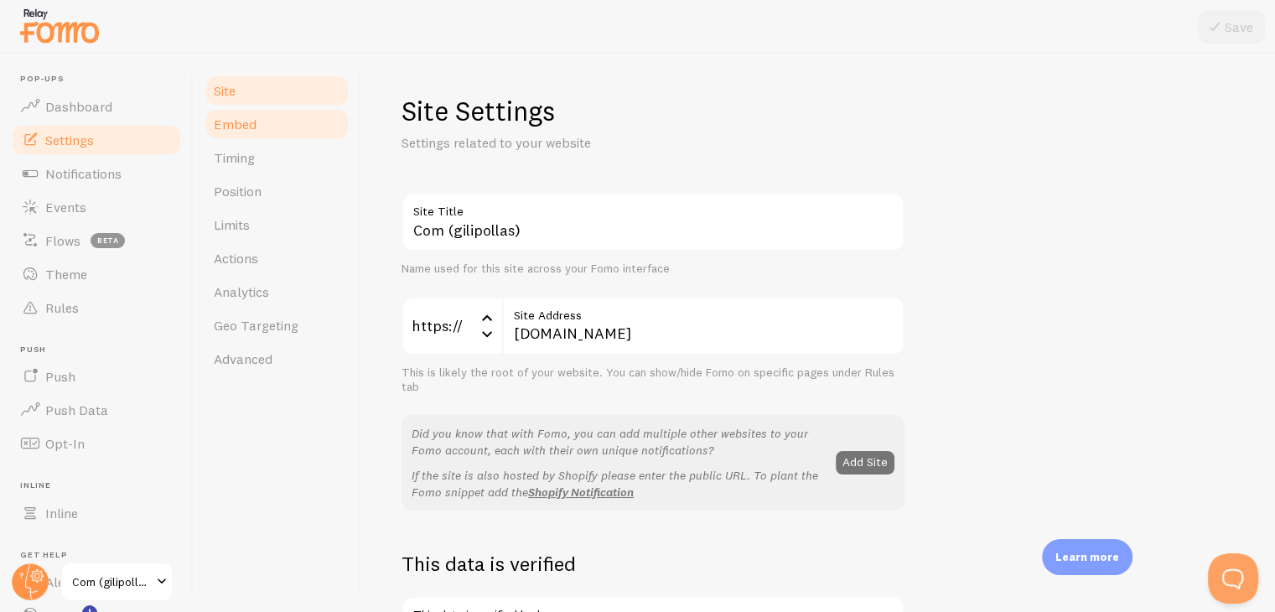
click at [232, 125] on span "Embed" at bounding box center [235, 124] width 43 height 17
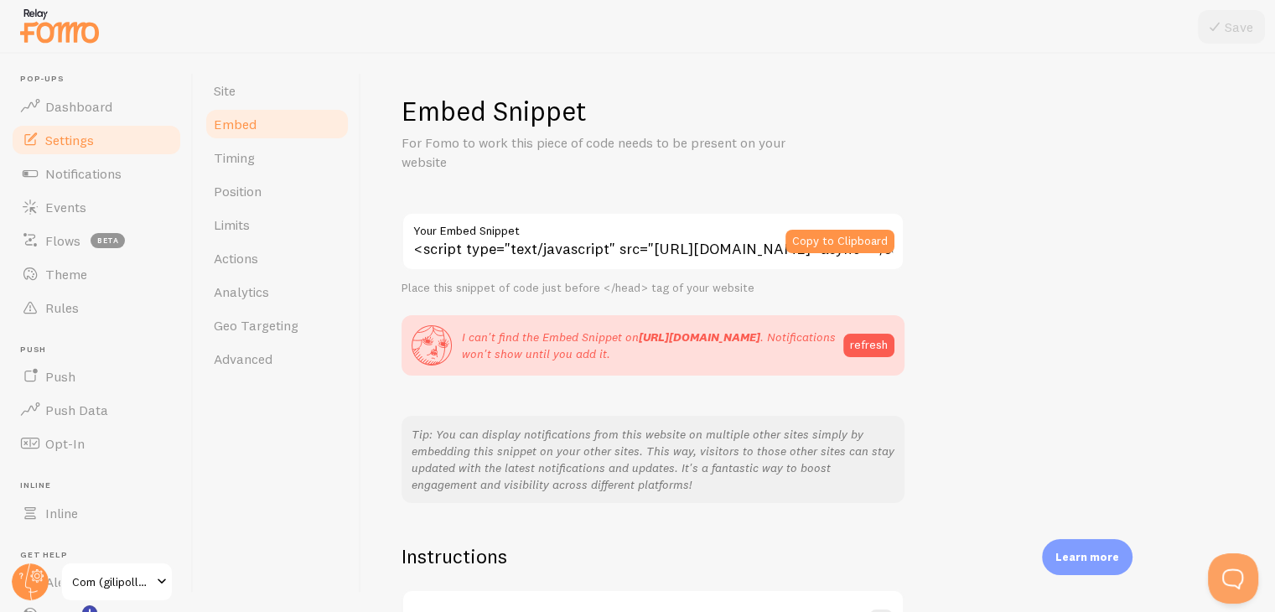
click at [1097, 304] on div "Embed Snippet For Fomo to work this piece of code needs to be present on your w…" at bounding box center [819, 415] width 834 height 643
click at [242, 148] on link "Timing" at bounding box center [277, 158] width 147 height 34
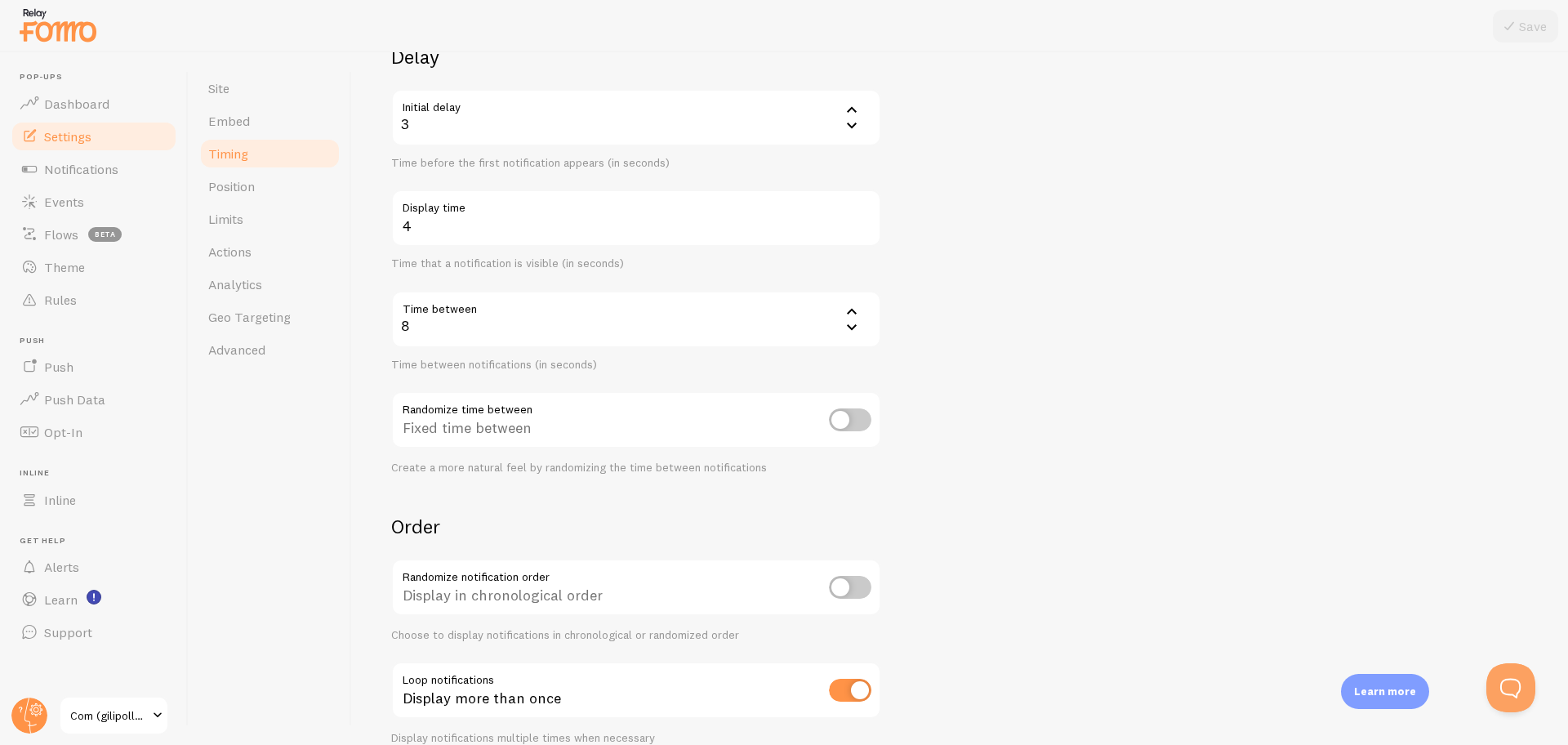
scroll to position [142, 0]
click at [1253, 410] on form "Delay Initial delay 3 3 1 2 3 4 5 Time before the first notification appears (i…" at bounding box center [960, 395] width 1138 height 700
click at [238, 189] on span "Position" at bounding box center [232, 186] width 47 height 17
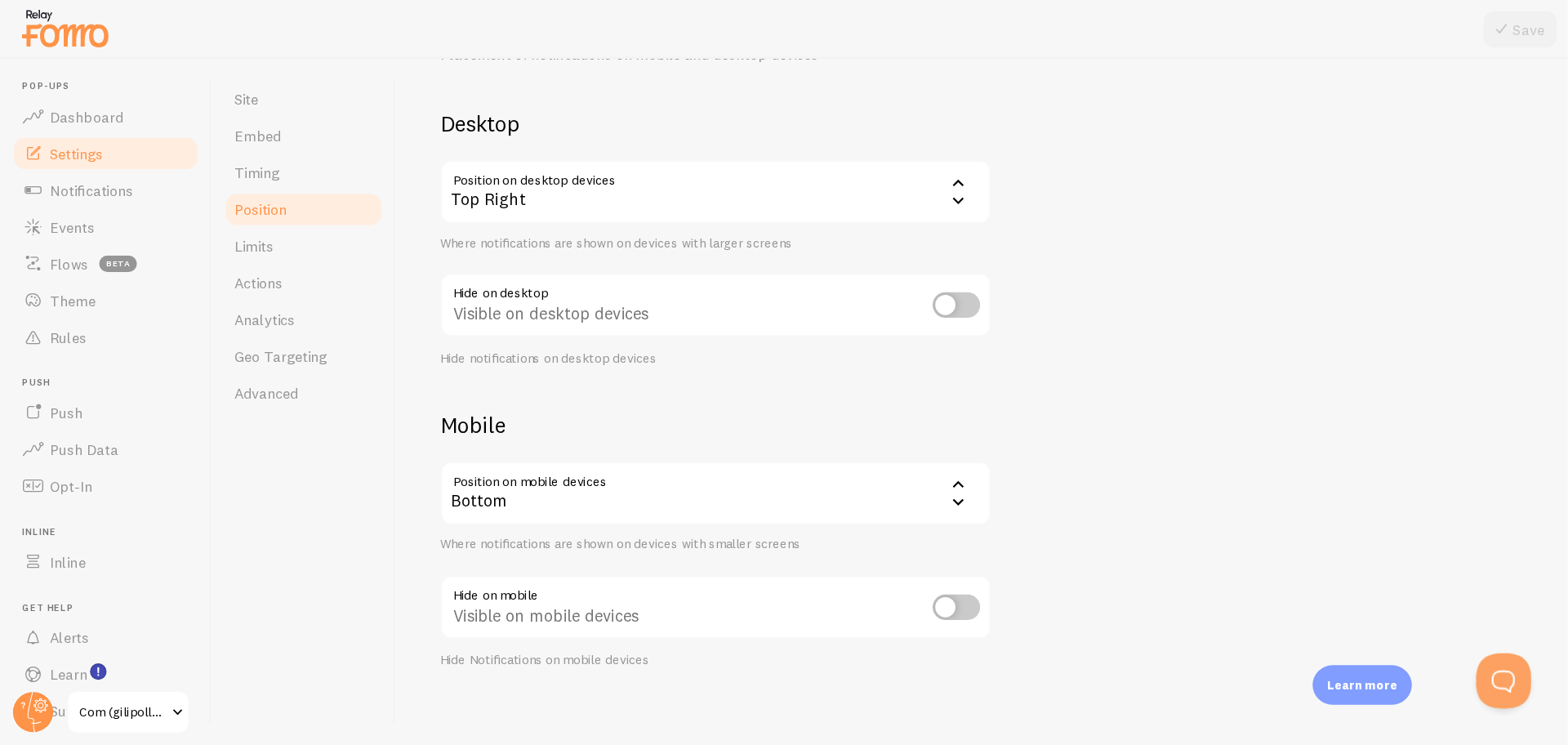
scroll to position [16, 0]
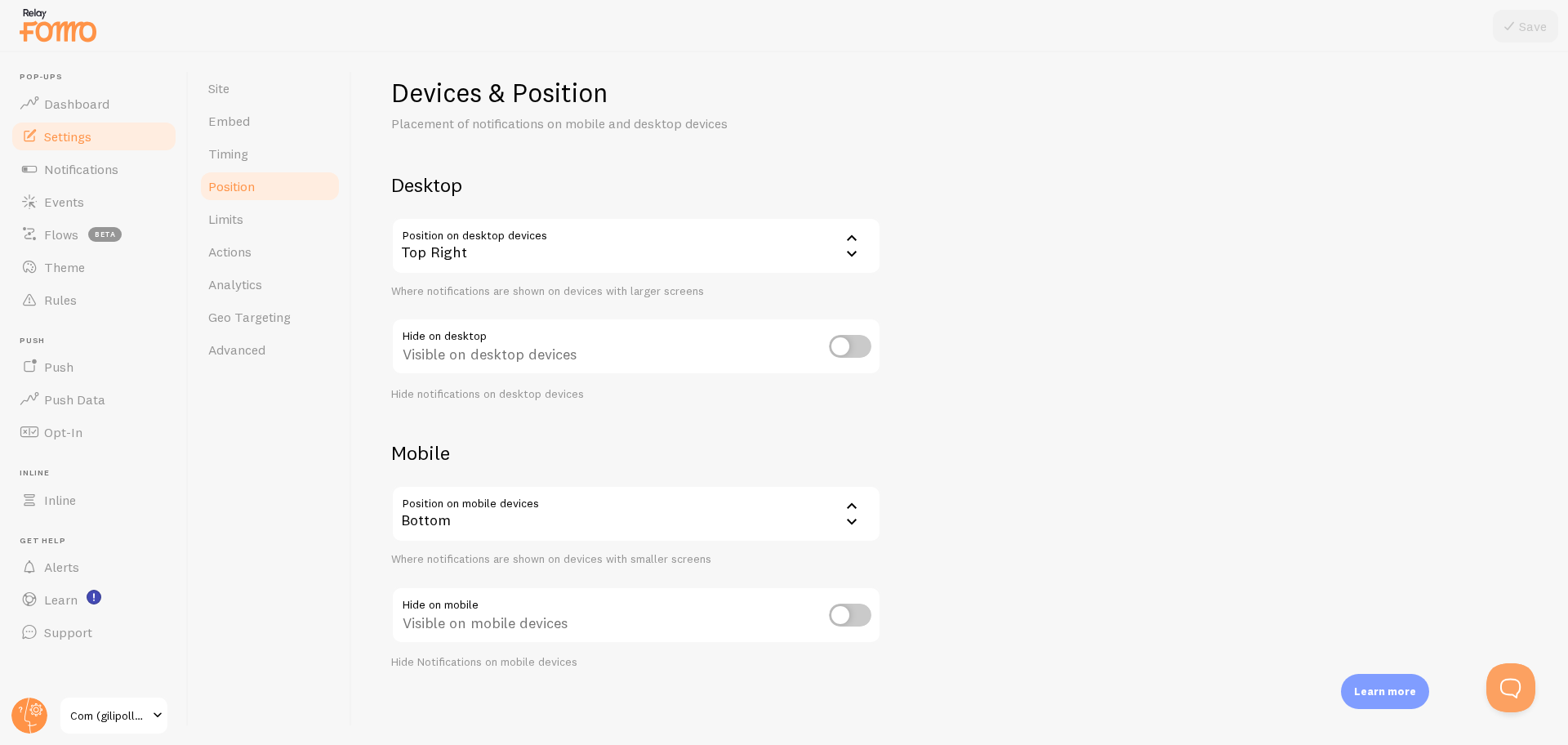
click at [1243, 243] on div "Devices & Position Placement of notifications on mobile and desktop devices Des…" at bounding box center [960, 373] width 1138 height 594
click at [226, 217] on span "Limits" at bounding box center [226, 218] width 35 height 17
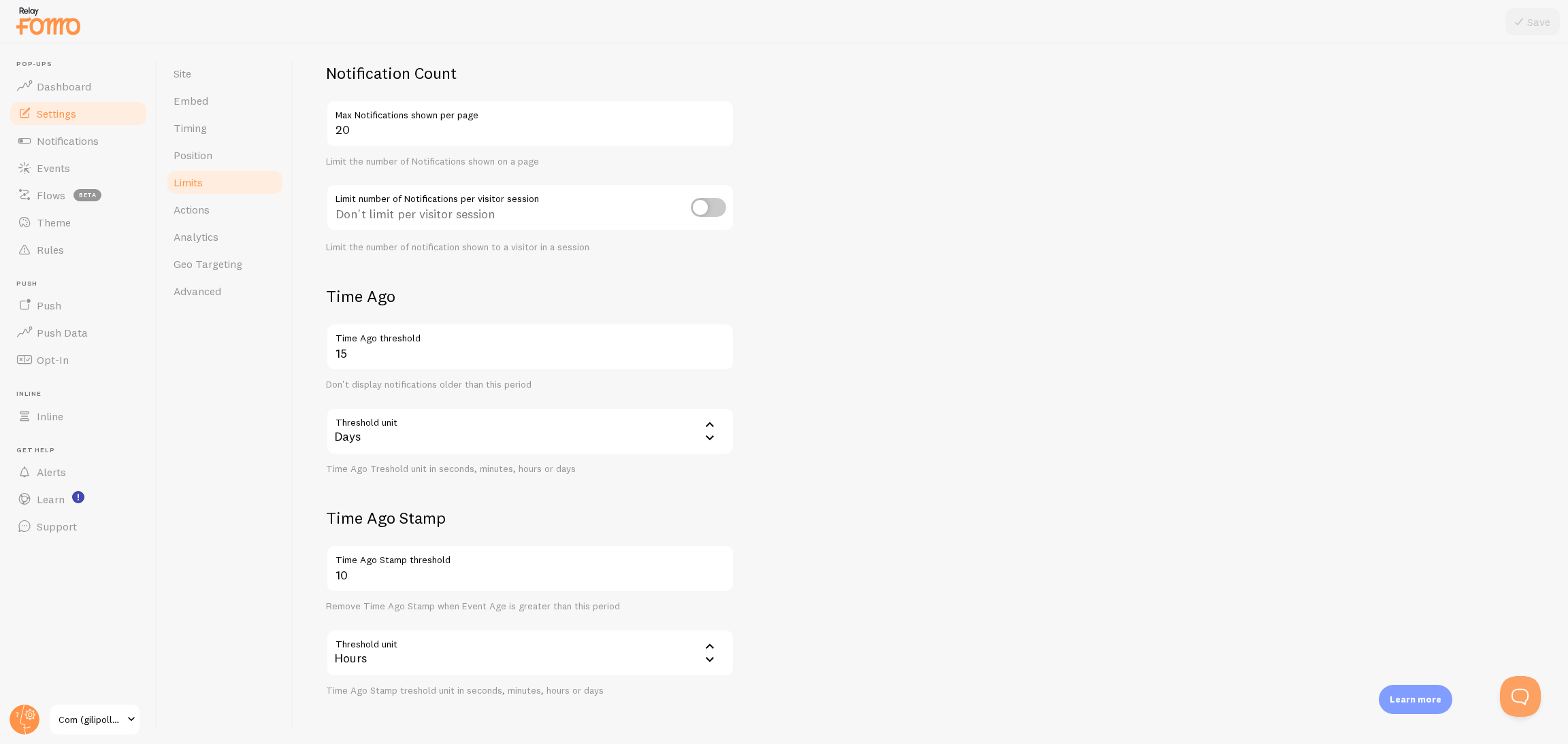
drag, startPoint x: 857, startPoint y: 453, endPoint x: 859, endPoint y: 490, distance: 37.1
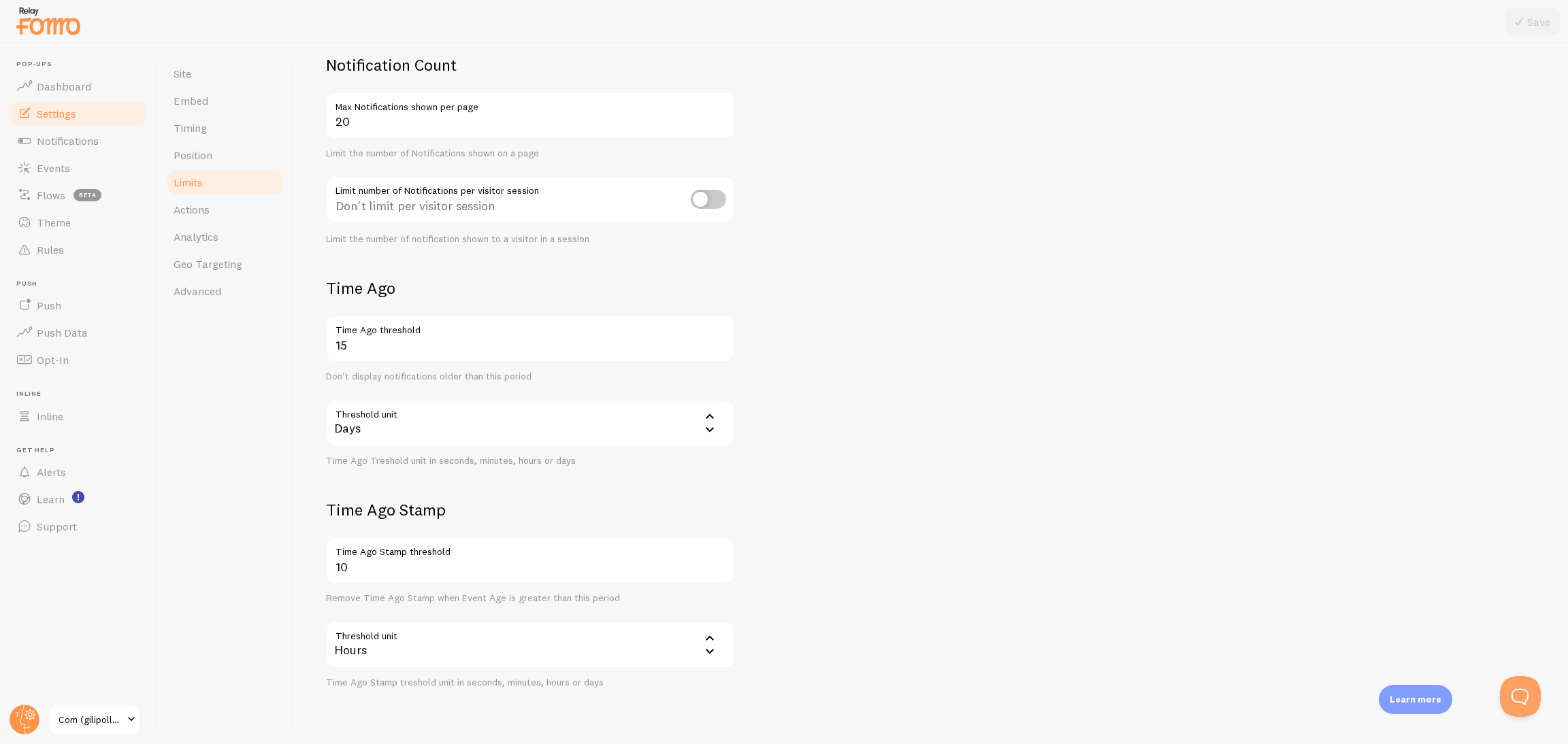
click at [1045, 316] on div "Limits Notification control and limitations Notification Count 20 Max Notificat…" at bounding box center [930, 394] width 1275 height 701
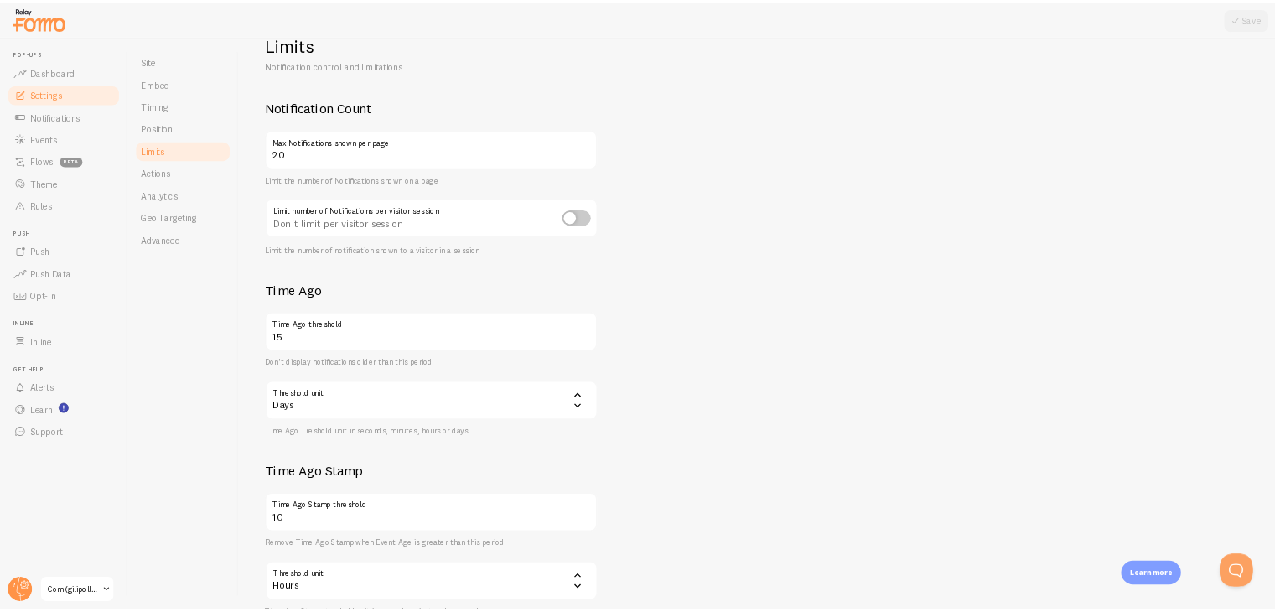
scroll to position [0, 0]
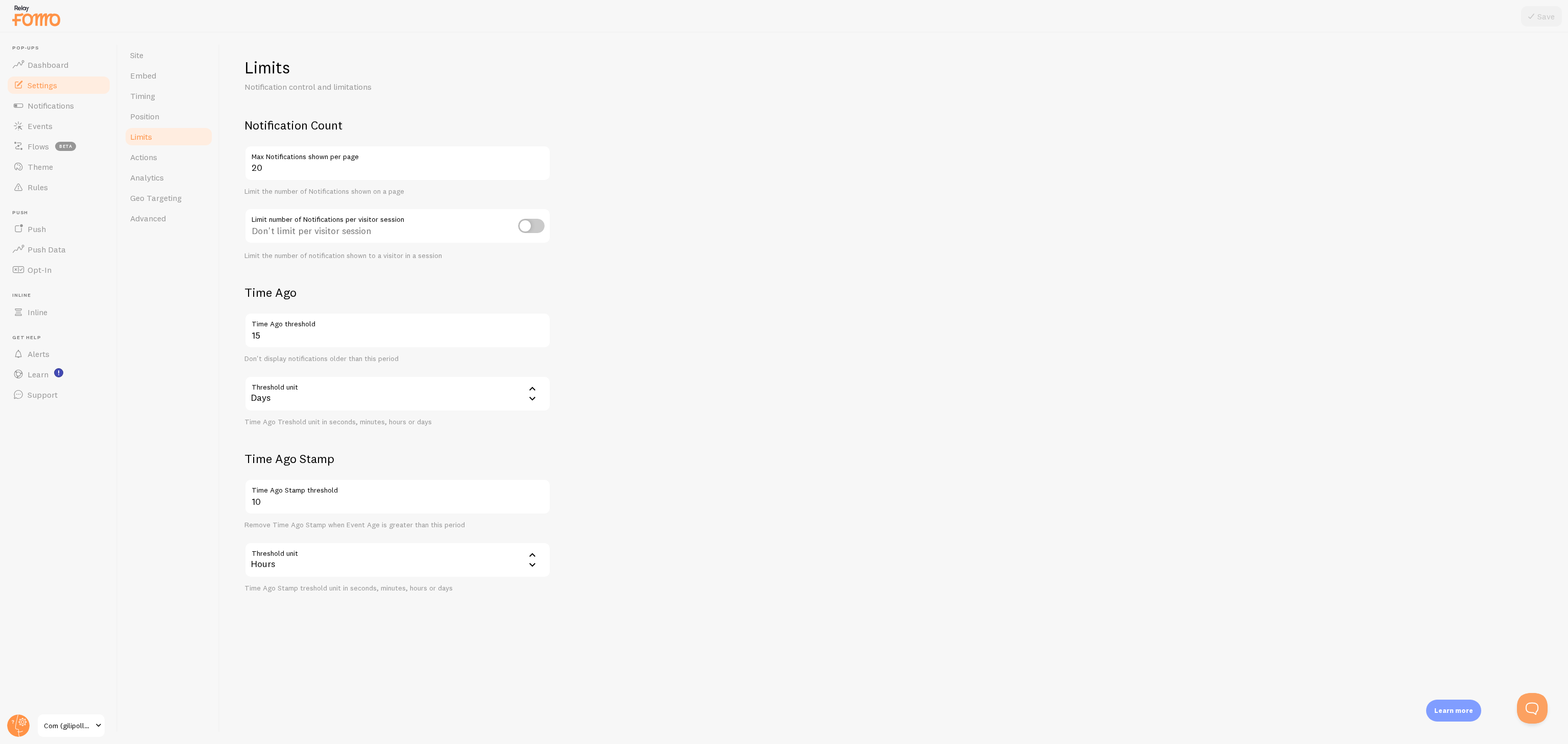
click at [783, 372] on form "Notification Count 20 Max Notifications shown per page Limit the number of Noti…" at bounding box center [894, 355] width 1299 height 476
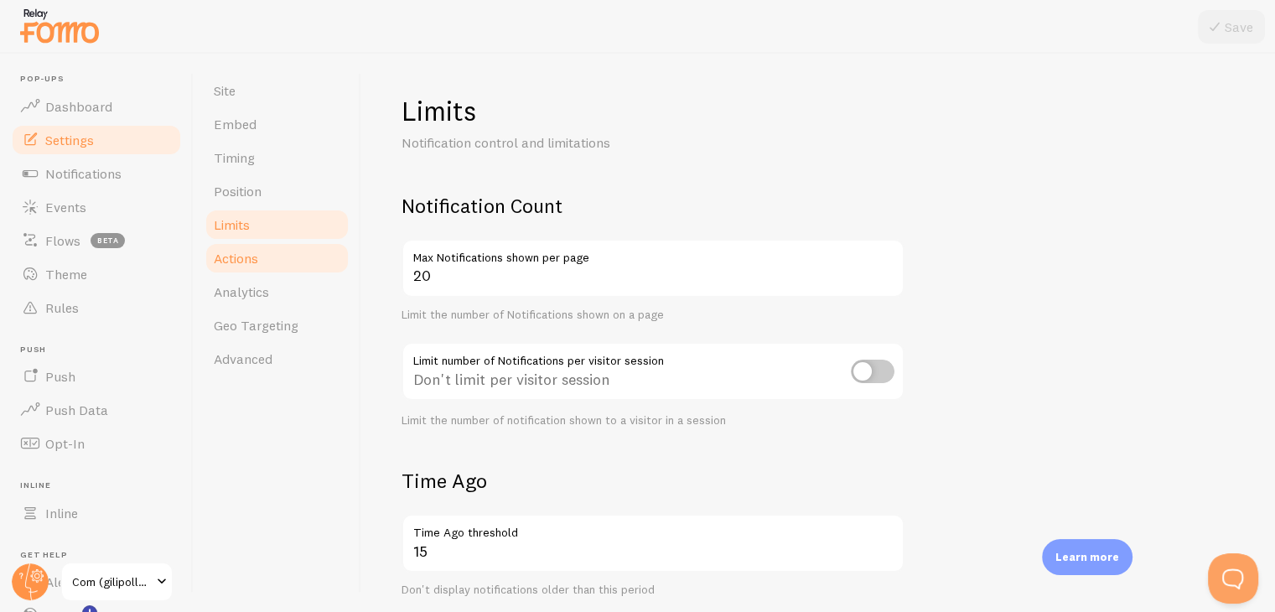
click at [265, 266] on link "Actions" at bounding box center [277, 259] width 147 height 34
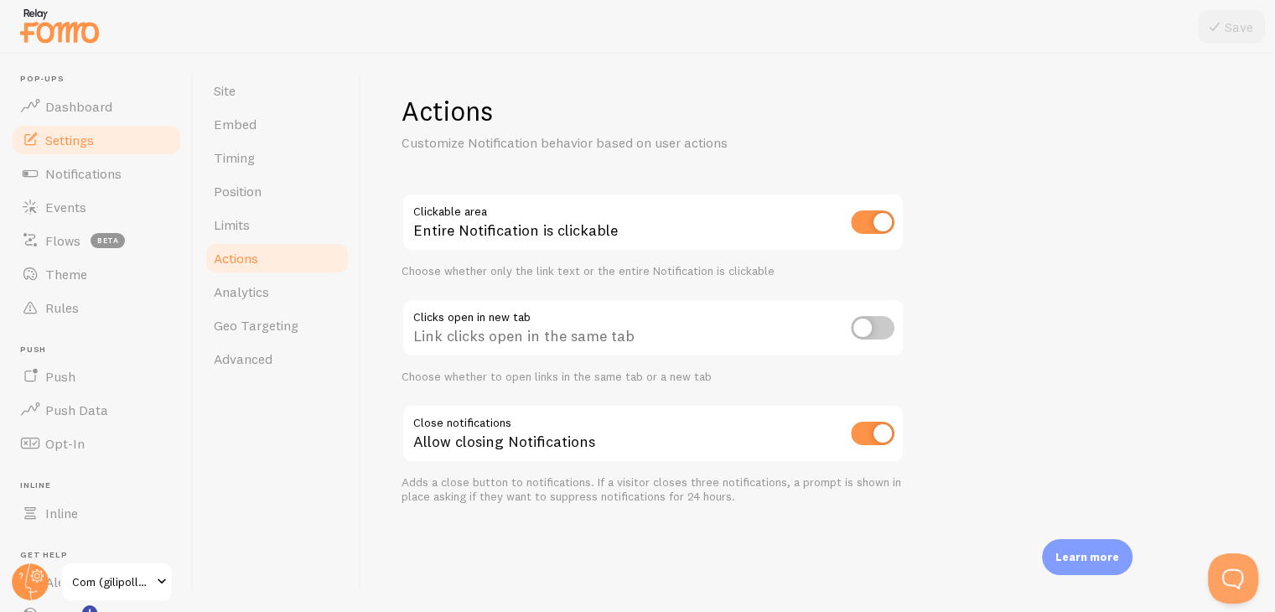
click at [1163, 330] on div "Actions Customize Notification behavior based on user actions Clickable area En…" at bounding box center [818, 333] width 914 height 558
click at [283, 293] on link "Analytics" at bounding box center [277, 292] width 147 height 34
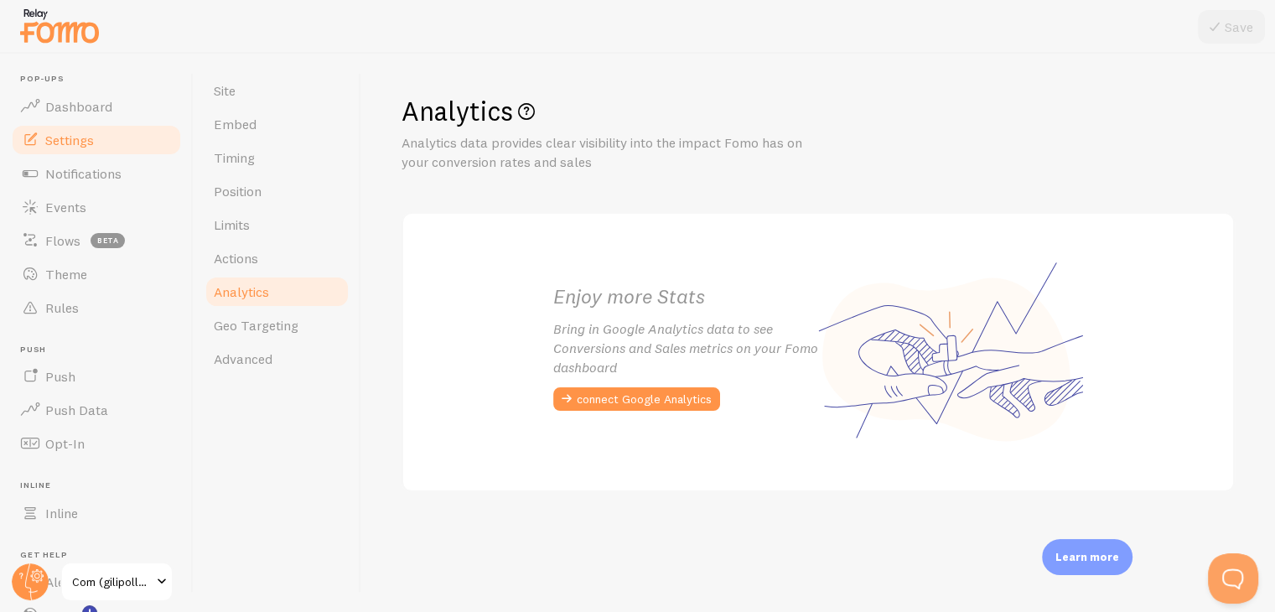
click at [1086, 133] on div "Analytics Analytics data provides clear visibility into the impact Fomo has on …" at bounding box center [819, 133] width 834 height 78
click at [288, 320] on span "Geo Targeting" at bounding box center [256, 325] width 85 height 17
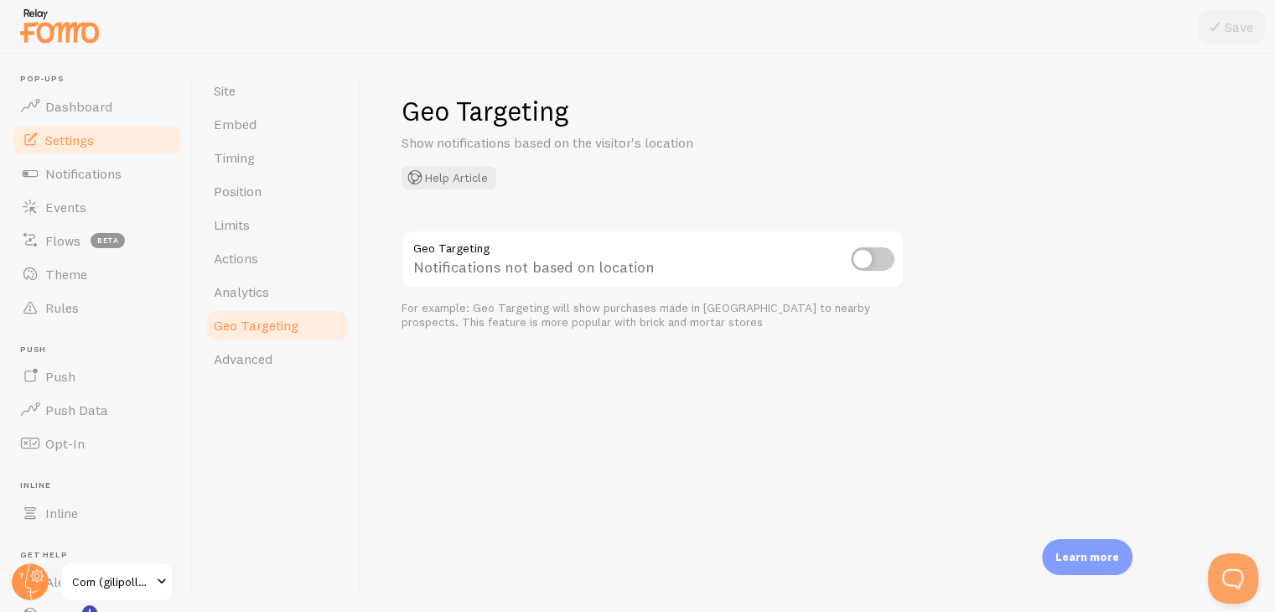
click at [1067, 349] on div "Geo Targeting Show notifications based on the visitor's location Help Article G…" at bounding box center [818, 333] width 914 height 558
click at [253, 349] on link "Advanced" at bounding box center [277, 359] width 147 height 34
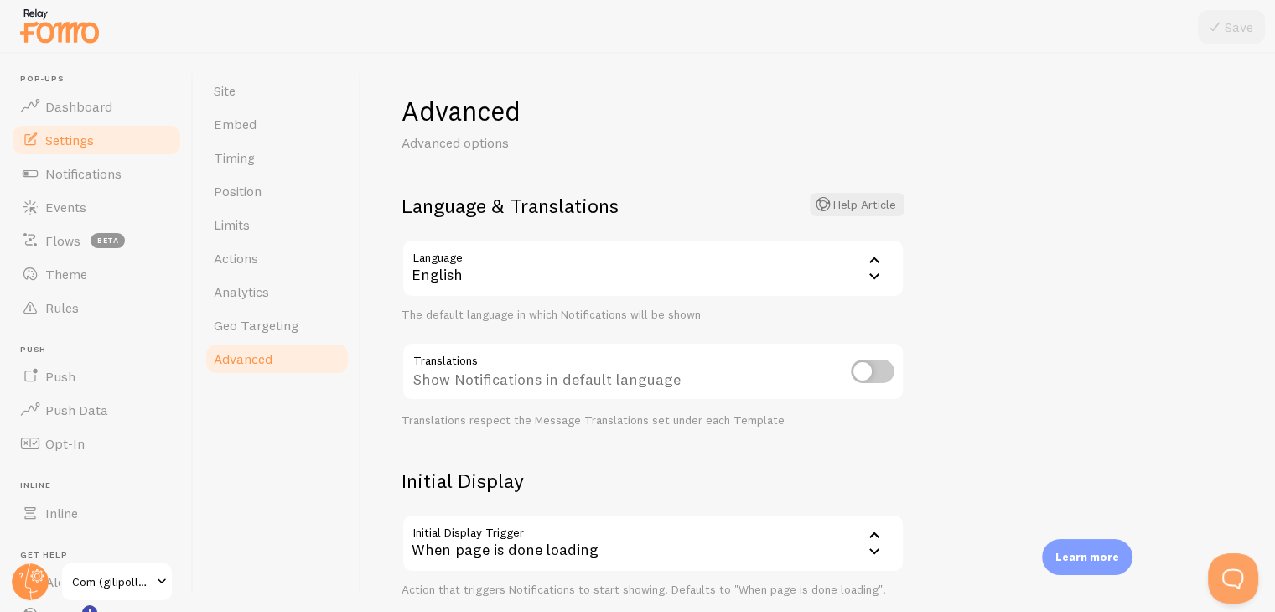
click at [777, 261] on div "English" at bounding box center [653, 268] width 503 height 59
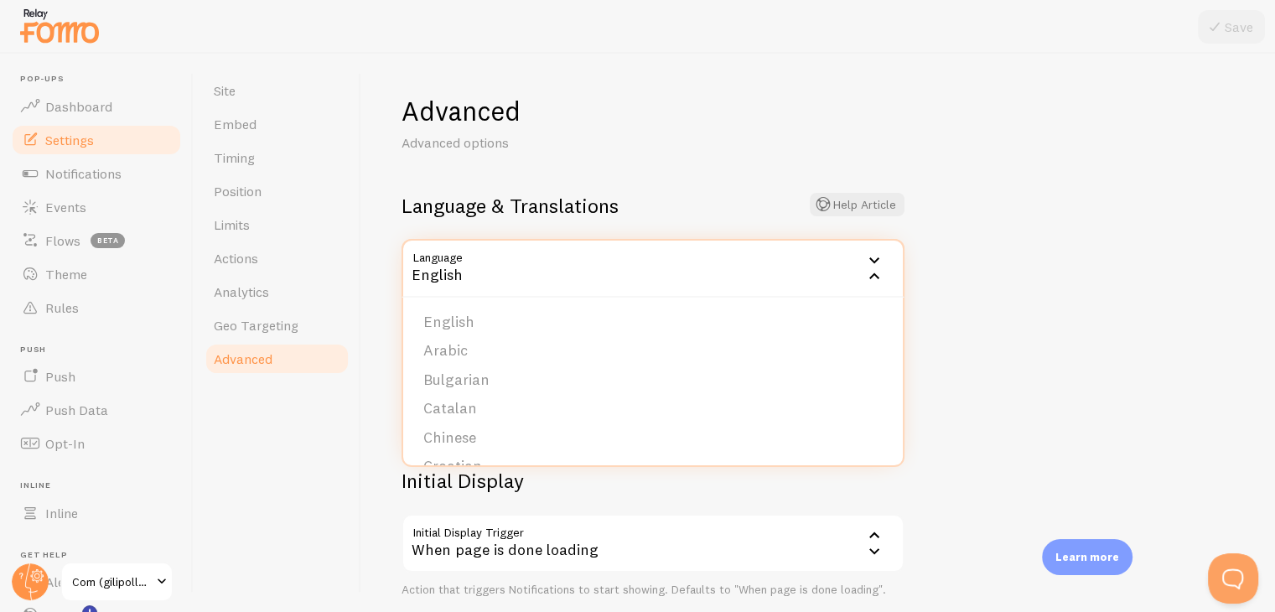
click at [1174, 329] on div "Advanced Advanced options Language & Translations Help Article Language en Engl…" at bounding box center [818, 333] width 914 height 558
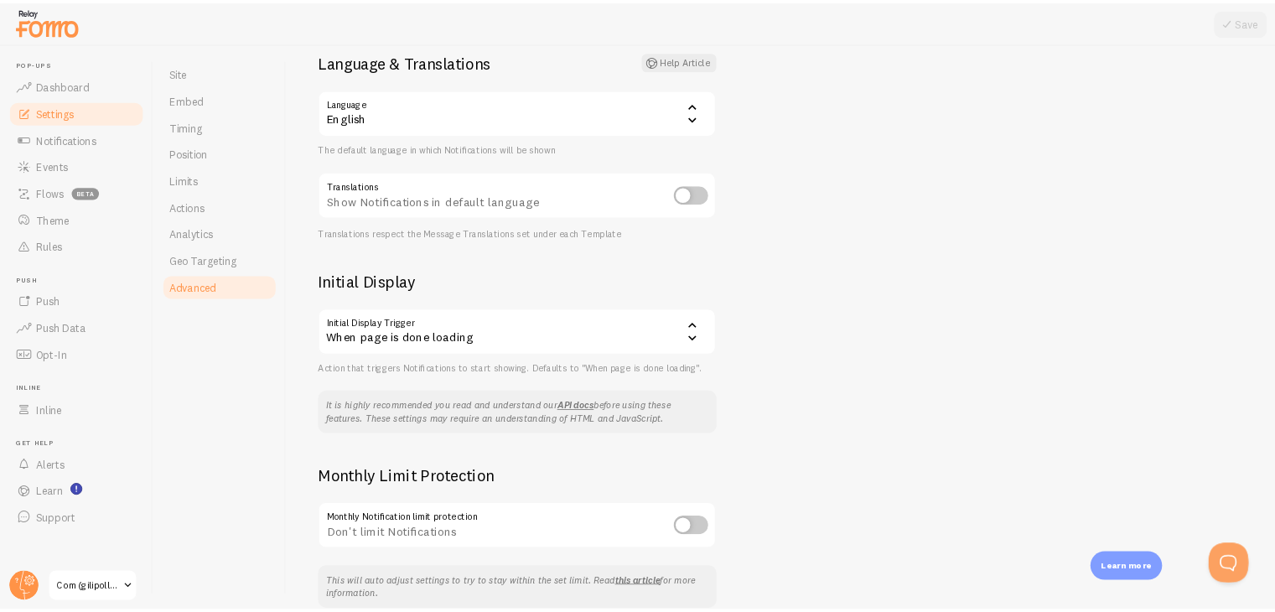
scroll to position [132, 0]
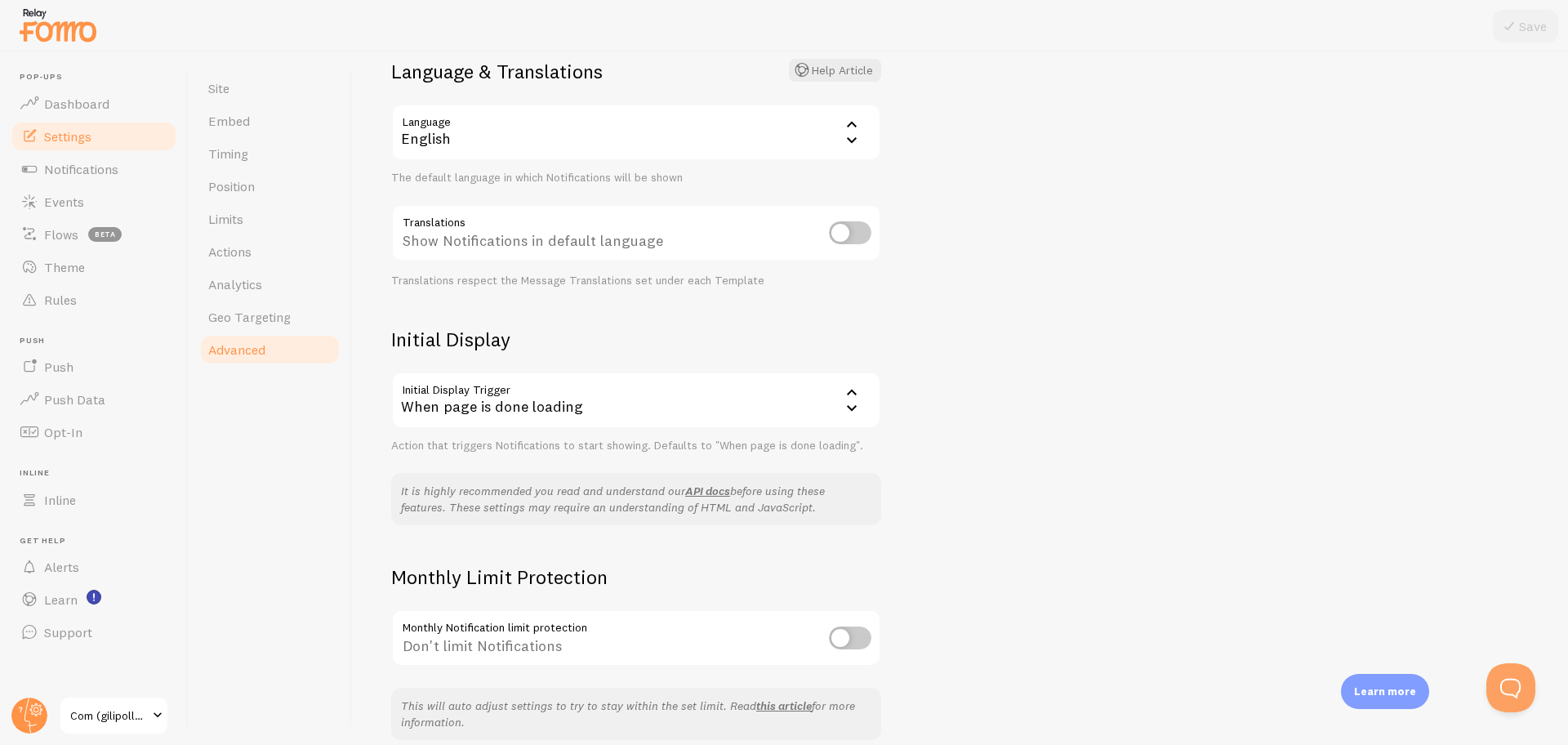
click at [1253, 399] on div "Advanced Advanced options Language & Translations Help Article Language en Engl…" at bounding box center [959, 398] width 1216 height 692
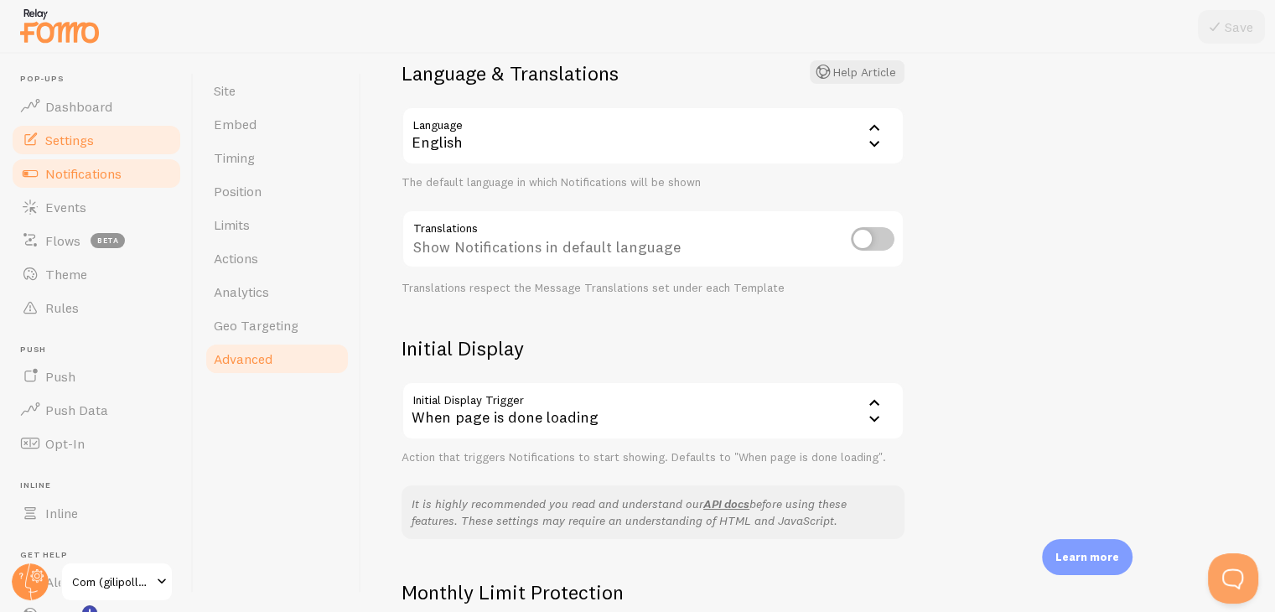
click at [94, 179] on span "Notifications" at bounding box center [83, 173] width 76 height 17
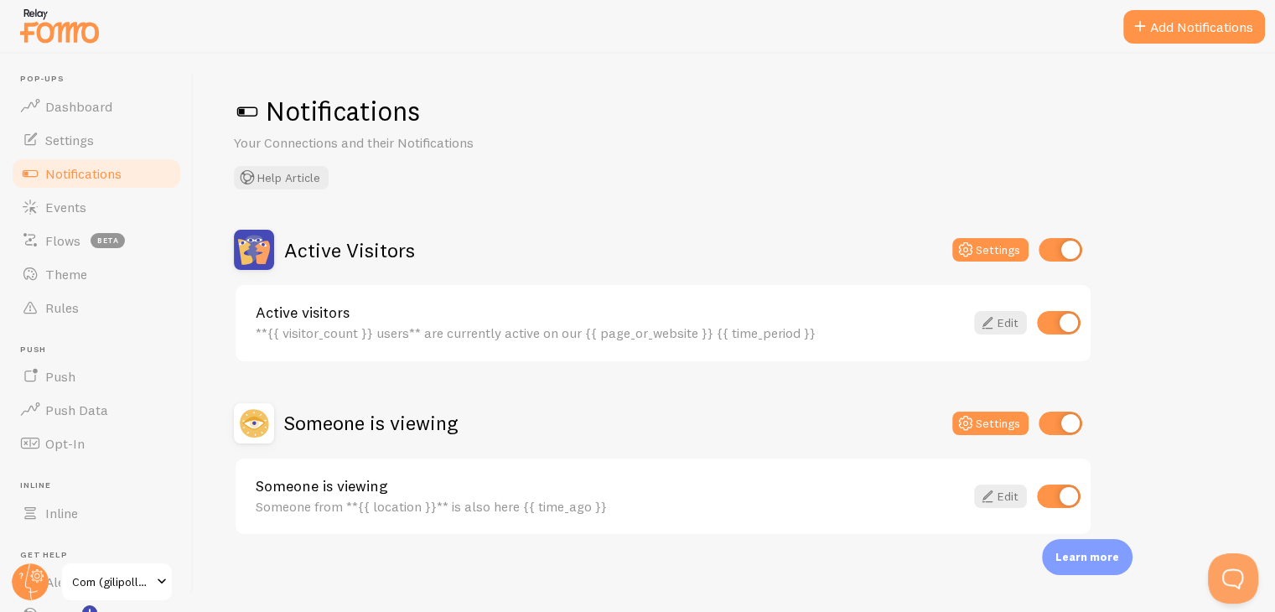
scroll to position [3, 0]
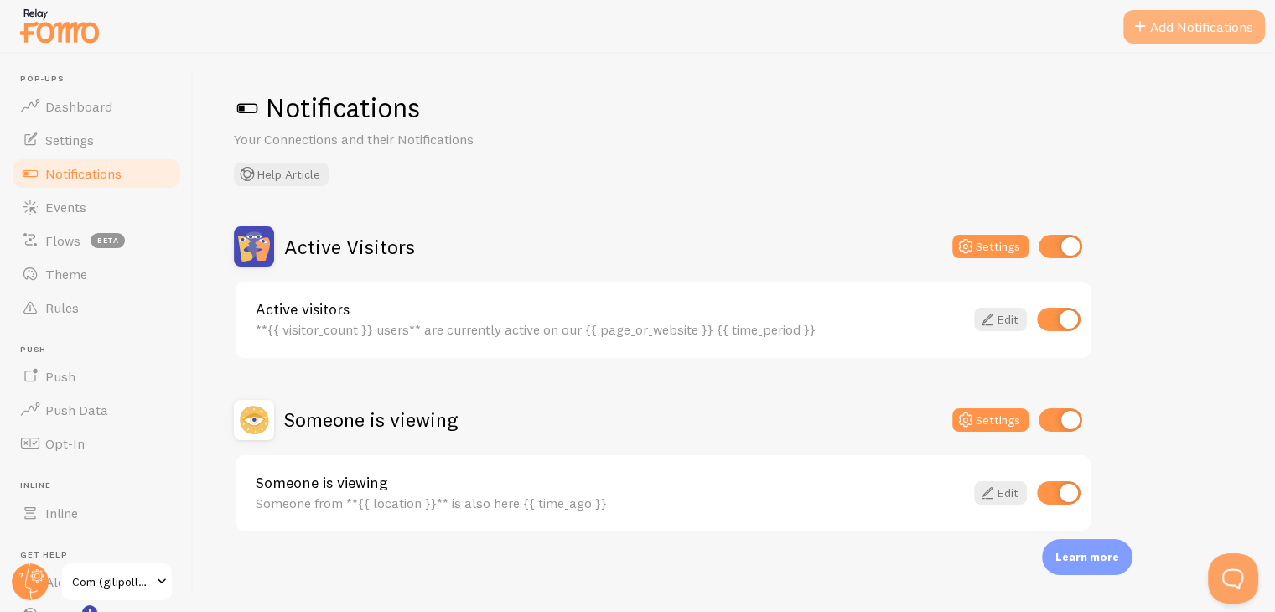
click at [1176, 21] on button "Add Notifications" at bounding box center [1195, 27] width 142 height 34
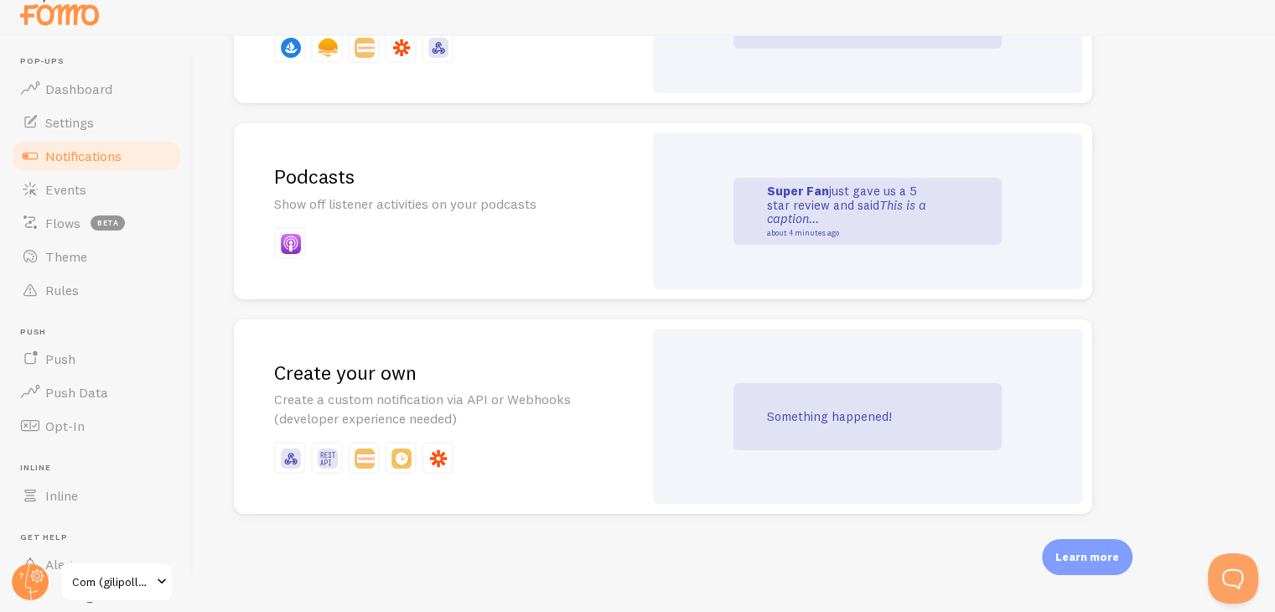
scroll to position [18, 0]
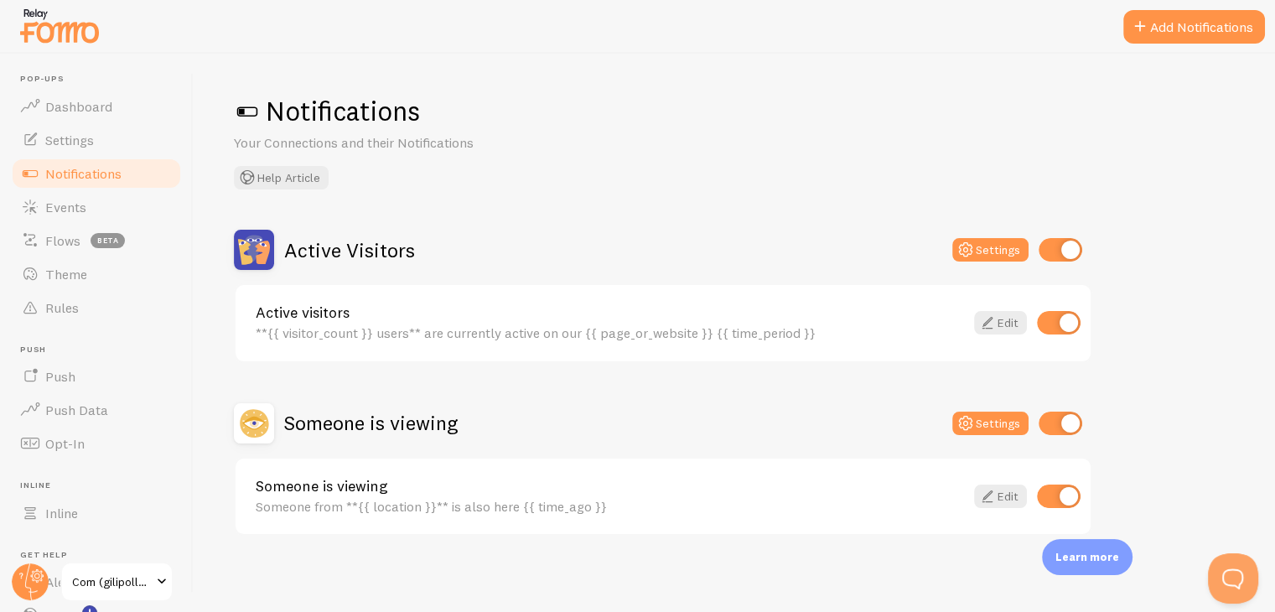
click at [1198, 146] on div "Notifications Your Connections and their Notifications Help Article" at bounding box center [734, 142] width 1001 height 96
click at [1185, 34] on button "Add Notifications" at bounding box center [1195, 27] width 142 height 34
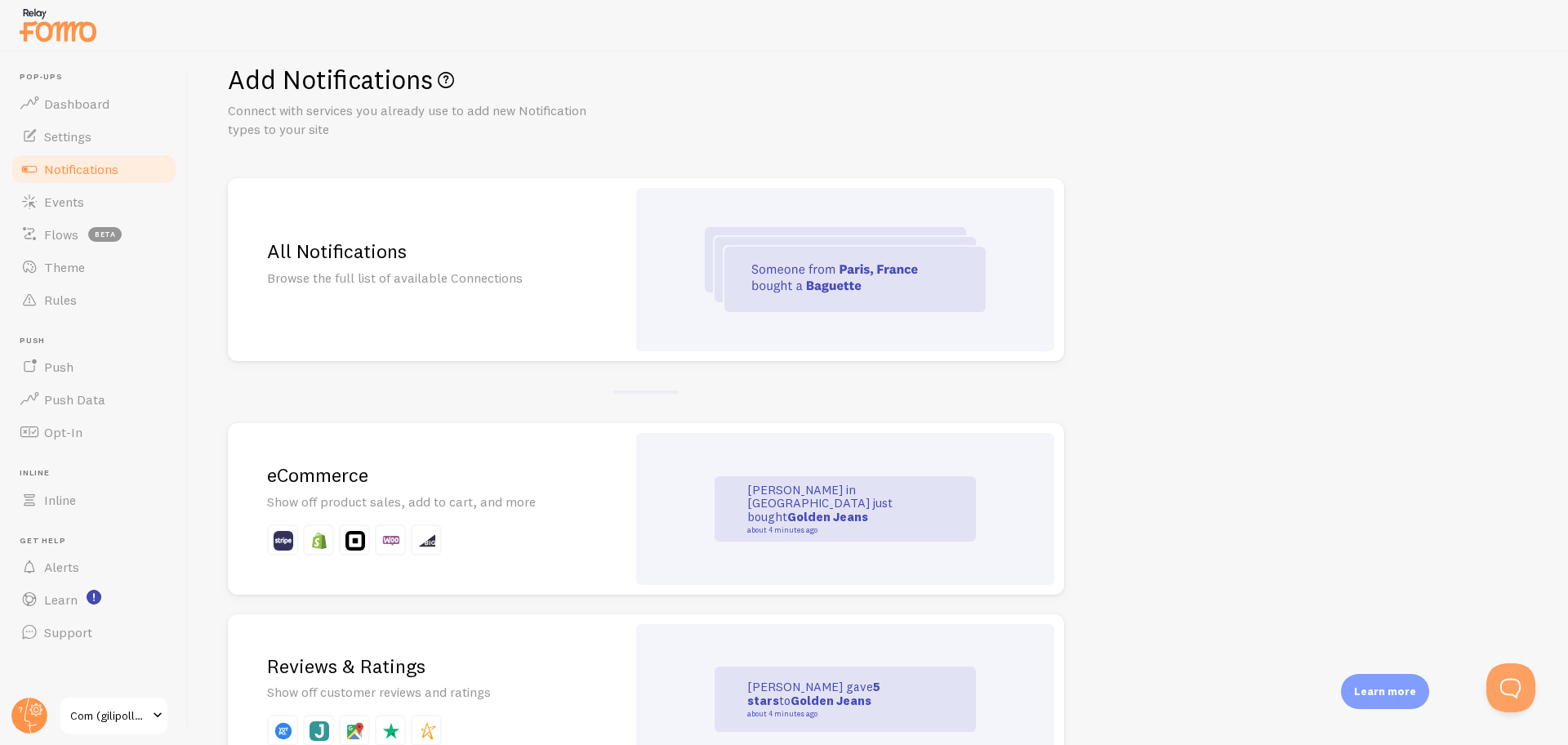
drag, startPoint x: 1128, startPoint y: 346, endPoint x: 1140, endPoint y: 377, distance: 33.2
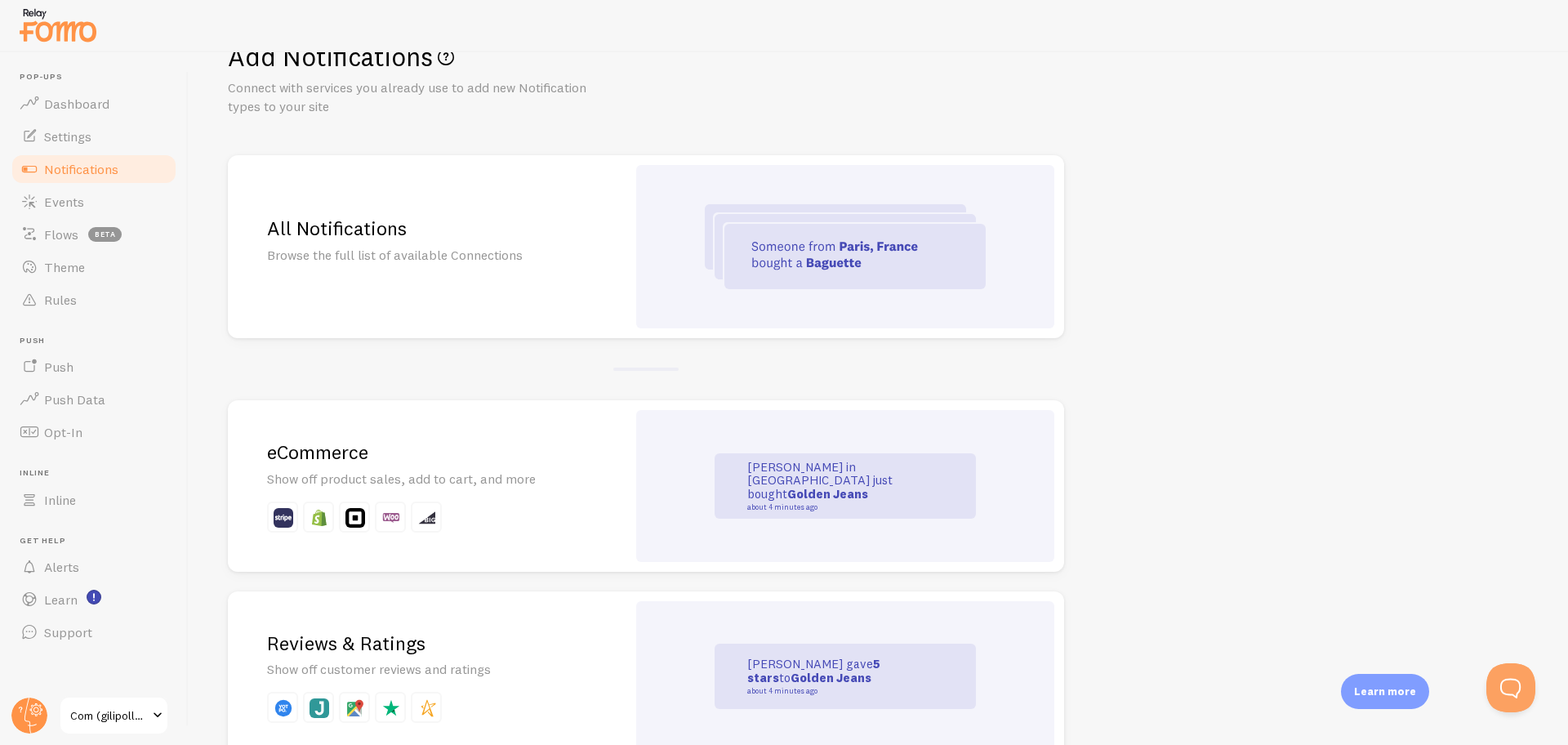
scroll to position [56, 0]
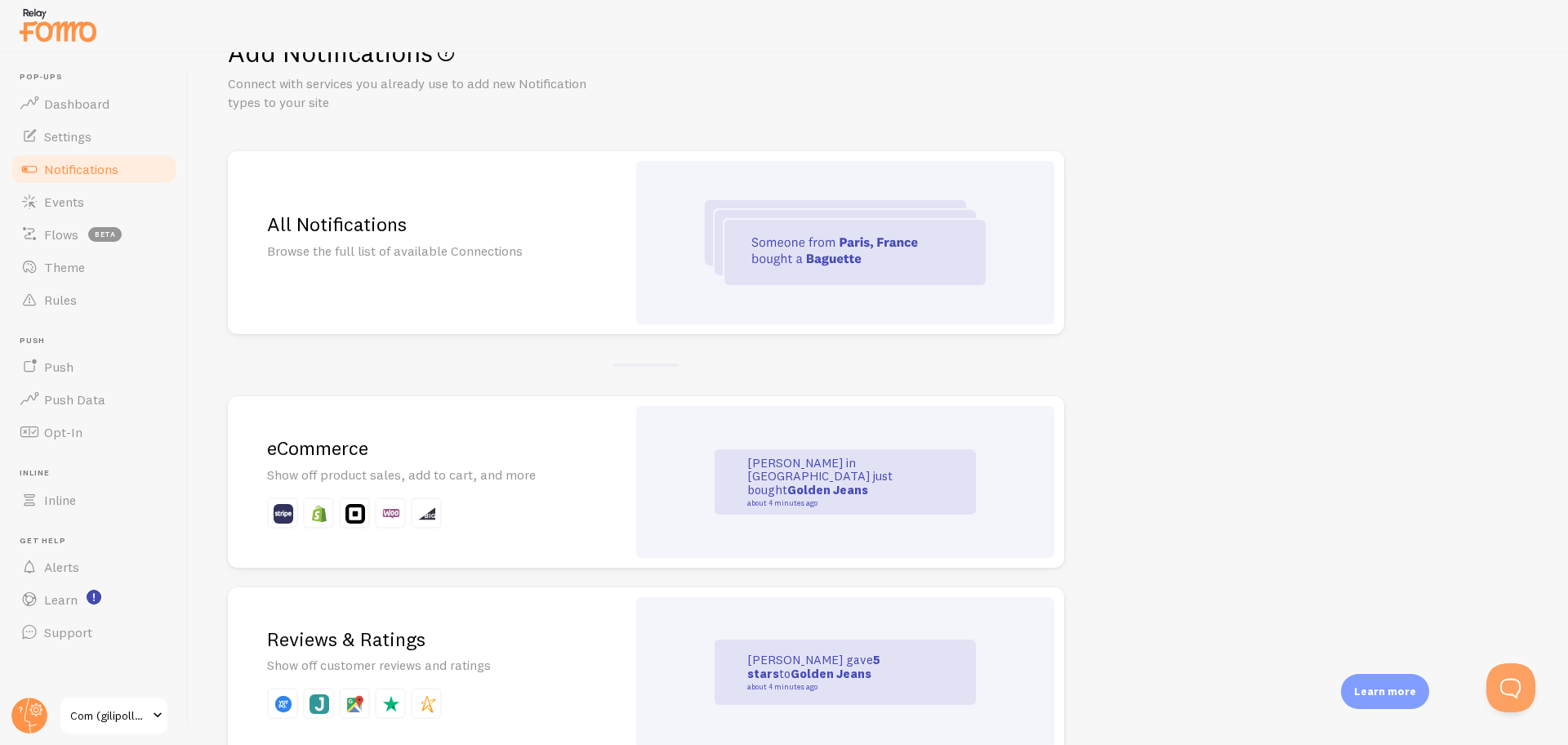
drag, startPoint x: 1140, startPoint y: 377, endPoint x: 1151, endPoint y: 394, distance: 20.2
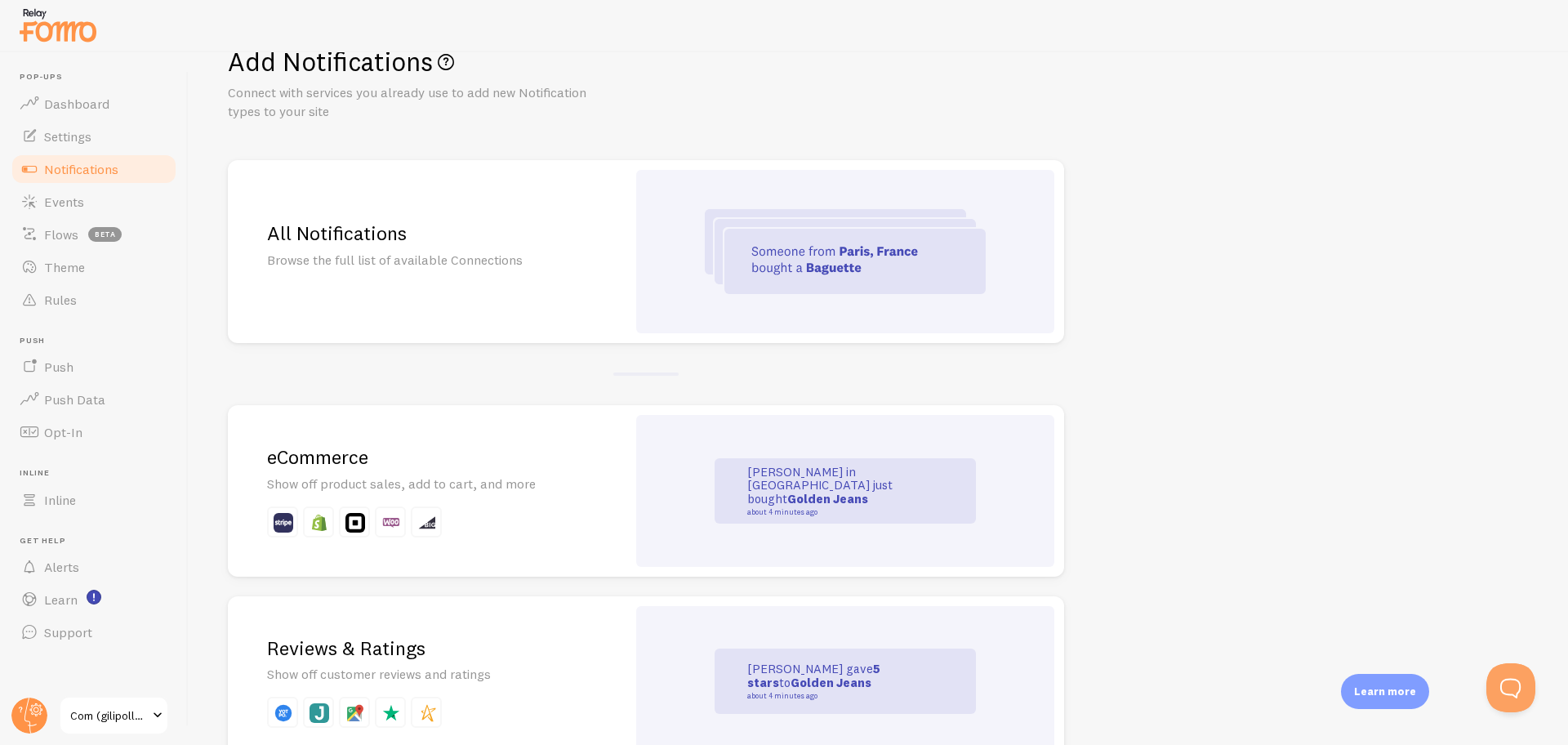
drag, startPoint x: 1176, startPoint y: 409, endPoint x: 1184, endPoint y: 388, distance: 22.5
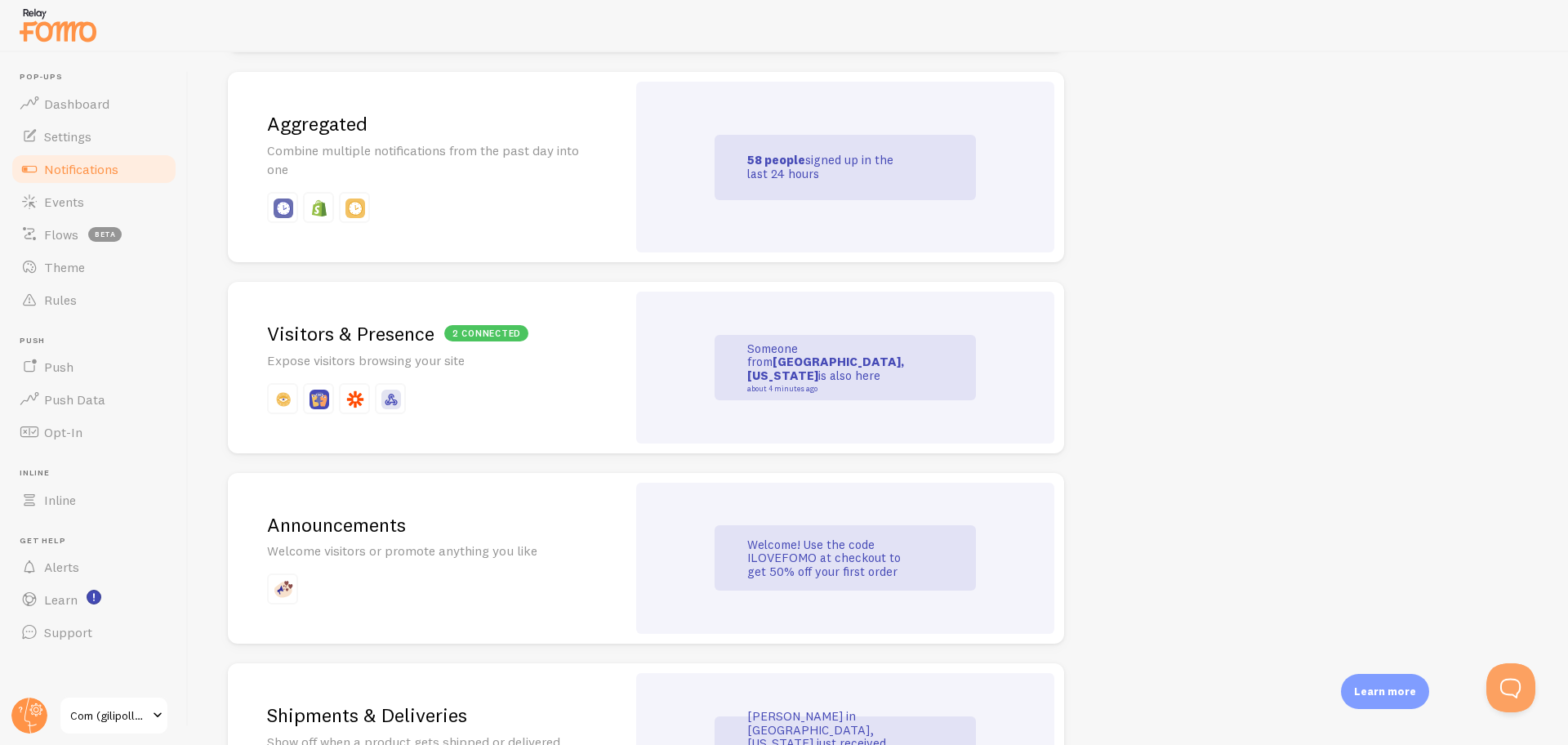
scroll to position [766, 0]
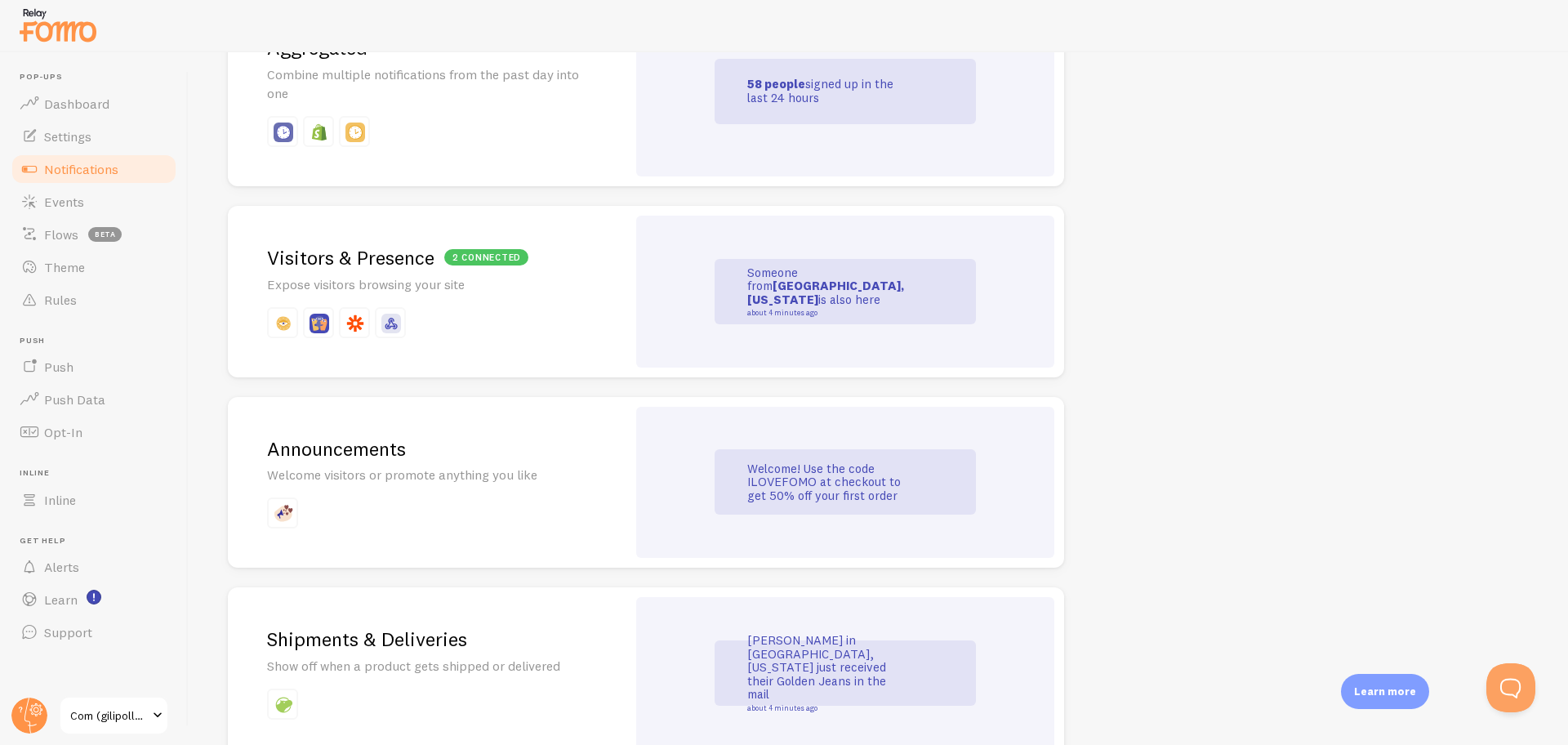
scroll to position [816, 0]
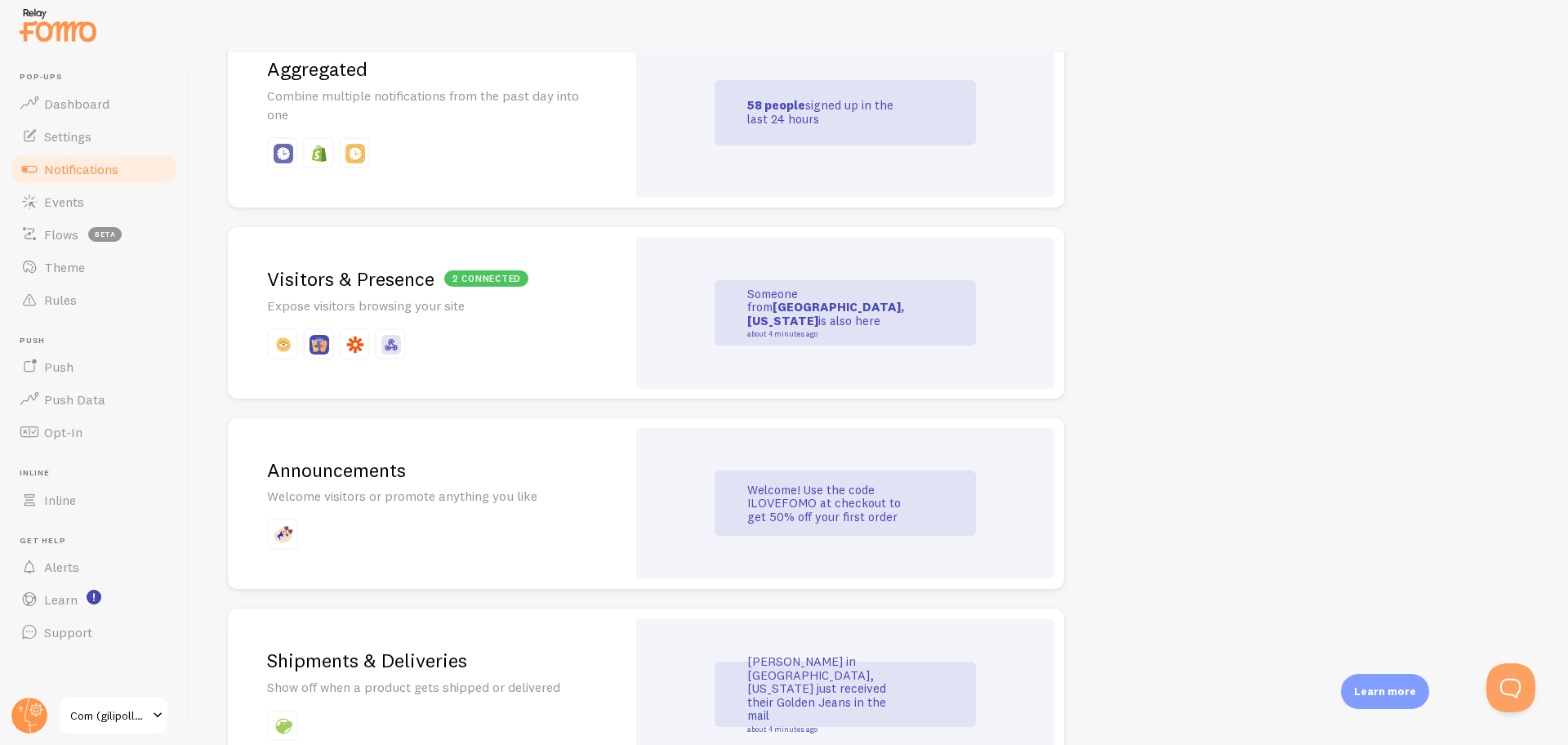
drag, startPoint x: 1168, startPoint y: 398, endPoint x: 1490, endPoint y: 352, distance: 325.3
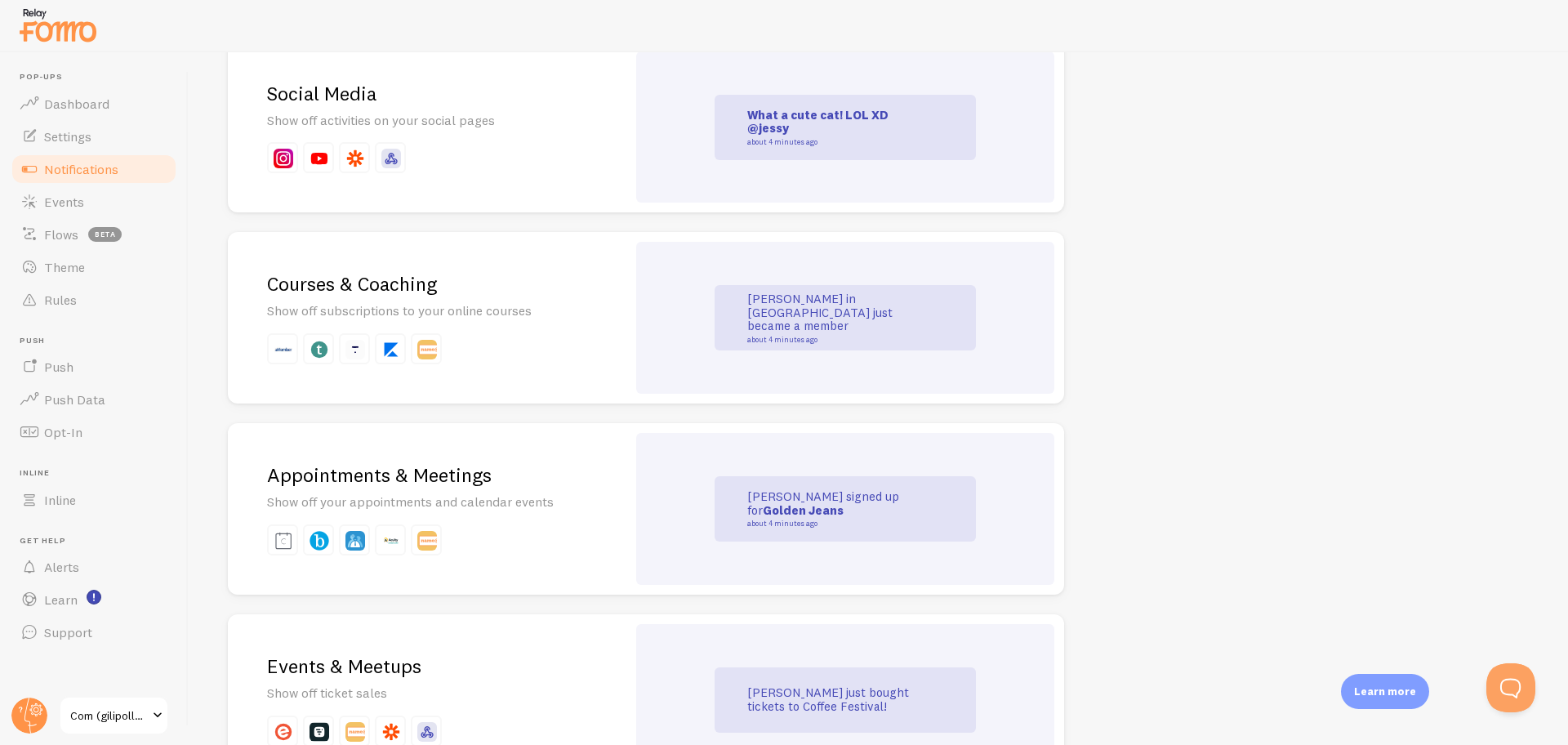
scroll to position [2362, 0]
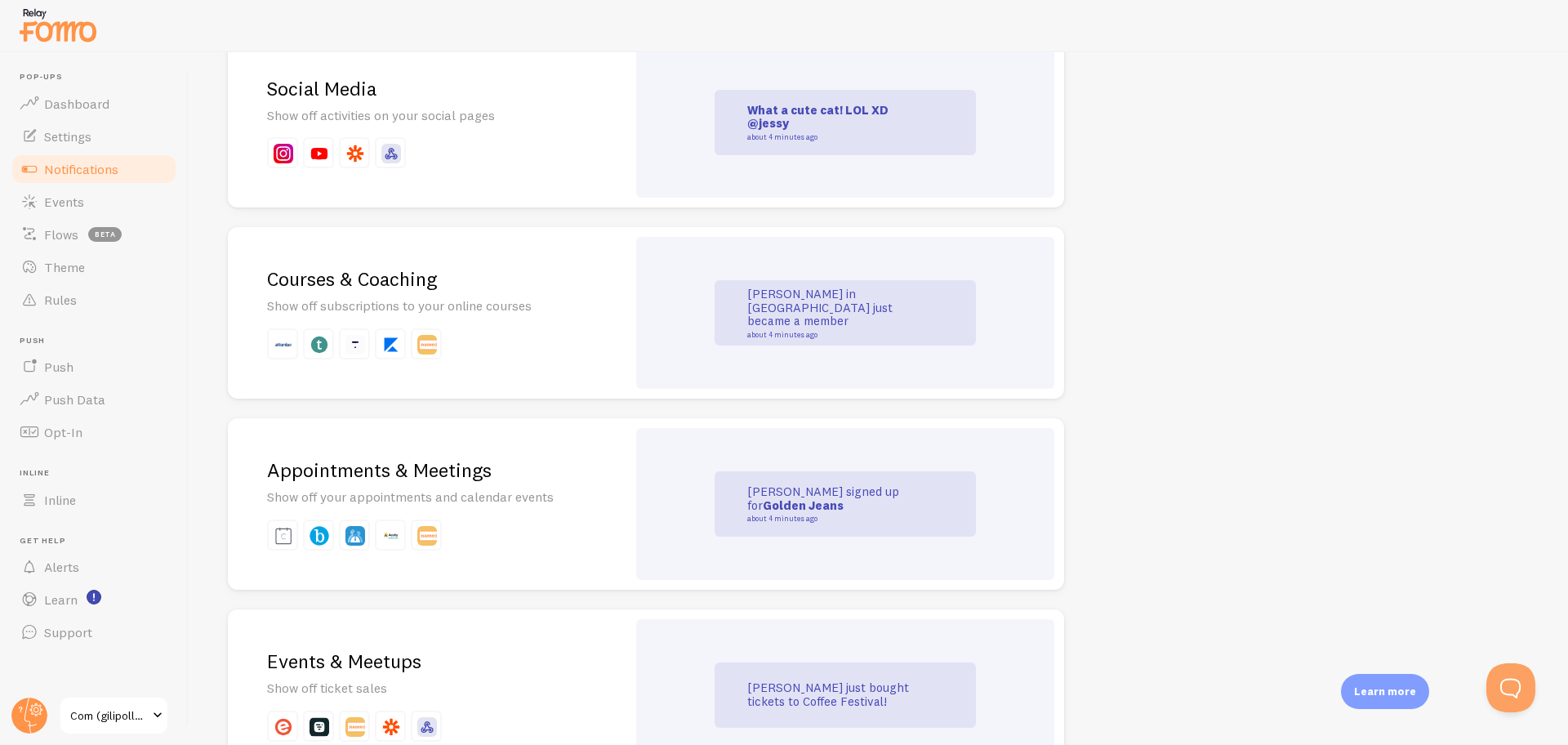
drag, startPoint x: 1156, startPoint y: 428, endPoint x: 1184, endPoint y: 454, distance: 38.2
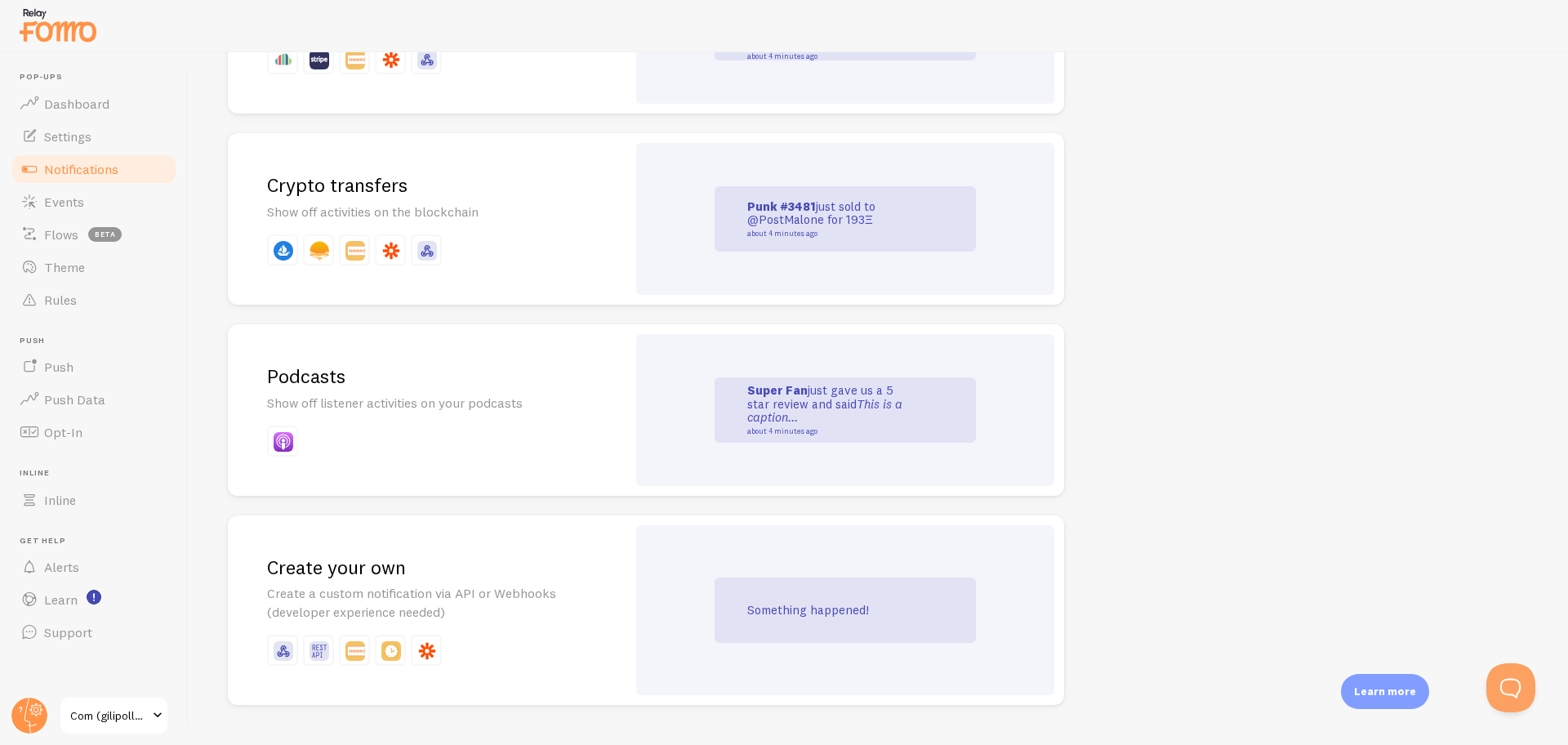
scroll to position [3447, 0]
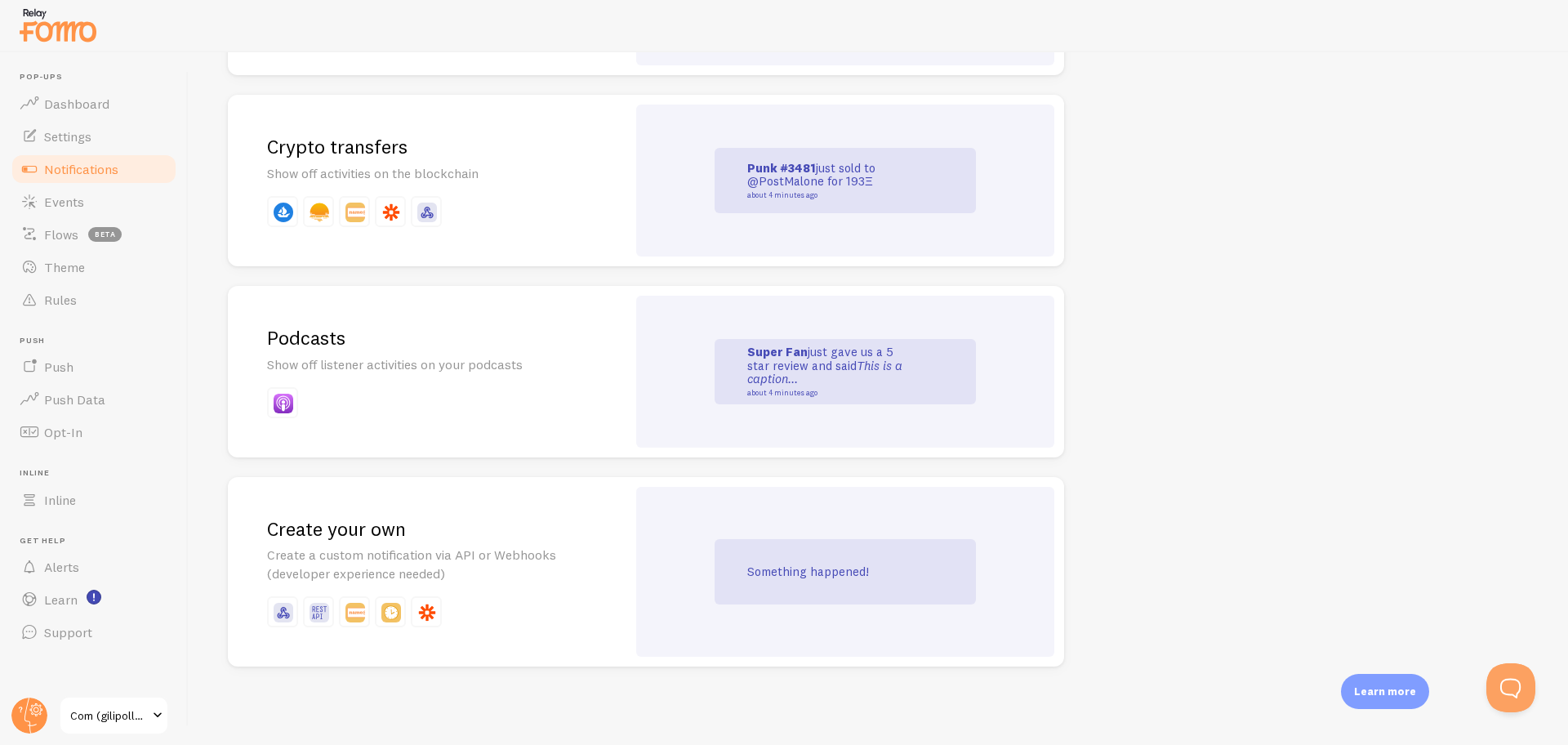
click at [90, 190] on link "Events" at bounding box center [93, 202] width 168 height 33
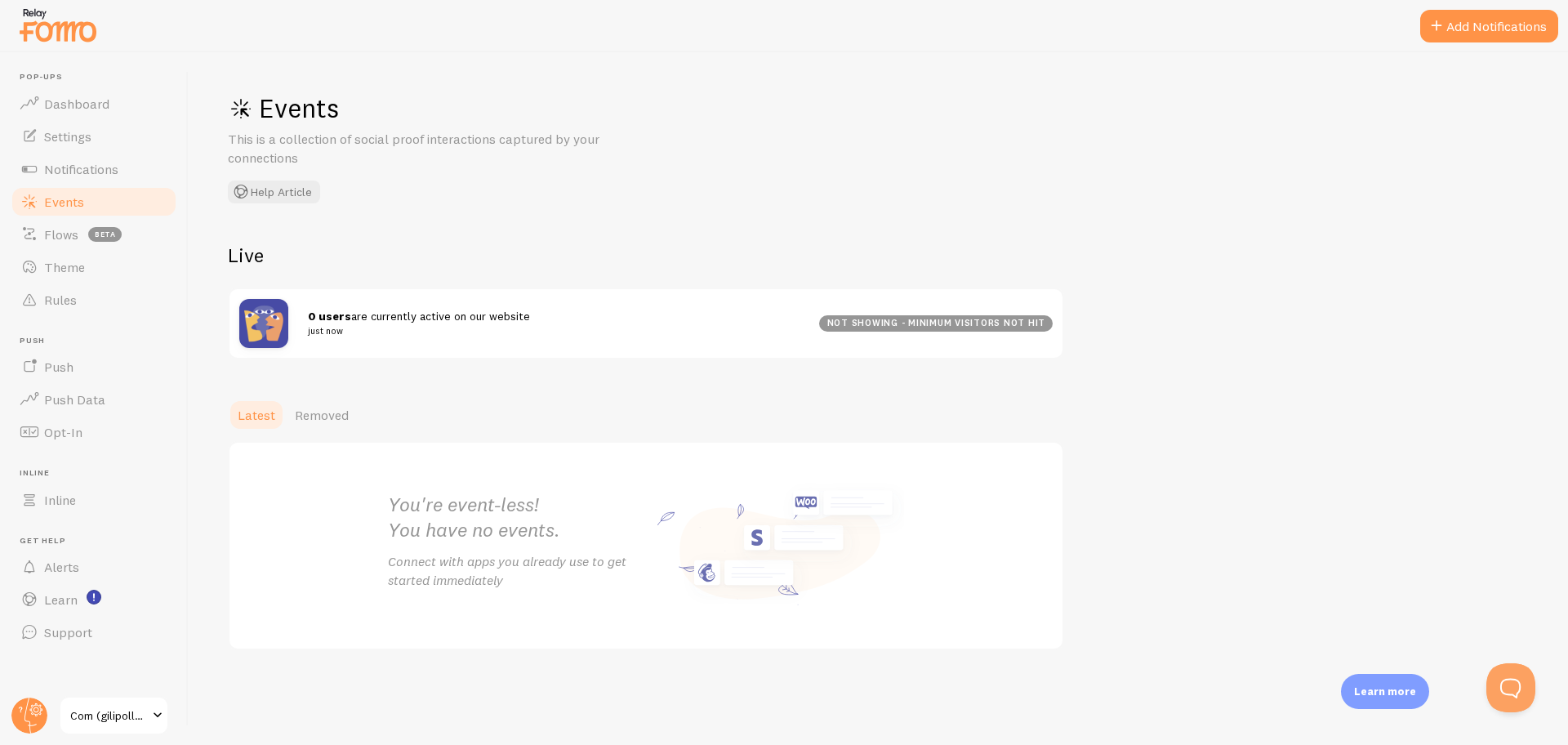
click at [983, 322] on div "not showing - minimum visitors not hit" at bounding box center [936, 323] width 234 height 17
click at [1183, 375] on div "Events This is a collection of social proof interactions captured by your conne…" at bounding box center [878, 398] width 1379 height 692
click at [1253, 331] on div "Events This is a collection of social proof interactions captured by your conne…" at bounding box center [878, 398] width 1379 height 692
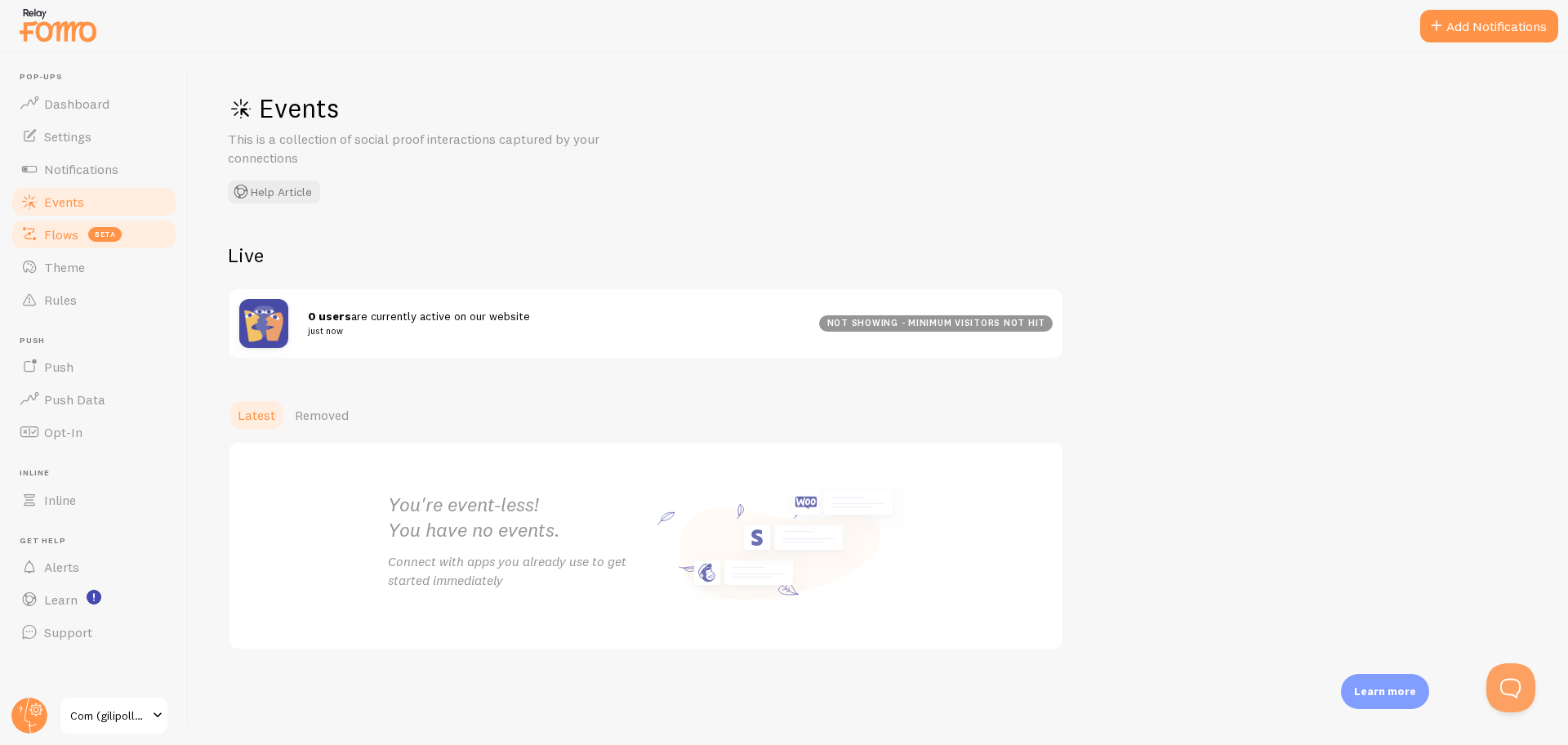
click at [64, 230] on span "Flows" at bounding box center [60, 234] width 34 height 17
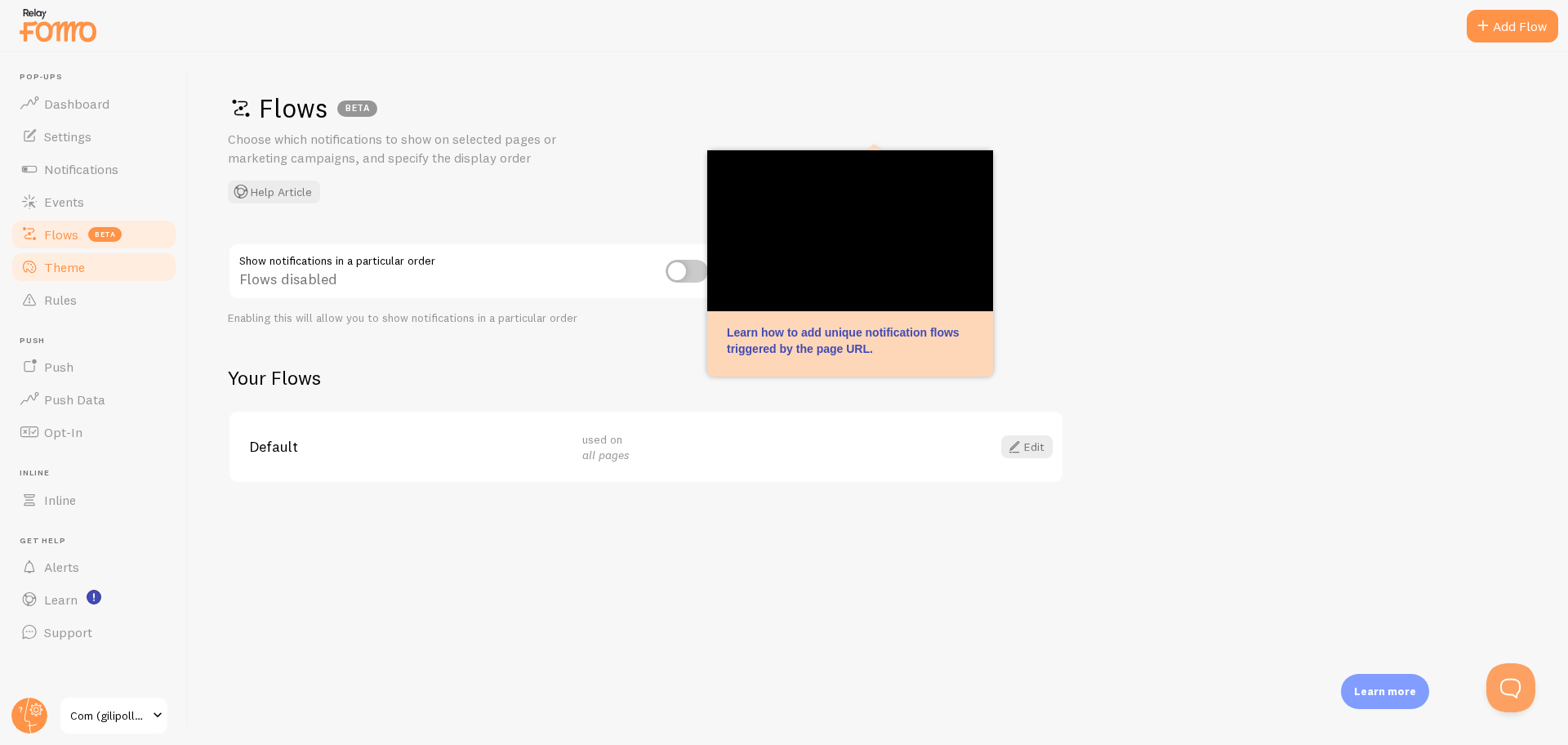
click at [106, 266] on link "Theme" at bounding box center [93, 267] width 168 height 33
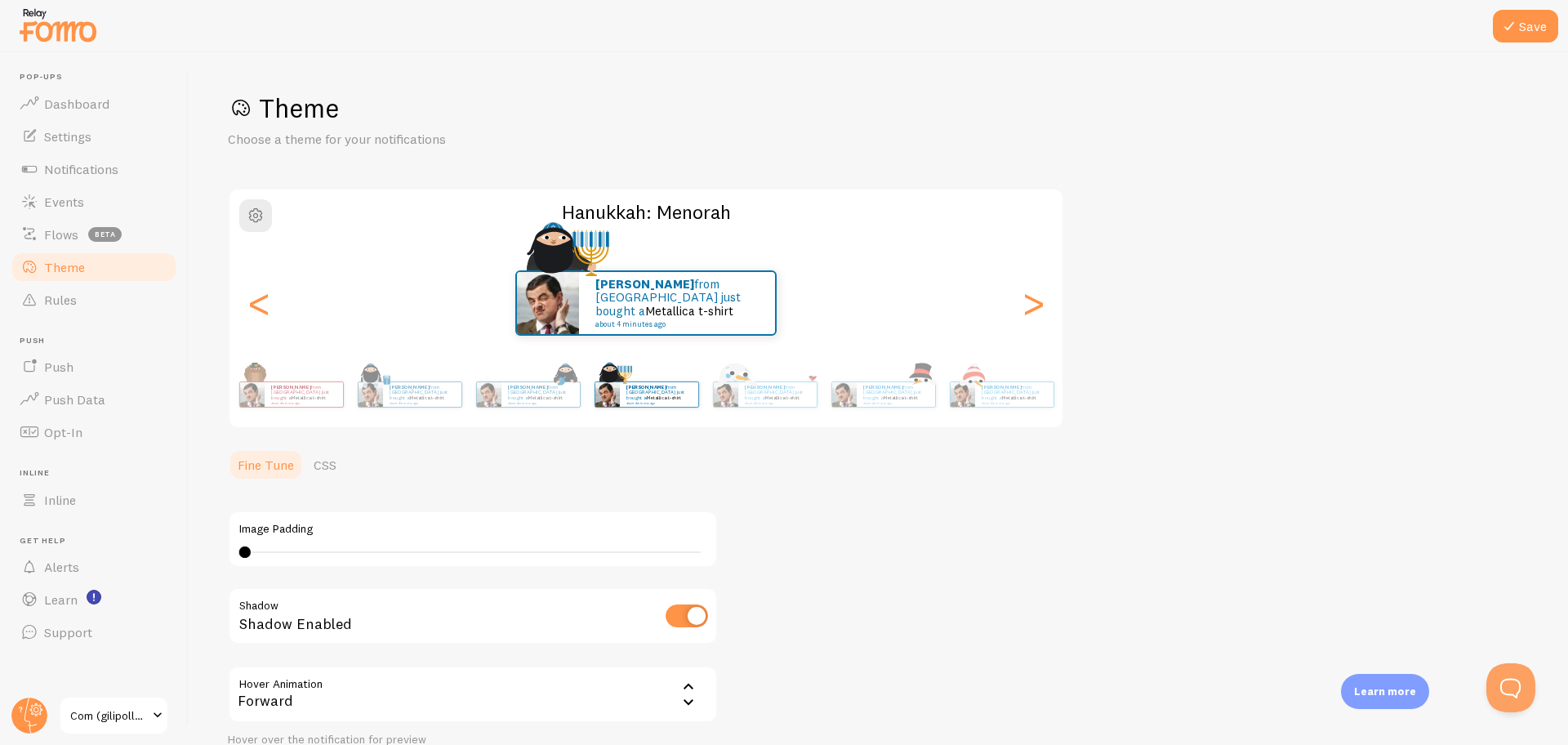
scroll to position [143, 0]
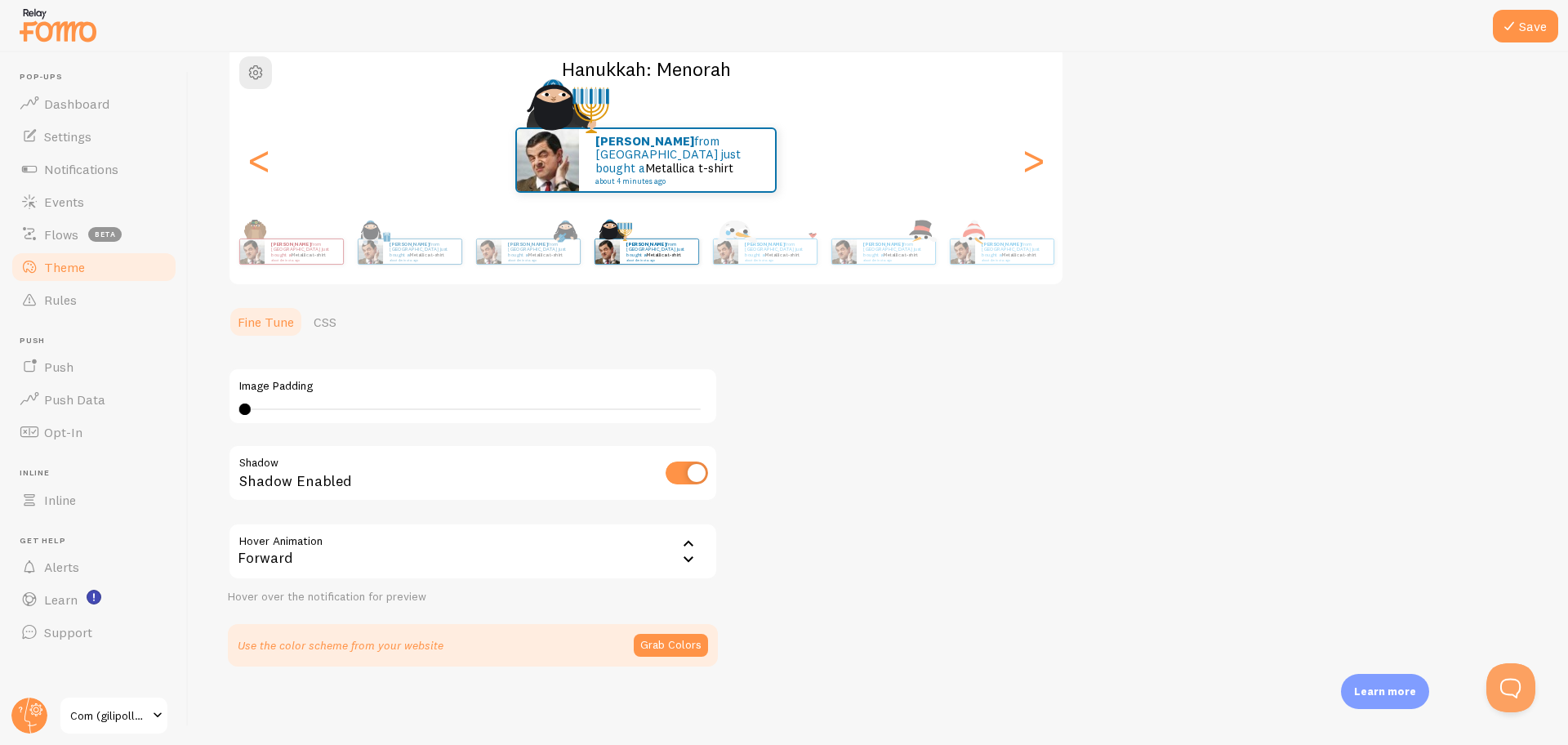
click at [679, 568] on icon at bounding box center [689, 559] width 19 height 19
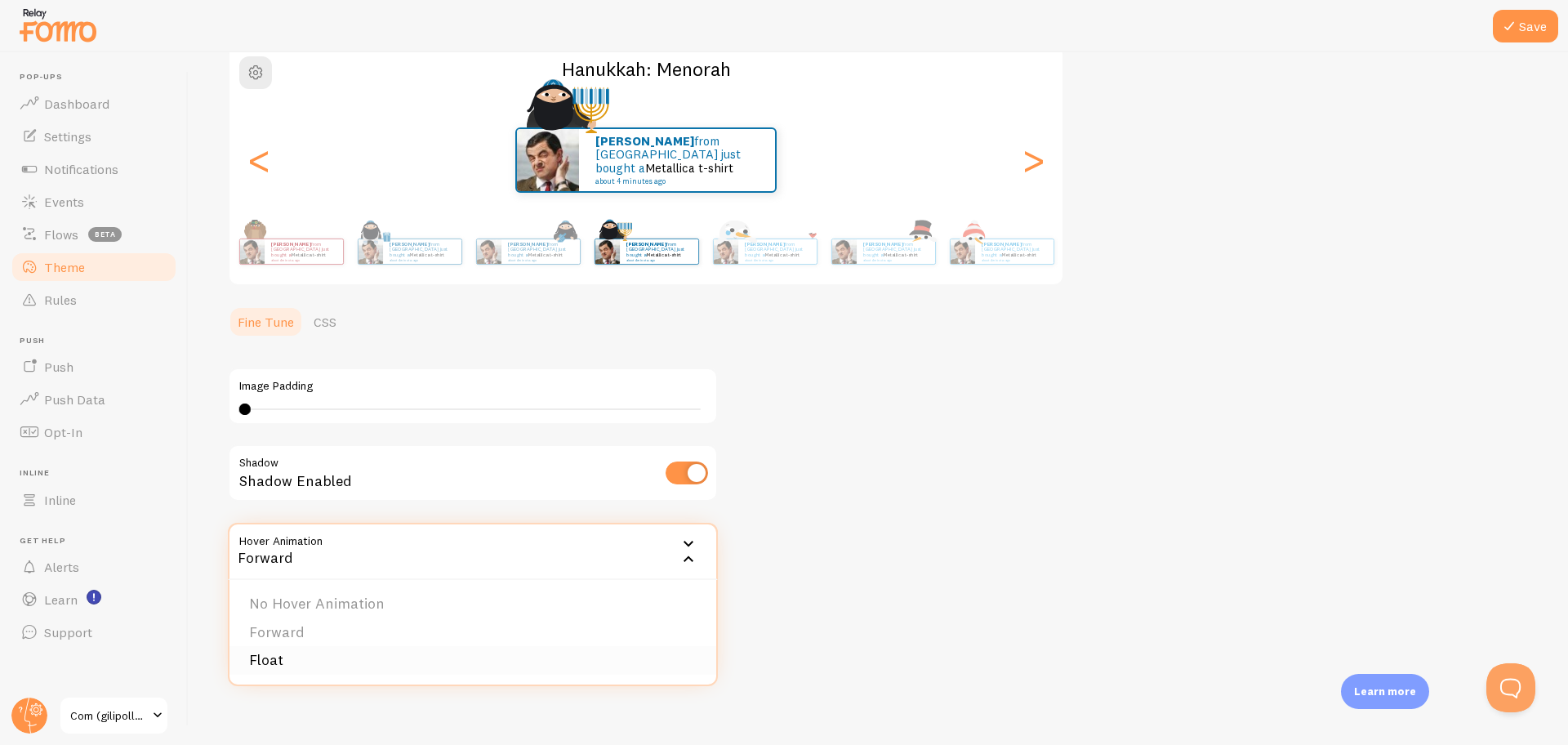
click at [456, 595] on li "Float" at bounding box center [473, 659] width 487 height 28
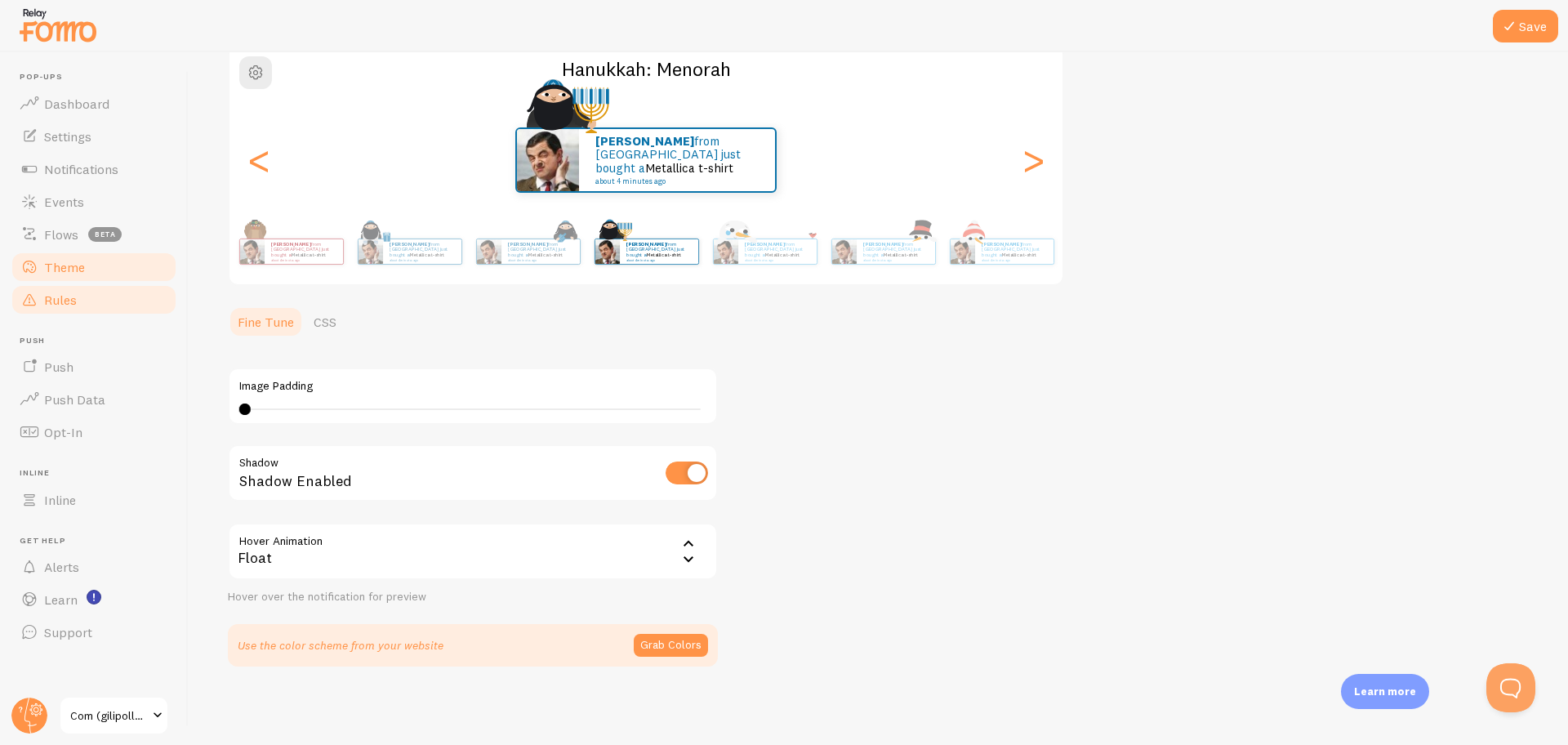
click at [93, 302] on link "Rules" at bounding box center [93, 300] width 168 height 33
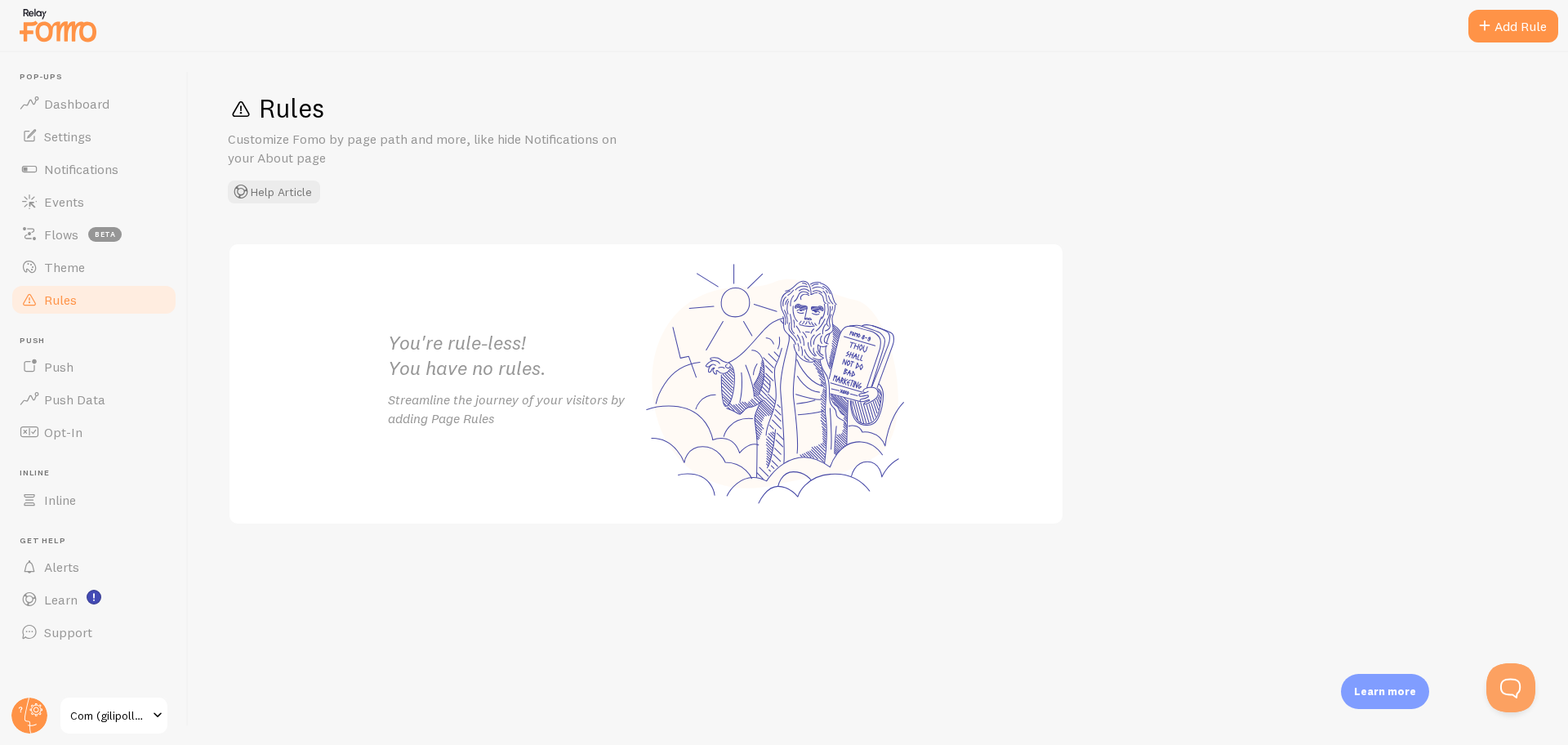
click at [1253, 68] on div "Rules Customize Fomo by page path and more, like hide Notifications on your Abo…" at bounding box center [878, 398] width 1379 height 692
click at [1253, 35] on div "Add Rule" at bounding box center [1513, 26] width 90 height 33
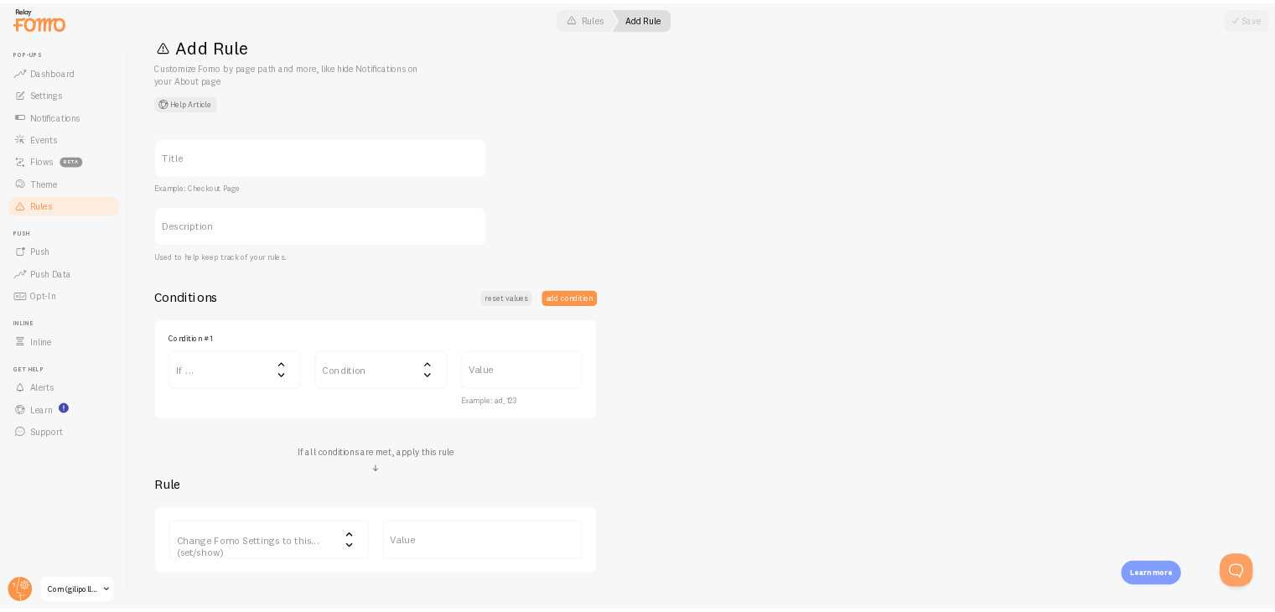
scroll to position [43, 0]
click at [1287, 470] on div "Title Example: Checkout Page Description Used to help keep track of your rules.…" at bounding box center [1063, 535] width 1658 height 658
click at [81, 377] on link "Push" at bounding box center [96, 377] width 173 height 34
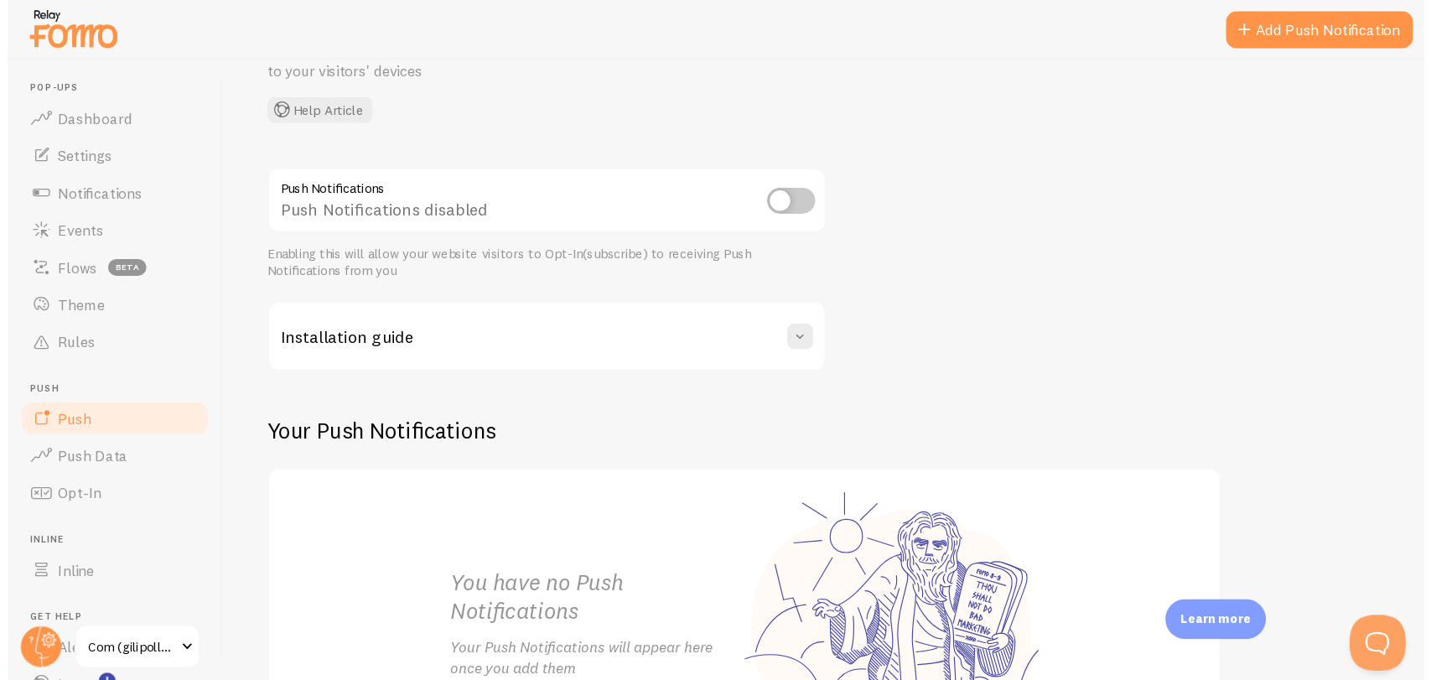
scroll to position [84, 0]
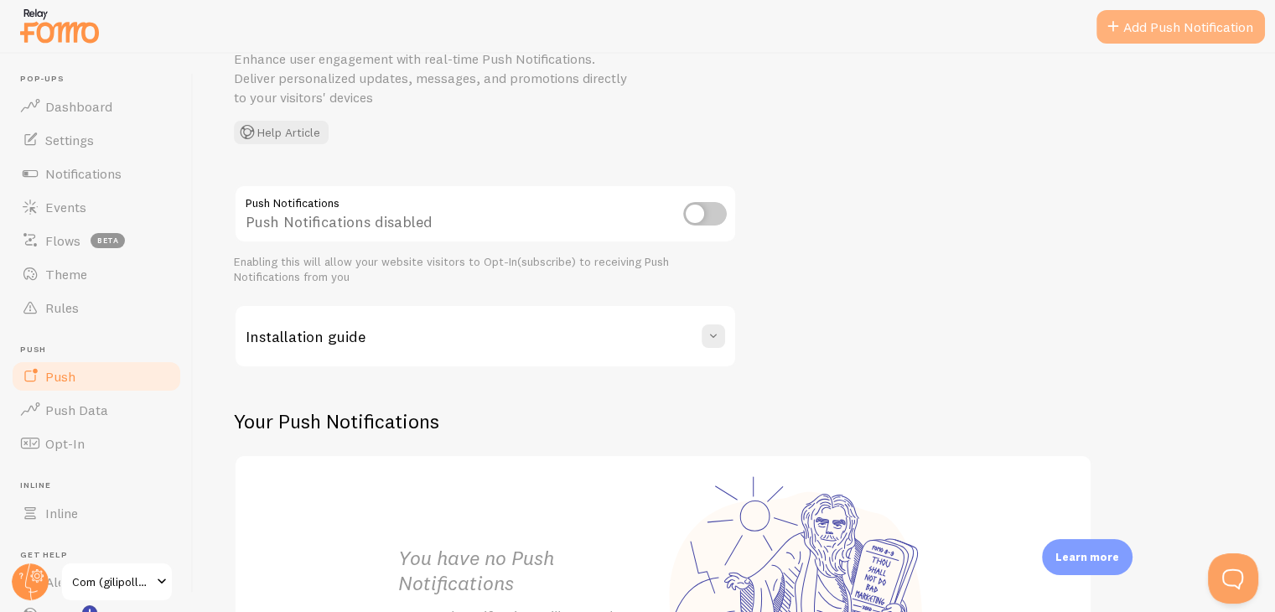
click at [1189, 18] on link "Add Push Notification" at bounding box center [1181, 27] width 169 height 34
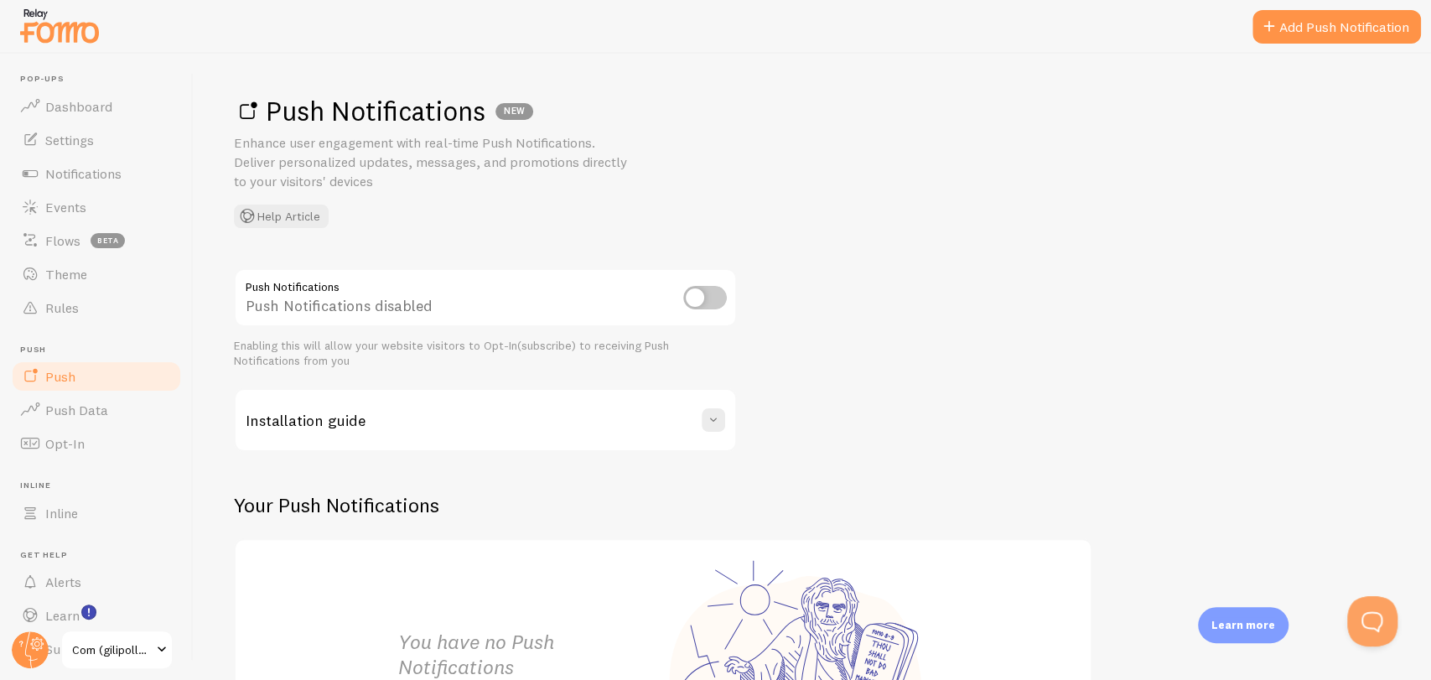
click at [1287, 323] on div "Push Notifications Push Notifications disabled Enabling this will allow your we…" at bounding box center [812, 548] width 1157 height 561
click at [1287, 47] on div at bounding box center [715, 27] width 1431 height 54
click at [1287, 26] on link "Add Push Notification" at bounding box center [1337, 27] width 169 height 34
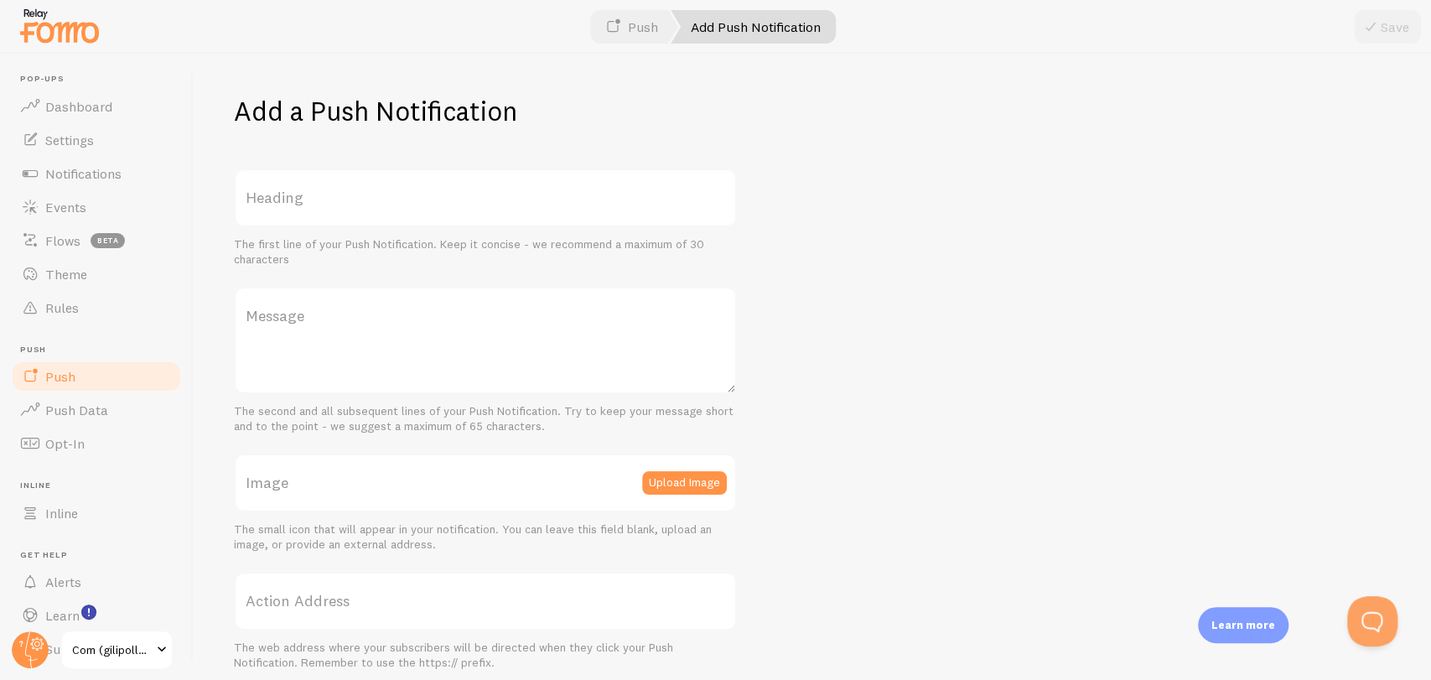
click at [1078, 346] on div "Add a Push Notification Heading The first line of your Push Notification. Keep …" at bounding box center [813, 367] width 1238 height 626
click at [87, 402] on span "Push Data" at bounding box center [76, 410] width 63 height 17
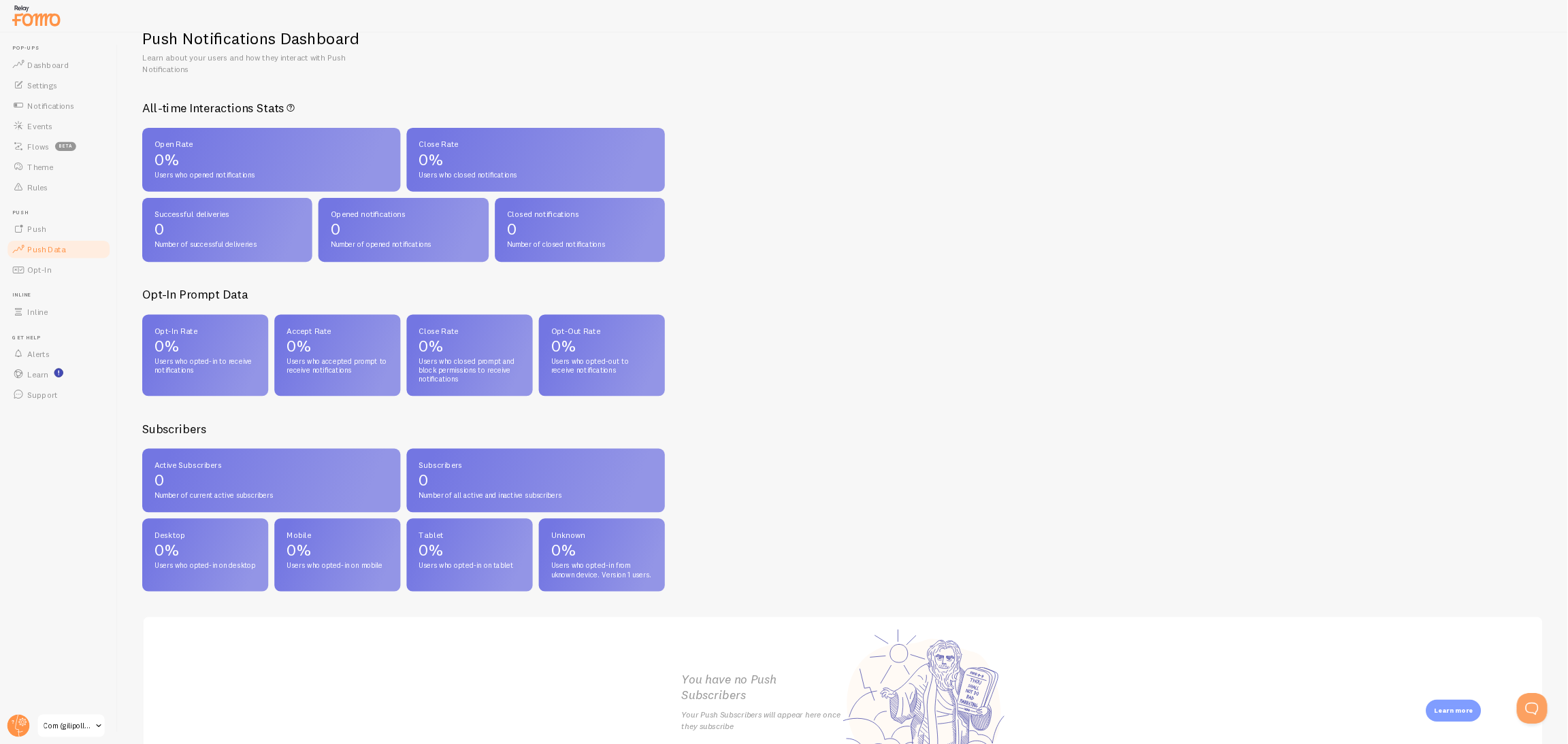
scroll to position [41, 0]
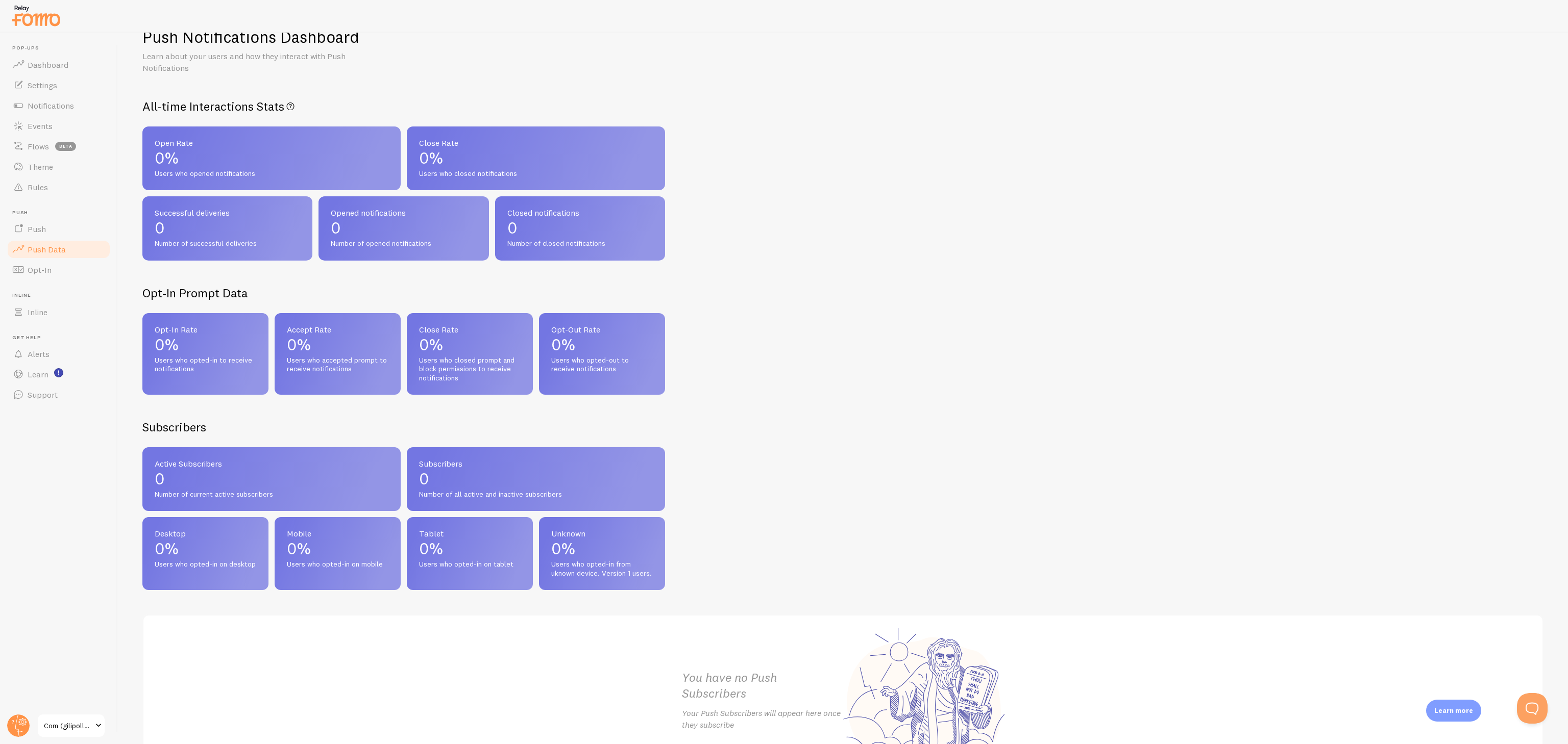
click at [783, 372] on div "Push Notifications Dashboard Learn about your users and how they interact with …" at bounding box center [843, 389] width 1450 height 712
click at [30, 265] on span "Opt-In" at bounding box center [39, 269] width 24 height 10
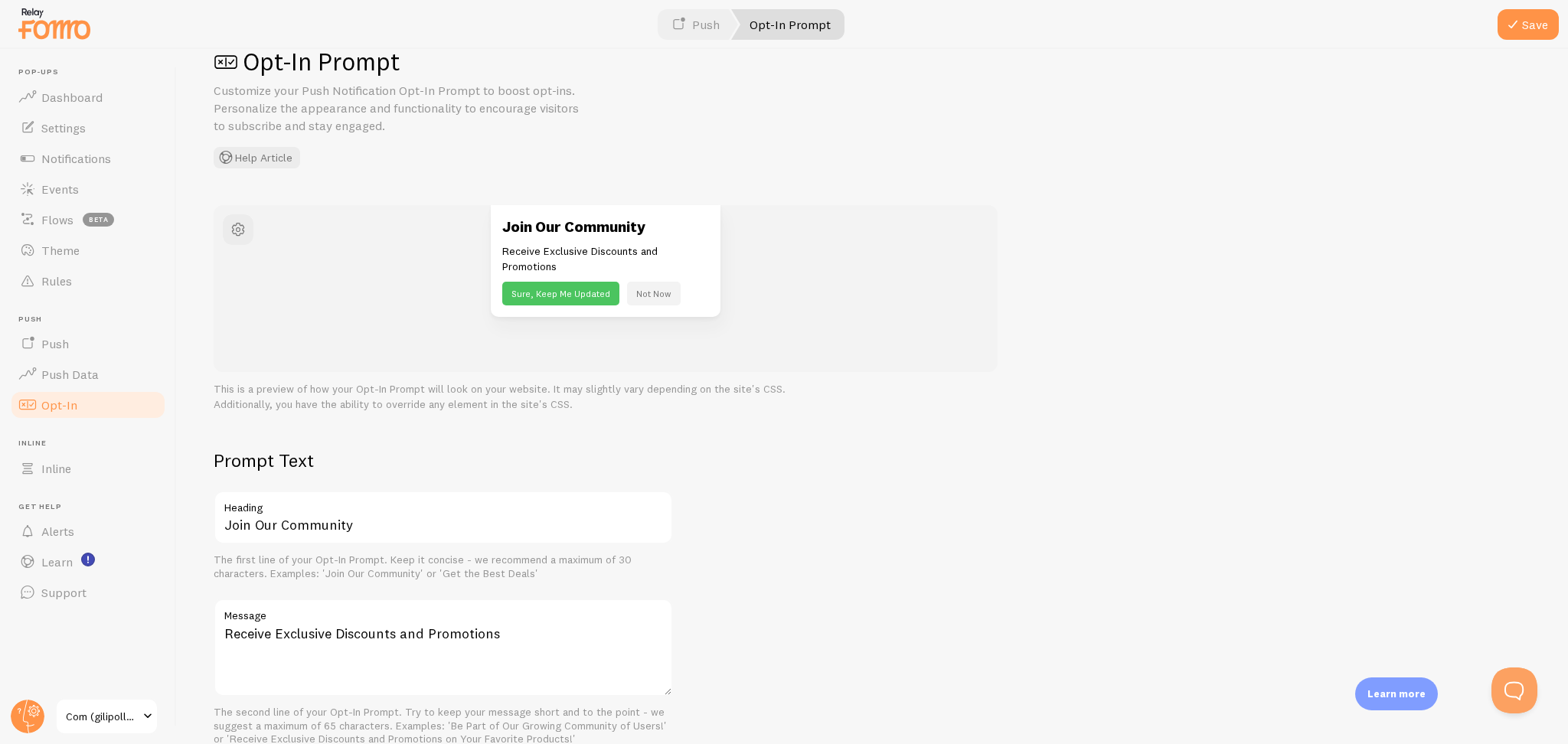
scroll to position [47, 0]
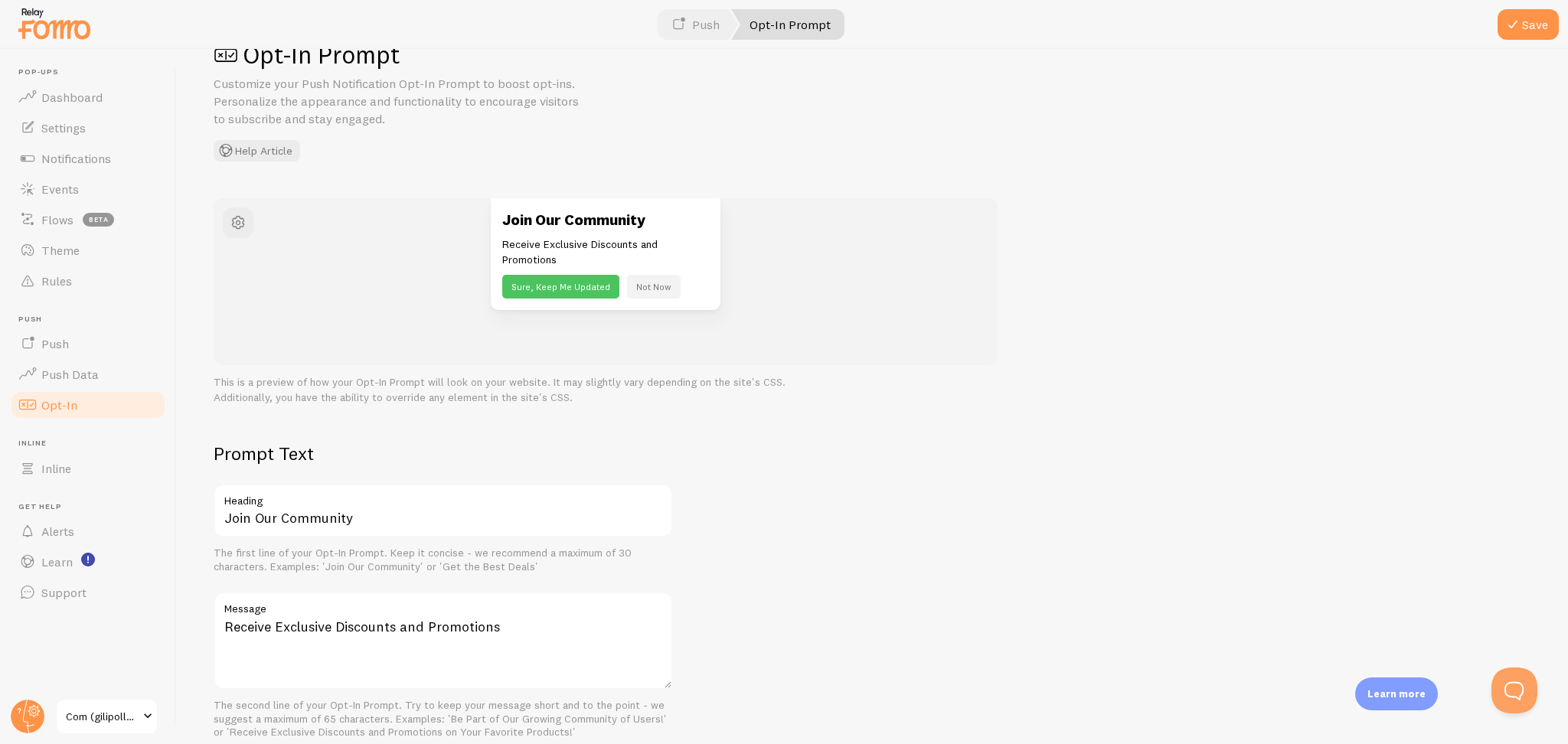
click at [1175, 366] on div "Join Our Community Receive Exclusive Discounts and Promotions Sure, Keep Me Upd…" at bounding box center [872, 301] width 1318 height 207
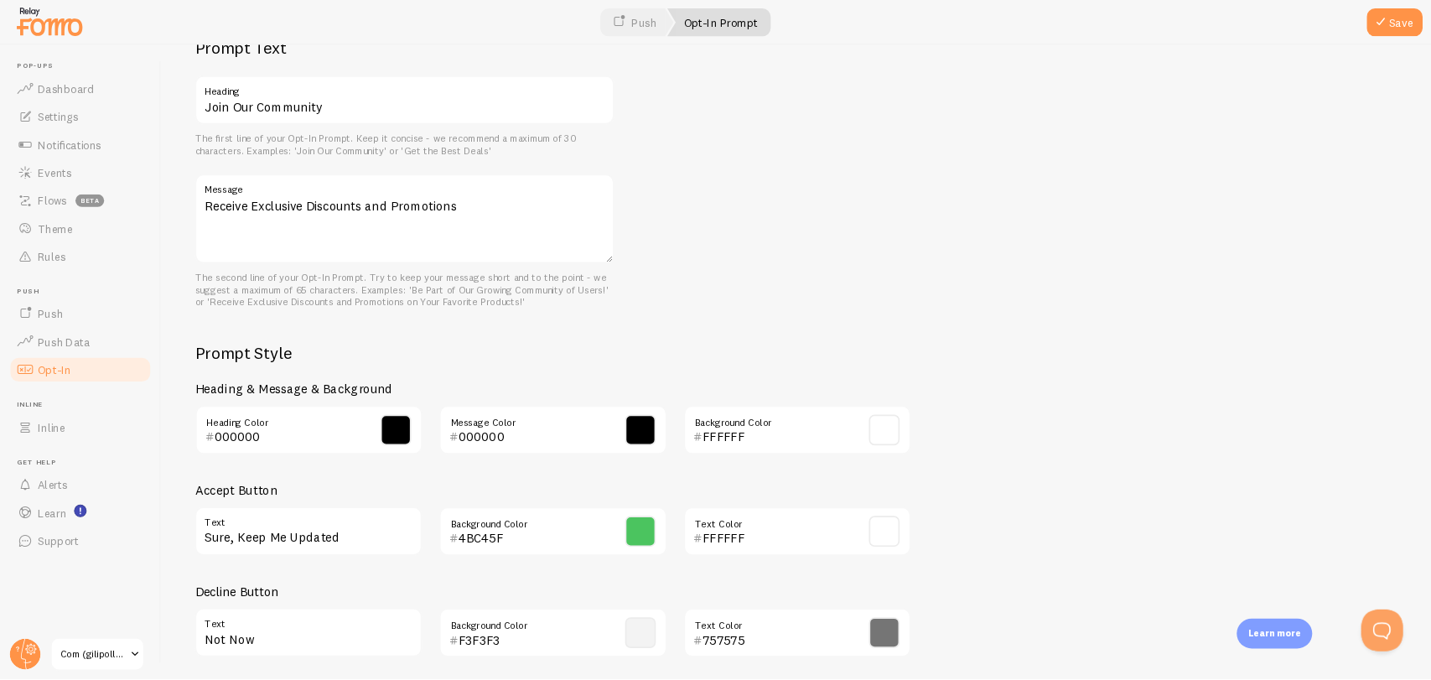
scroll to position [557, 0]
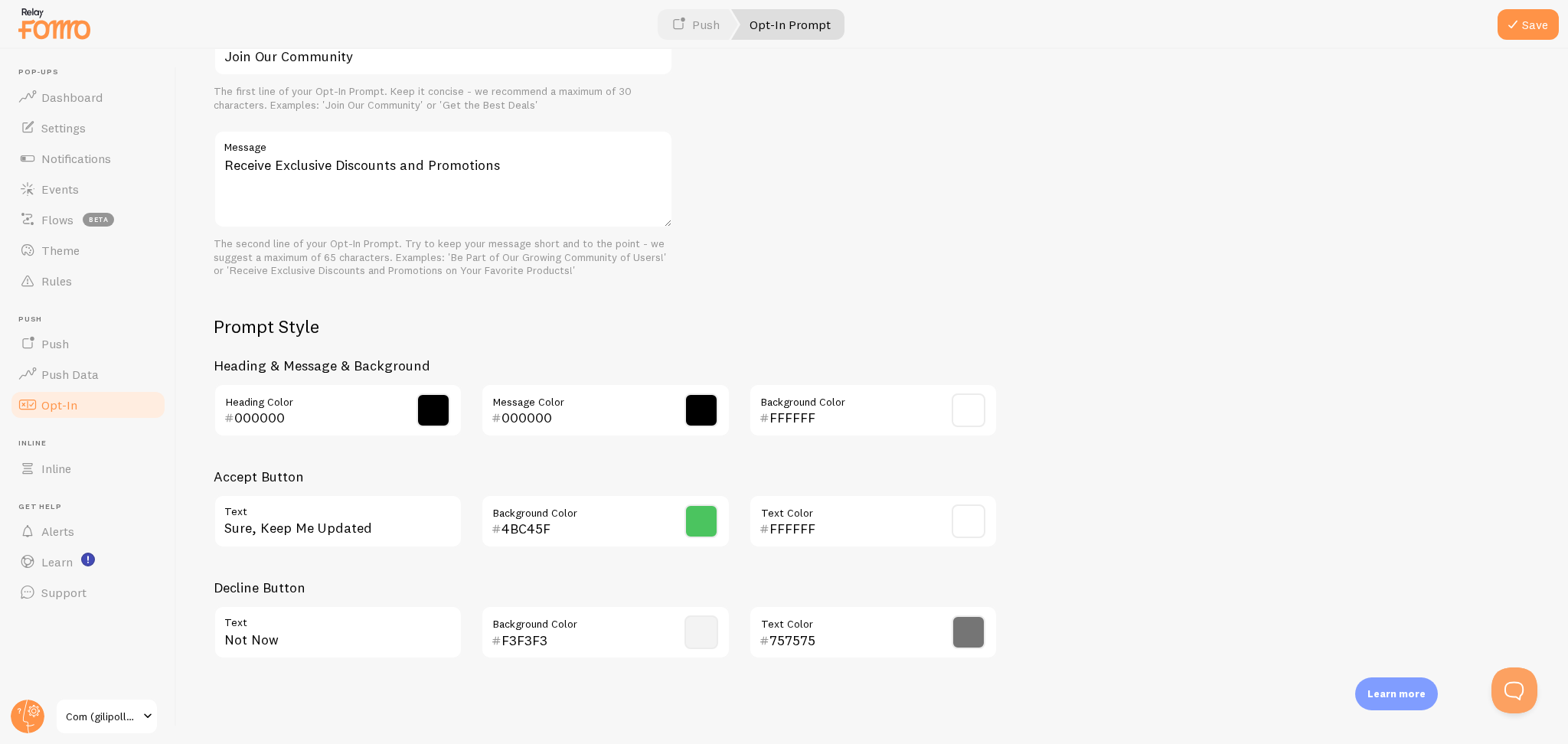
click at [1175, 351] on div "Prompt Text Join Our Community Heading The first line of your Opt-In Prompt. Ke…" at bounding box center [872, 325] width 1318 height 691
click at [96, 481] on link "Inline" at bounding box center [88, 468] width 158 height 31
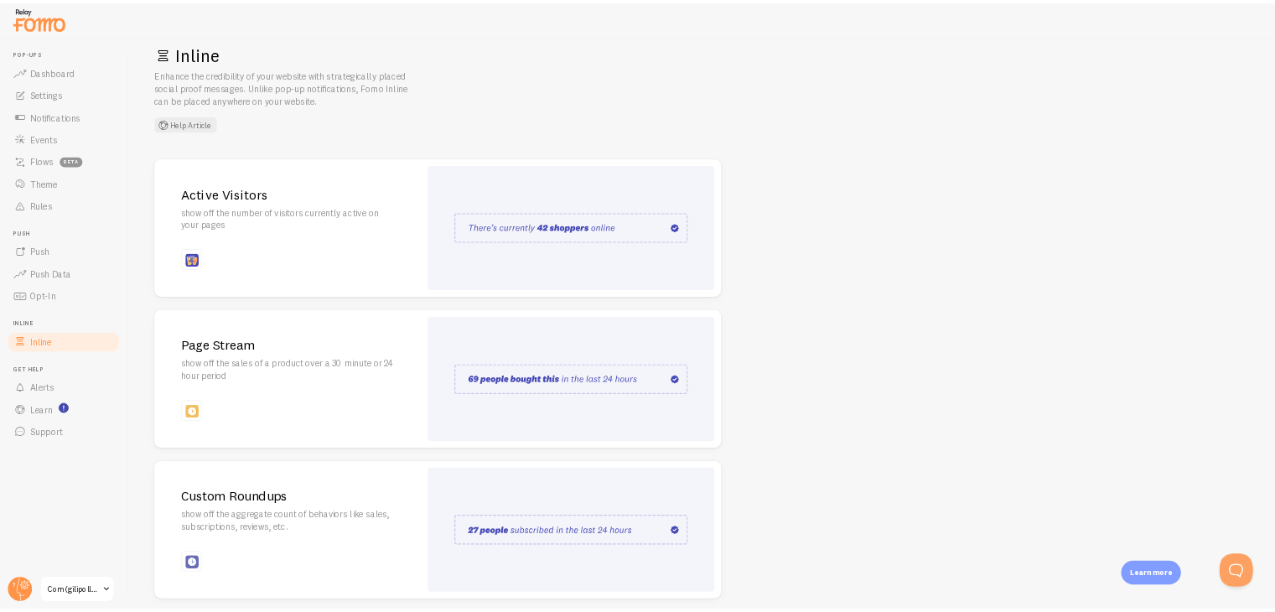
scroll to position [34, 0]
click at [1287, 605] on div "Inline Enhance the credibility of your website with strategically placed social…" at bounding box center [1063, 486] width 1738 height 864
click at [123, 571] on link "Alerts" at bounding box center [96, 582] width 173 height 34
